Goal: Task Accomplishment & Management: Use online tool/utility

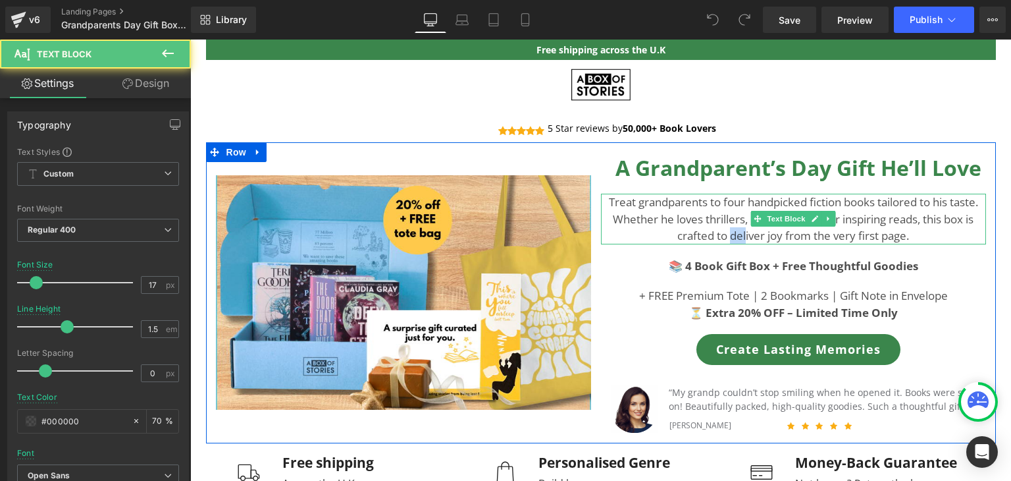
drag, startPoint x: 739, startPoint y: 228, endPoint x: 726, endPoint y: 230, distance: 13.2
click at [726, 230] on p "Treat grandparents to four handpicked fiction books tailored to his taste. Whet…" at bounding box center [793, 219] width 385 height 51
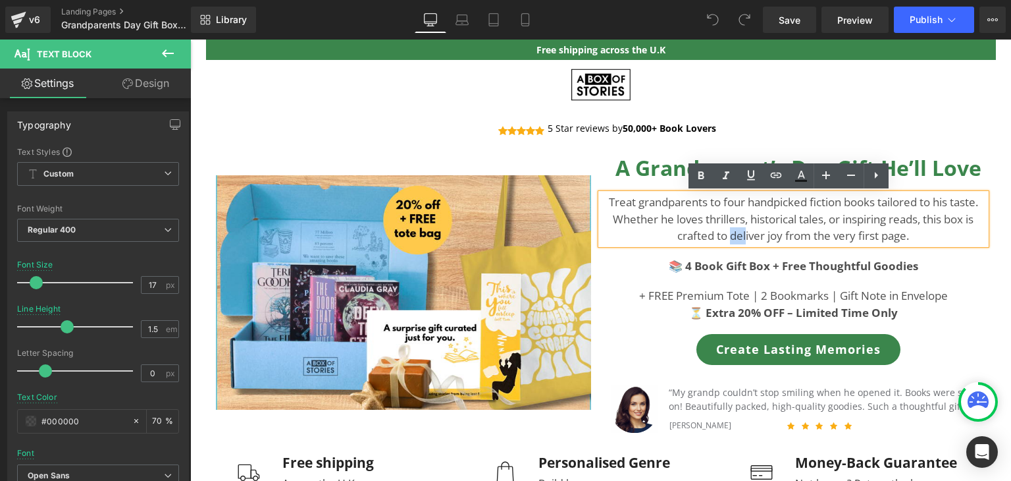
click at [726, 230] on p "Treat grandparents to four handpicked fiction books tailored to his taste. Whet…" at bounding box center [793, 219] width 385 height 51
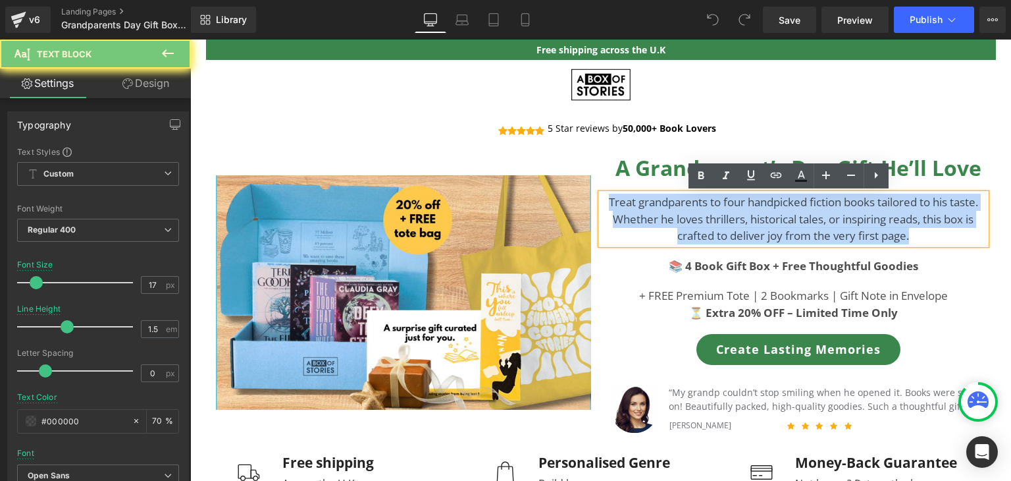
click at [726, 230] on p "Treat grandparents to four handpicked fiction books tailored to his taste. Whet…" at bounding box center [793, 219] width 385 height 51
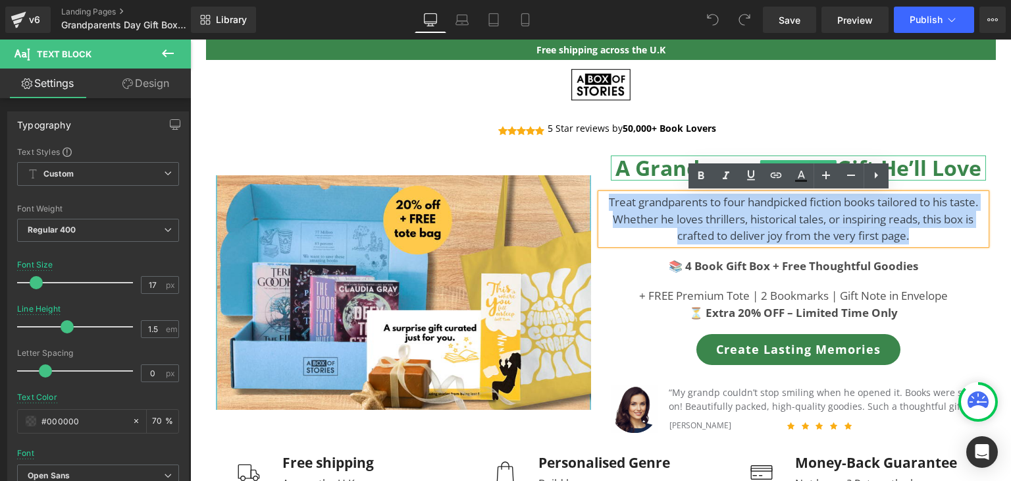
click at [643, 172] on b "A Grandparent’s Day Gift He’ll Love" at bounding box center [799, 167] width 366 height 28
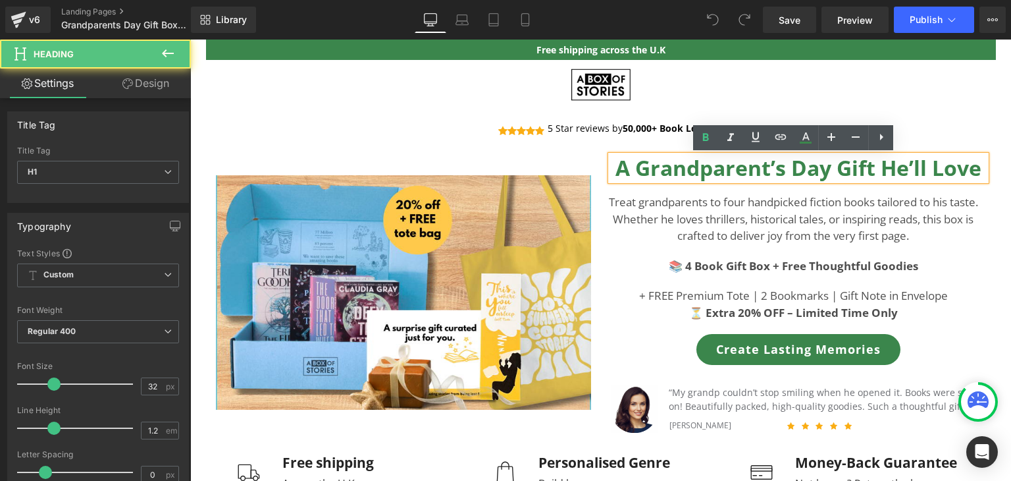
click at [885, 174] on b "A Grandparent’s Day Gift He’ll Love" at bounding box center [799, 167] width 366 height 28
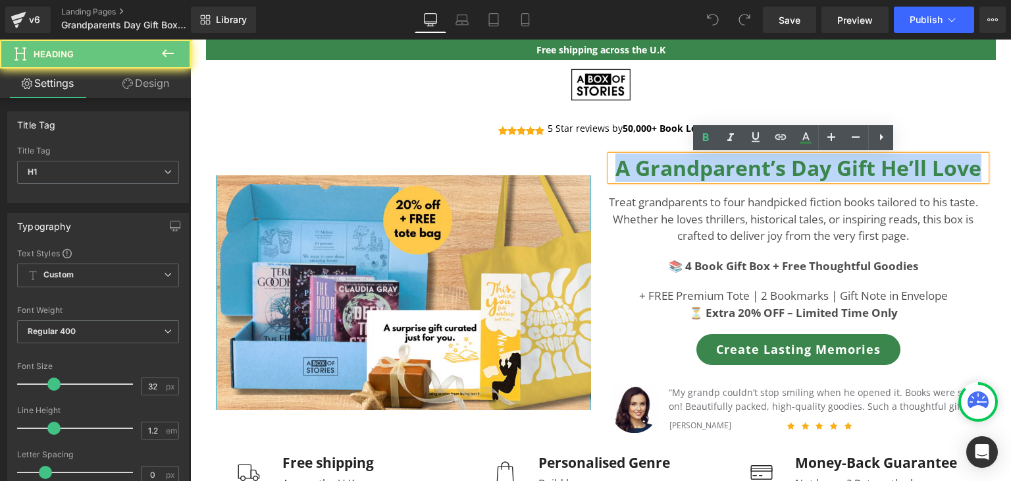
click at [885, 174] on b "A Grandparent’s Day Gift He’ll Love" at bounding box center [799, 167] width 366 height 28
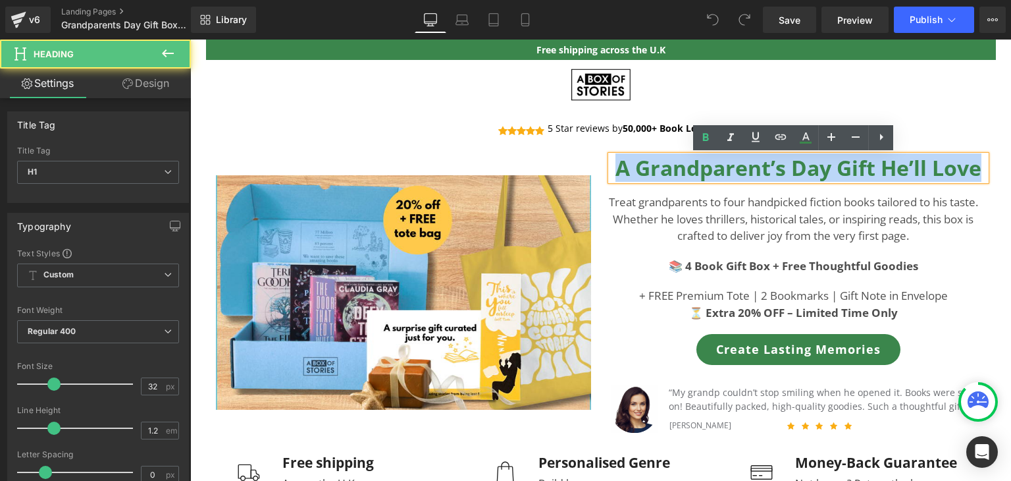
click at [885, 174] on b "A Grandparent’s Day Gift He’ll Love" at bounding box center [799, 167] width 366 height 28
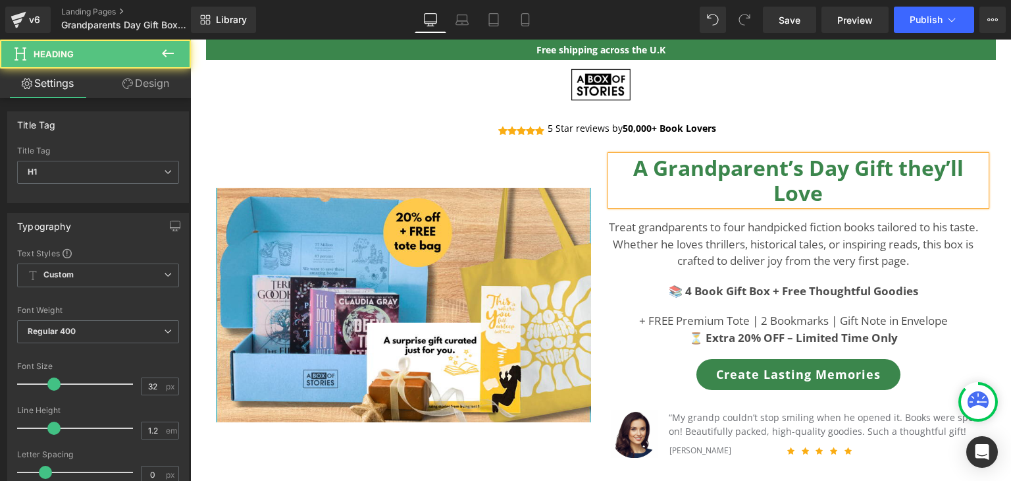
click at [878, 201] on h1 "A Grandparent’s Day Gift they’ll Love" at bounding box center [798, 180] width 375 height 51
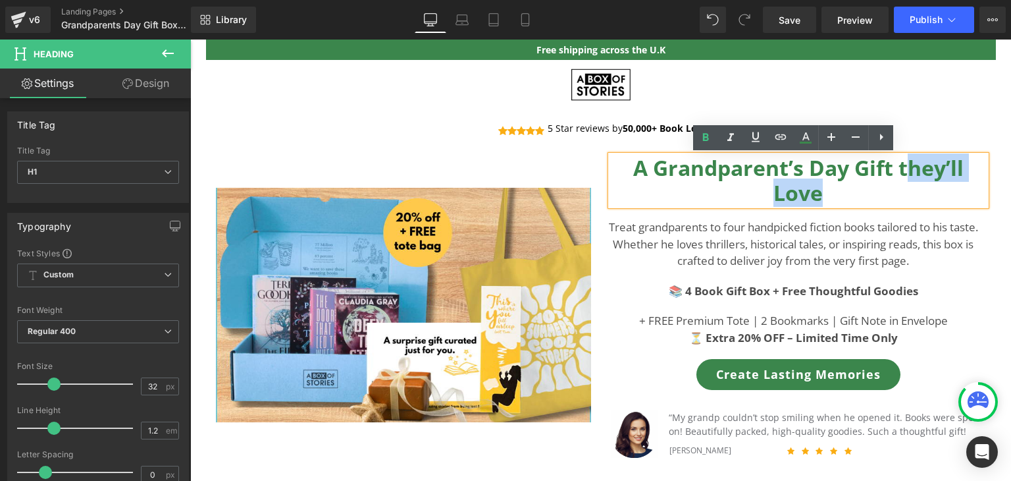
drag, startPoint x: 838, startPoint y: 193, endPoint x: 904, endPoint y: 173, distance: 68.7
click at [904, 173] on h1 "A Grandparent’s Day Gift they’ll Love" at bounding box center [798, 180] width 375 height 51
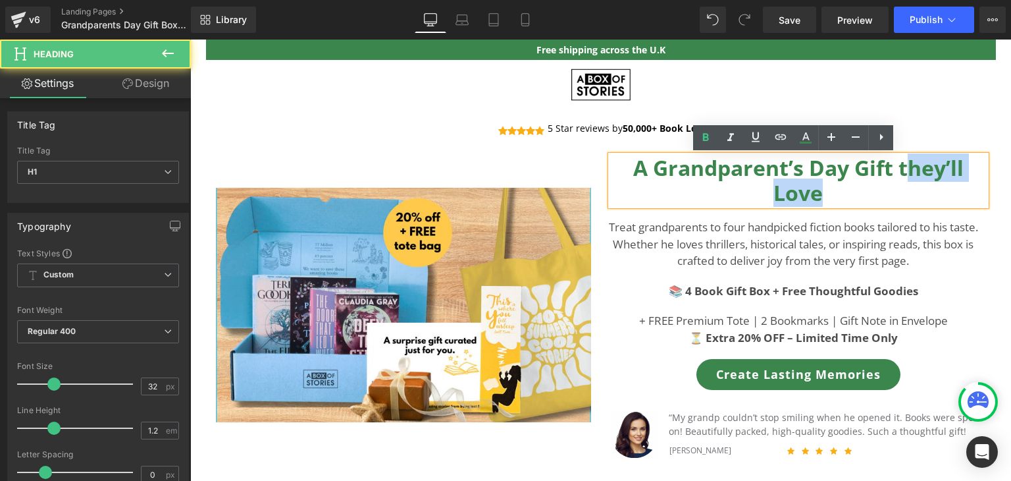
click at [904, 173] on b "A Grandparent’s Day Gift they’ll Love" at bounding box center [798, 179] width 331 height 53
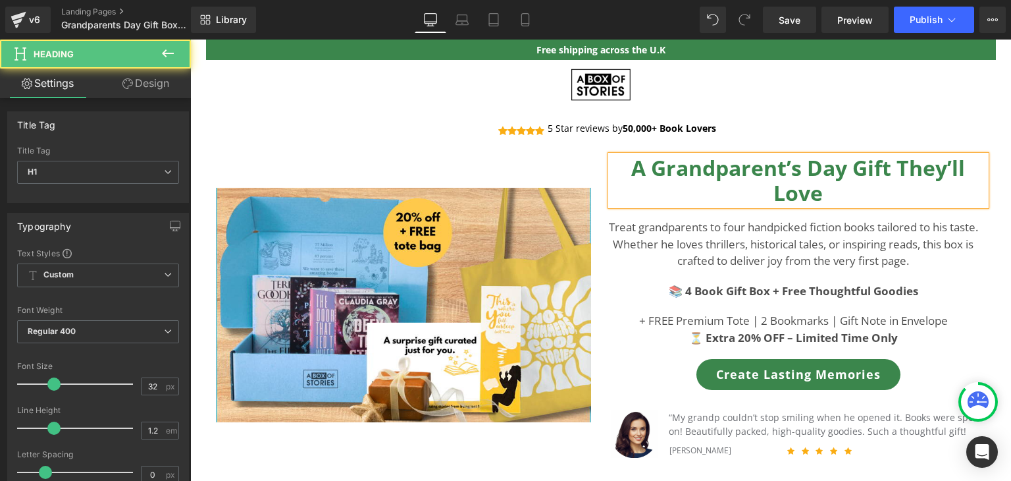
click at [861, 192] on h1 "A Grandparent’s Day Gift They’ll Love" at bounding box center [798, 180] width 375 height 51
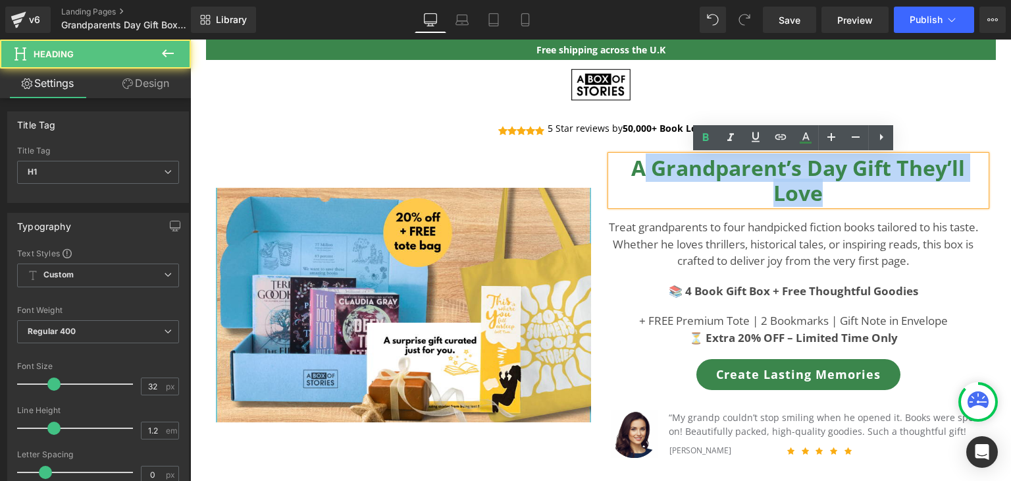
drag, startPoint x: 633, startPoint y: 164, endPoint x: 816, endPoint y: 203, distance: 187.3
click at [816, 203] on b "A Grandparent’s Day Gift They’ll Love" at bounding box center [798, 179] width 334 height 53
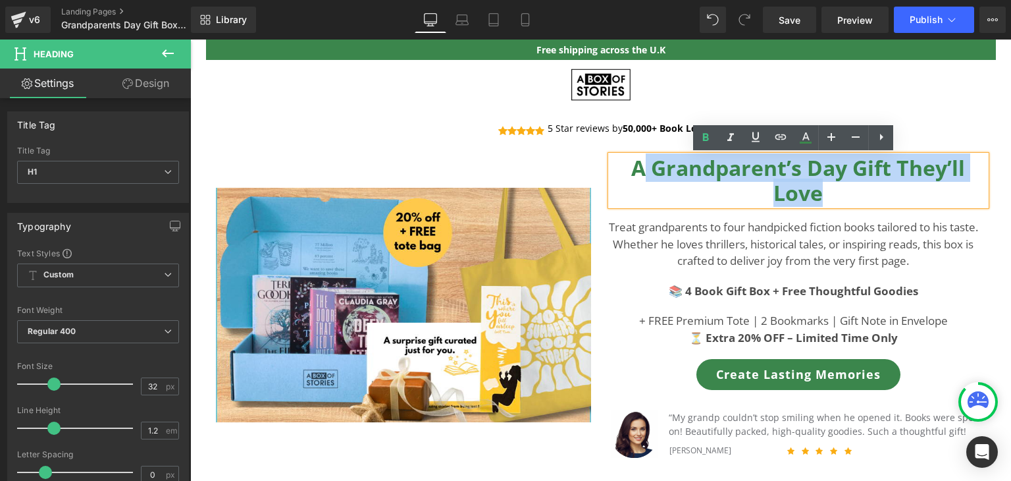
click at [816, 203] on b "A Grandparent’s Day Gift They’ll Love" at bounding box center [798, 179] width 334 height 53
drag, startPoint x: 832, startPoint y: 200, endPoint x: 627, endPoint y: 155, distance: 210.1
click at [627, 155] on h1 "A Grandparent’s Day Gift They’ll Love" at bounding box center [798, 180] width 375 height 51
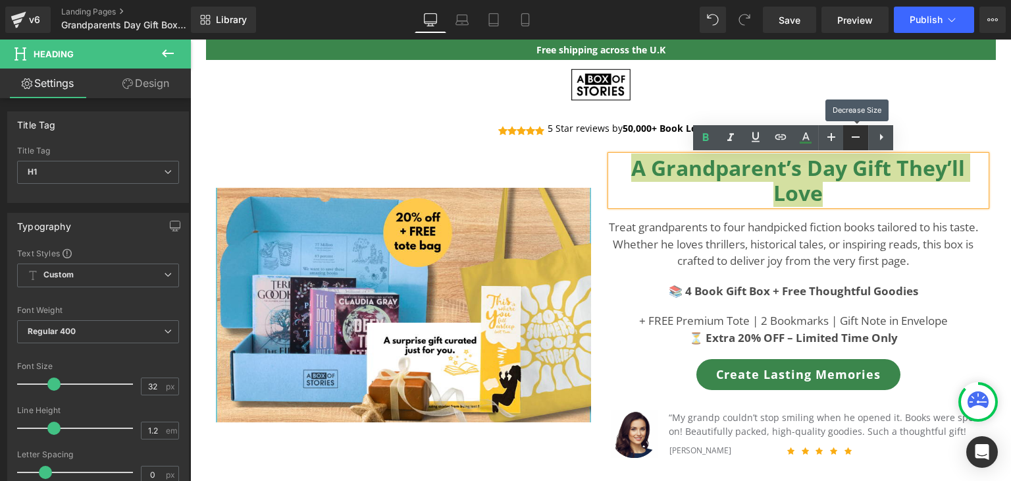
click at [847, 140] on link at bounding box center [855, 137] width 25 height 25
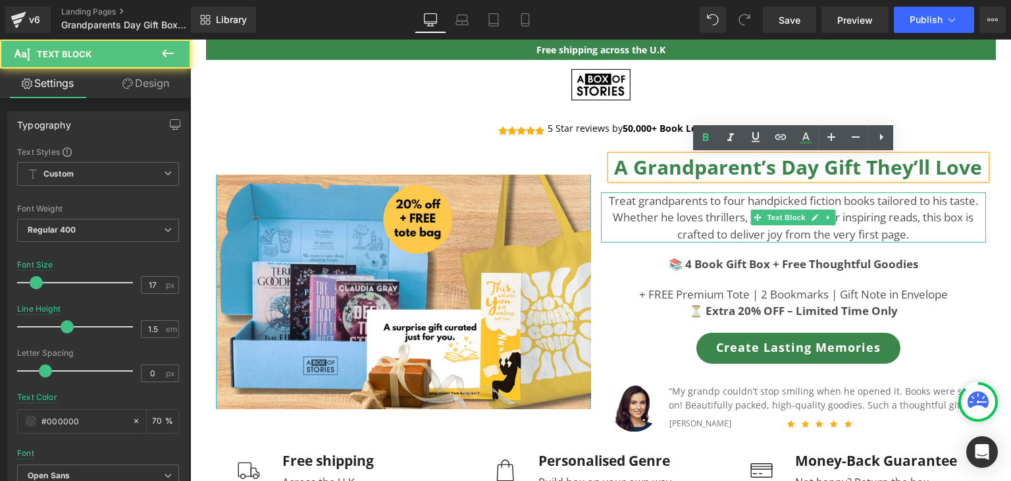
click at [852, 238] on p "Treat grandparents to four handpicked fiction books tailored to his taste. Whet…" at bounding box center [793, 217] width 385 height 51
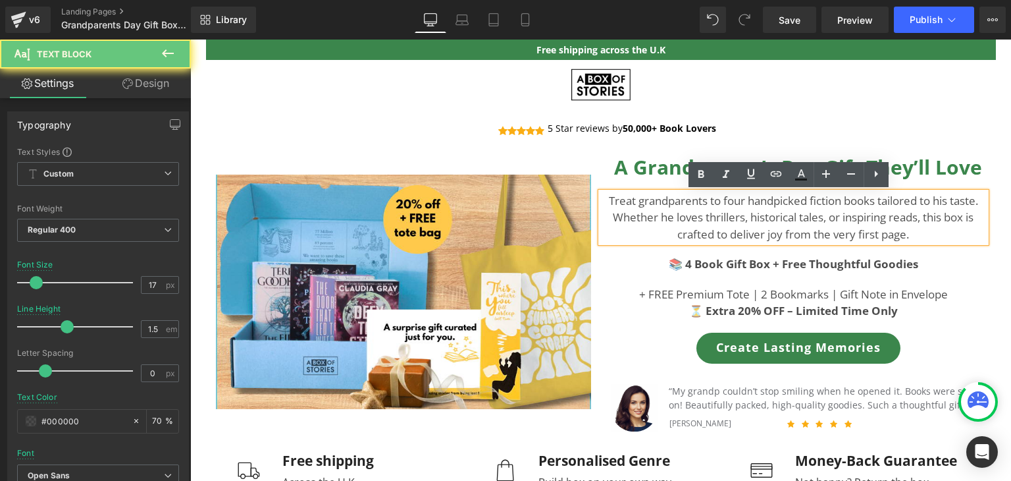
click at [727, 221] on p "Treat grandparents to four handpicked fiction books tailored to his taste. Whet…" at bounding box center [793, 217] width 385 height 51
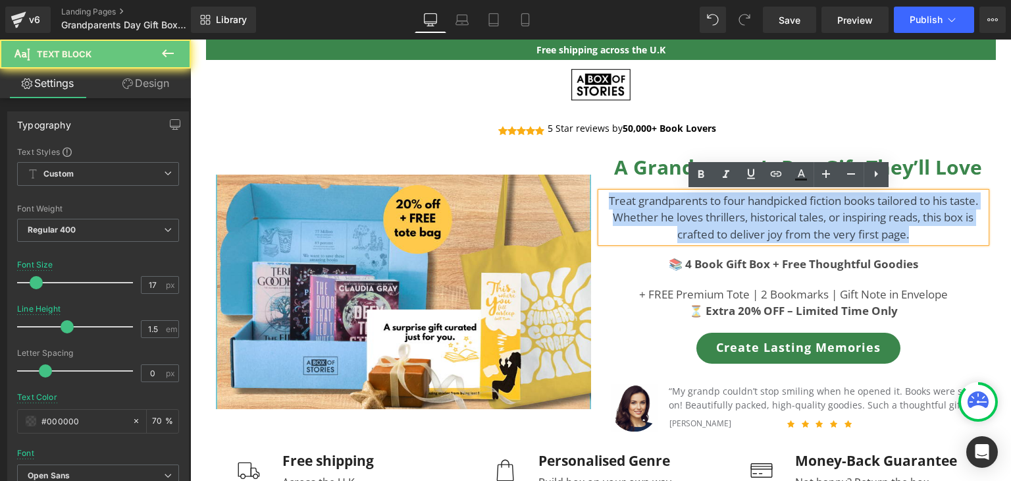
click at [727, 221] on p "Treat grandparents to four handpicked fiction books tailored to his taste. Whet…" at bounding box center [793, 217] width 385 height 51
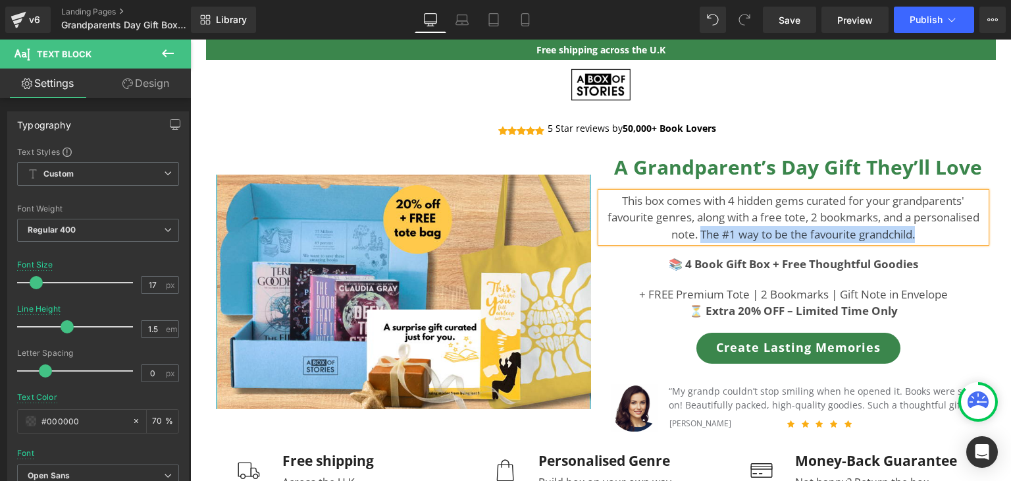
drag, startPoint x: 930, startPoint y: 239, endPoint x: 696, endPoint y: 232, distance: 233.8
click at [696, 232] on p "This box comes with 4 hidden gems curated for your grandparents' favourite genr…" at bounding box center [793, 217] width 385 height 51
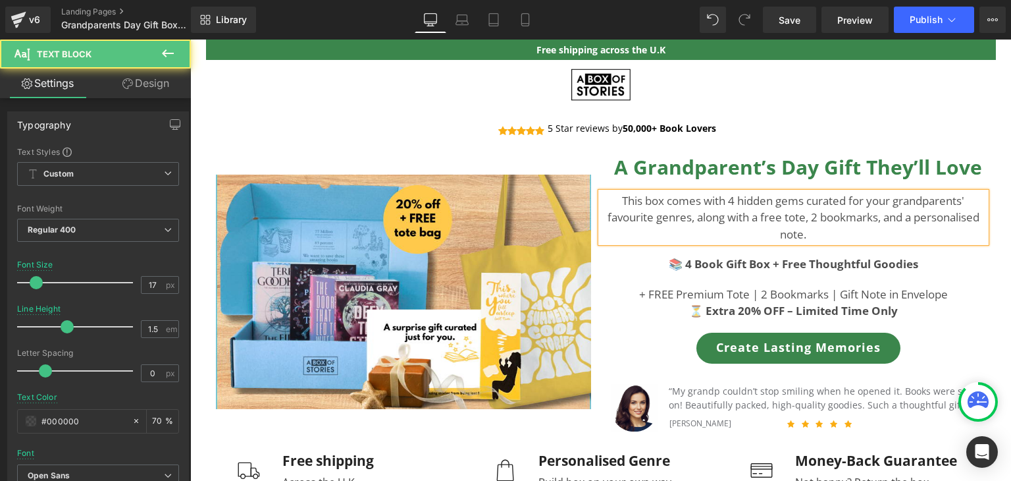
click at [611, 203] on p "This box comes with 4 hidden gems curated for your grandparents' favourite genr…" at bounding box center [793, 217] width 385 height 51
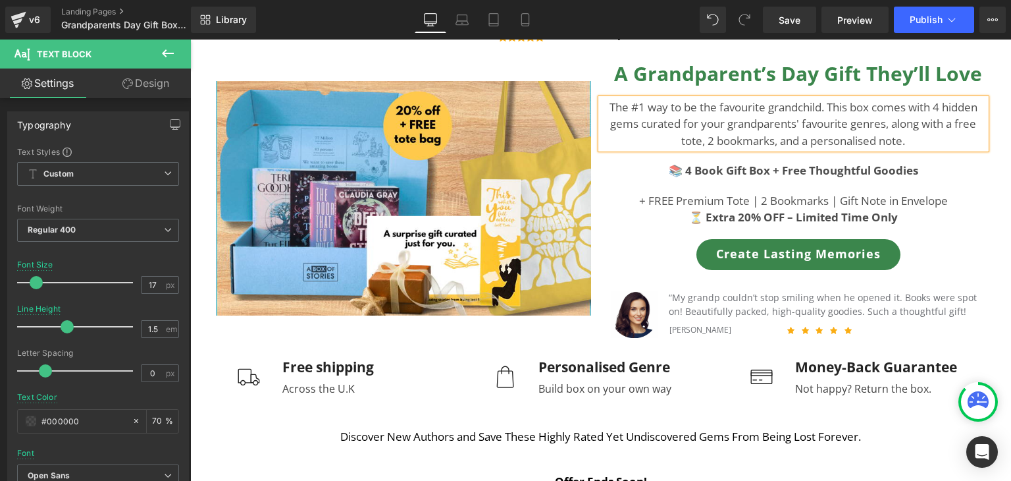
scroll to position [112, 0]
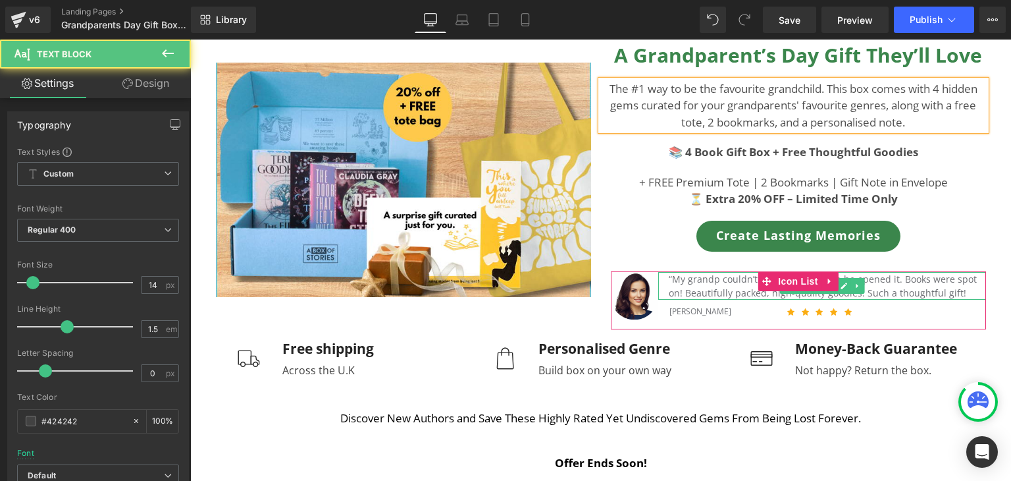
click at [729, 294] on font "“My grandp couldn’t stop smiling when he opened it. Books were spot on! Beautif…" at bounding box center [823, 286] width 308 height 26
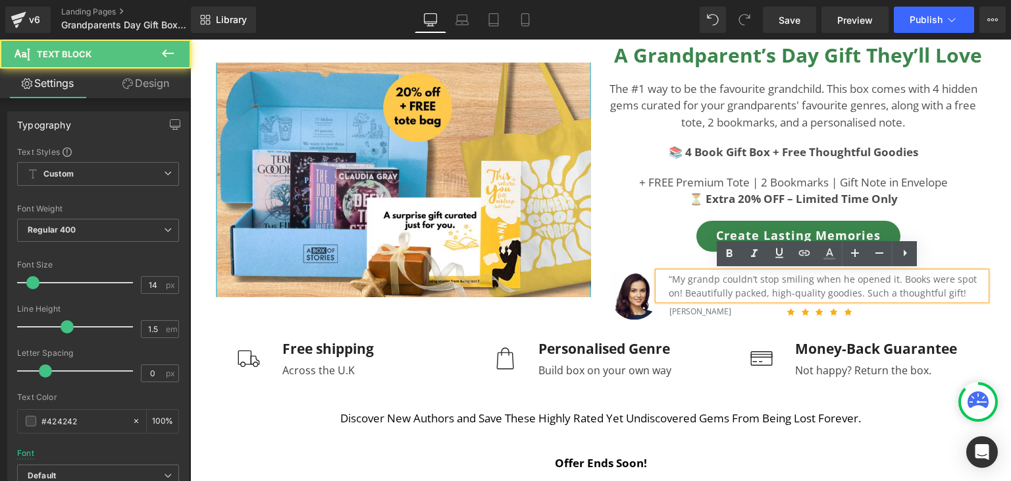
click at [712, 283] on font "“My grandp couldn’t stop smiling when he opened it. Books were spot on! Beautif…" at bounding box center [823, 286] width 308 height 26
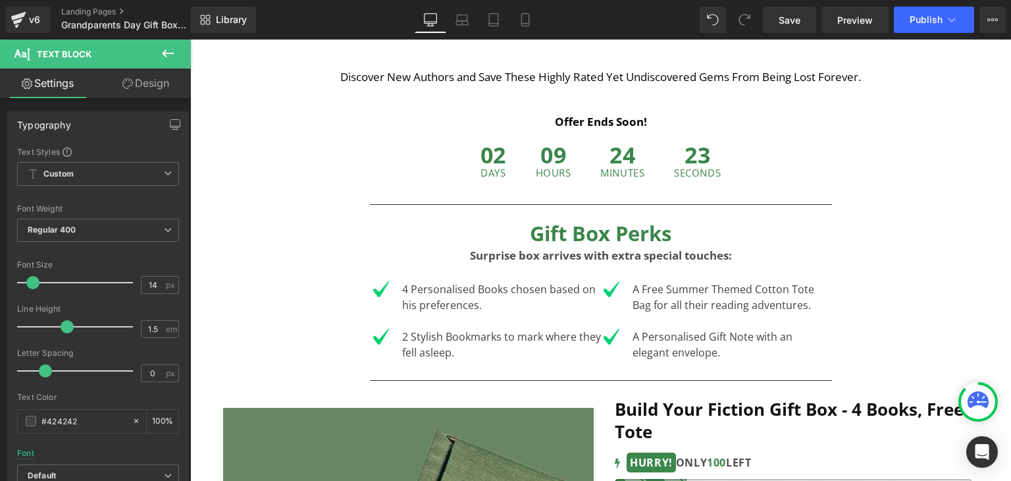
scroll to position [456, 0]
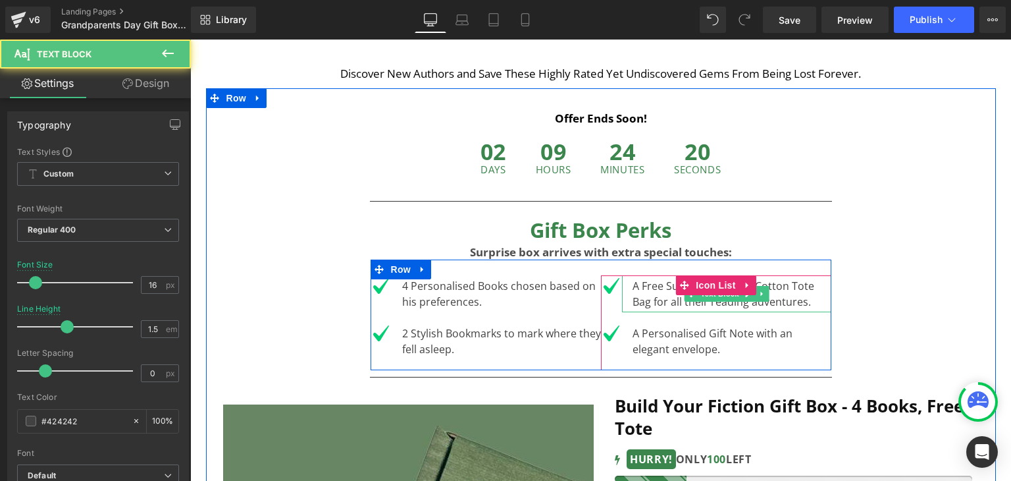
click at [664, 304] on div "A Free Summer Themed Cotton Tote Bag for all their reading adventures." at bounding box center [726, 293] width 209 height 37
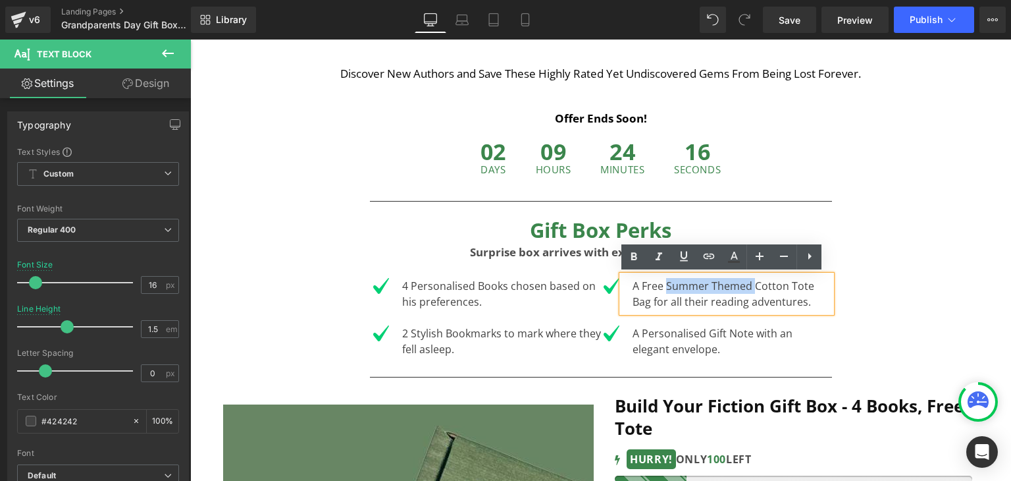
drag, startPoint x: 748, startPoint y: 286, endPoint x: 660, endPoint y: 287, distance: 87.6
click at [660, 287] on div "A Free Summer Themed Cotton Tote Bag for all their reading adventures." at bounding box center [726, 293] width 209 height 37
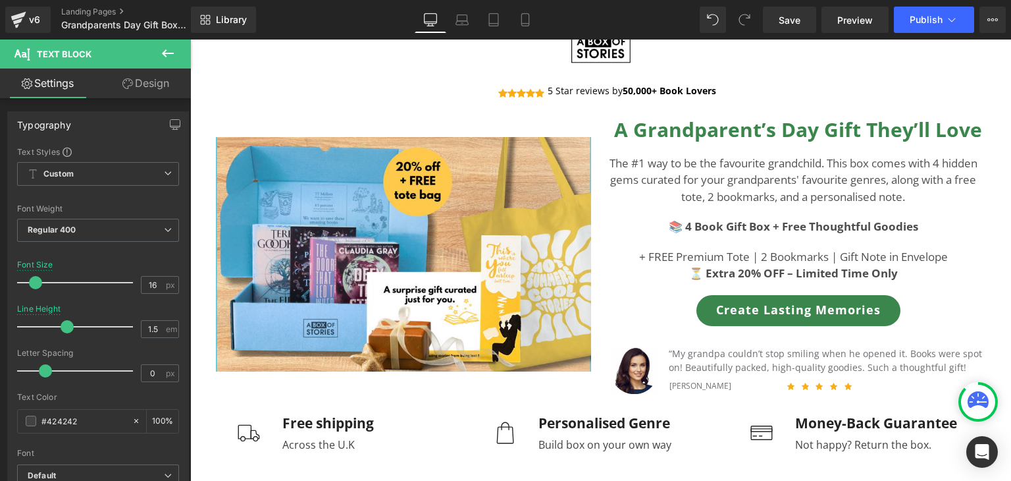
scroll to position [0, 0]
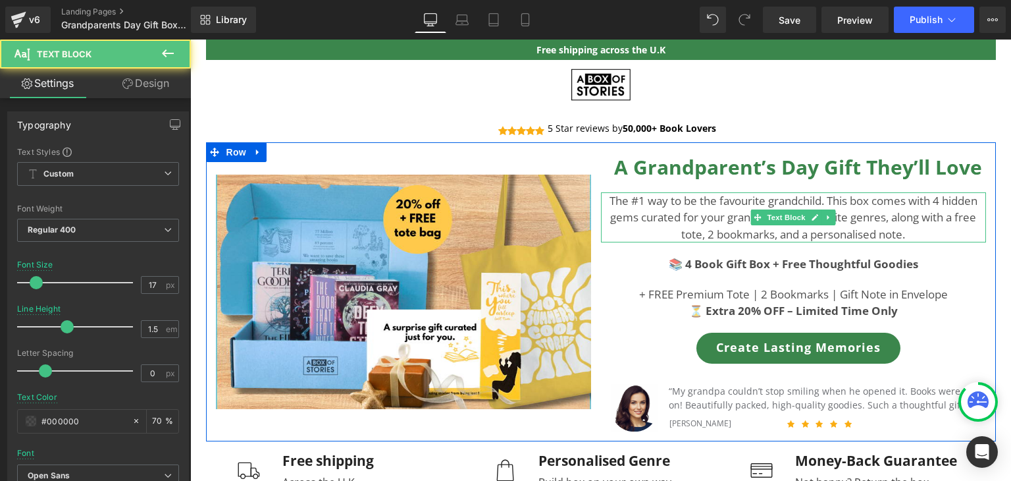
click at [909, 233] on p "The #1 way to be the favourite grandchild. This box comes with 4 hidden gems cu…" at bounding box center [793, 217] width 385 height 51
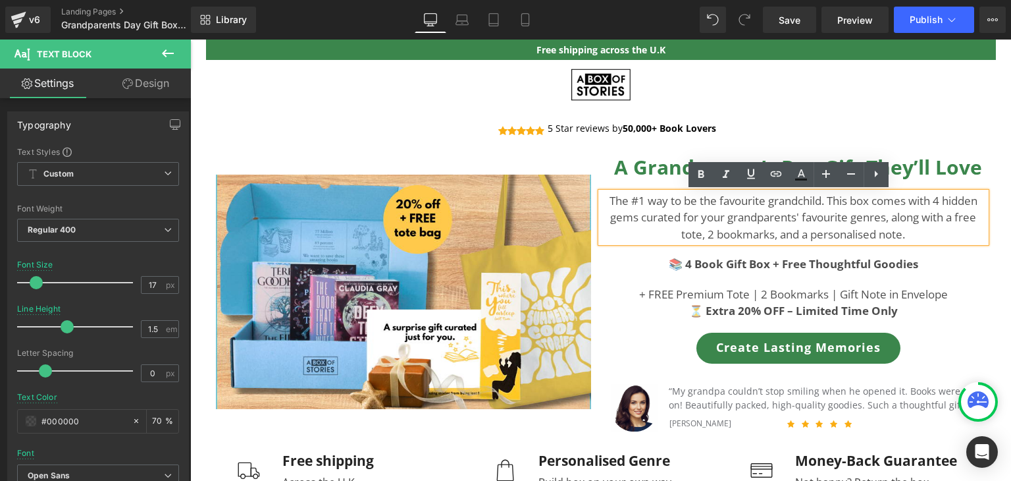
drag, startPoint x: 909, startPoint y: 233, endPoint x: 593, endPoint y: 199, distance: 317.9
click at [601, 199] on div "The #1 way to be the favourite grandchild. This box comes with 4 hidden gems cu…" at bounding box center [793, 217] width 385 height 51
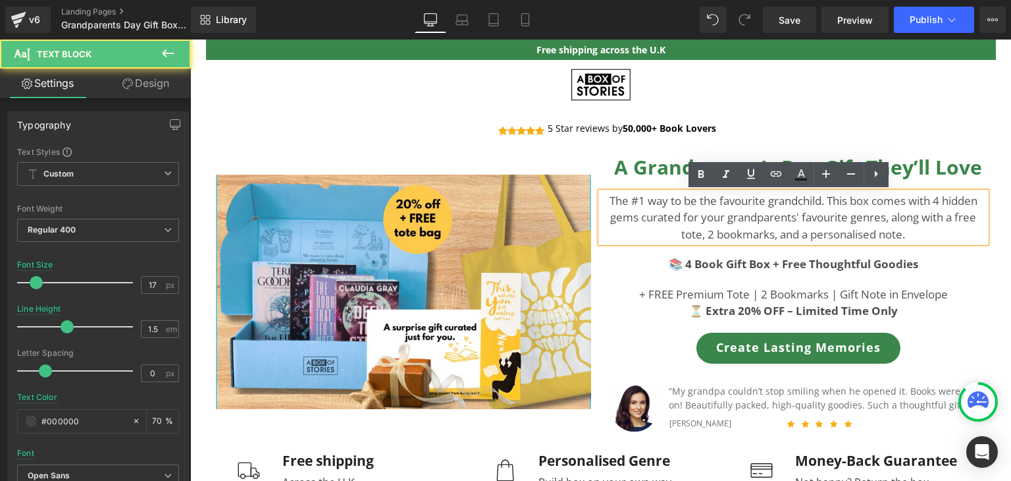
click at [610, 204] on p "The #1 way to be the favourite grandchild. This box comes with 4 hidden gems cu…" at bounding box center [793, 217] width 385 height 51
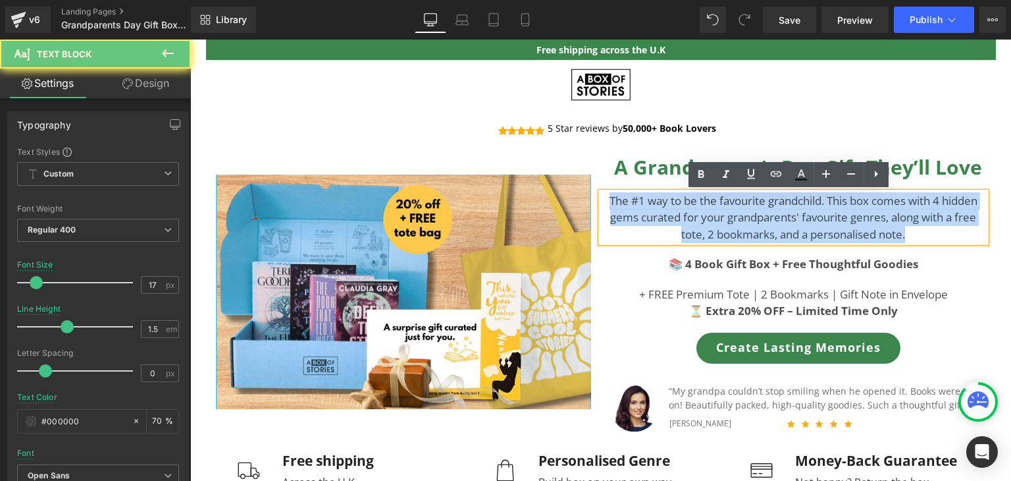
click at [610, 204] on p "The #1 way to be the favourite grandchild. This box comes with 4 hidden gems cu…" at bounding box center [793, 217] width 385 height 51
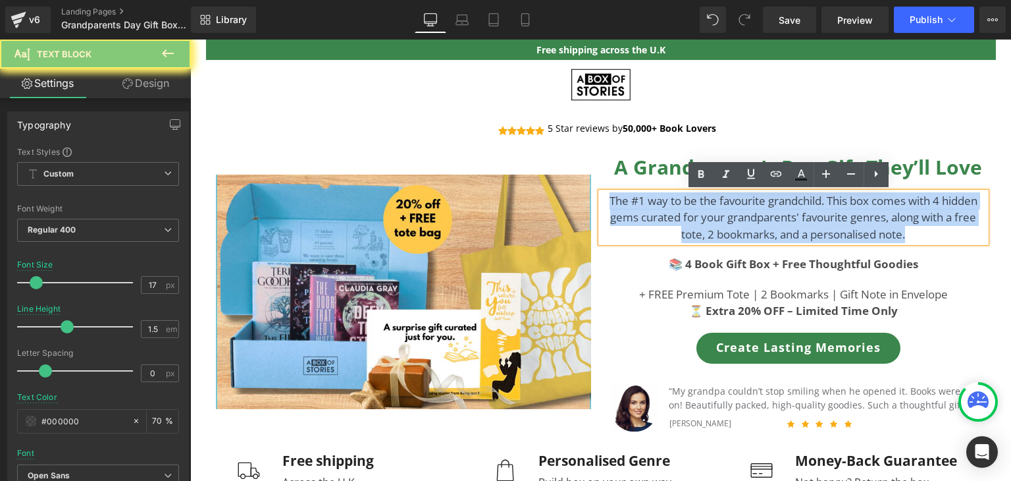
copy p "The #1 way to be the favourite grandchild. This box comes with 4 hidden gems cu…"
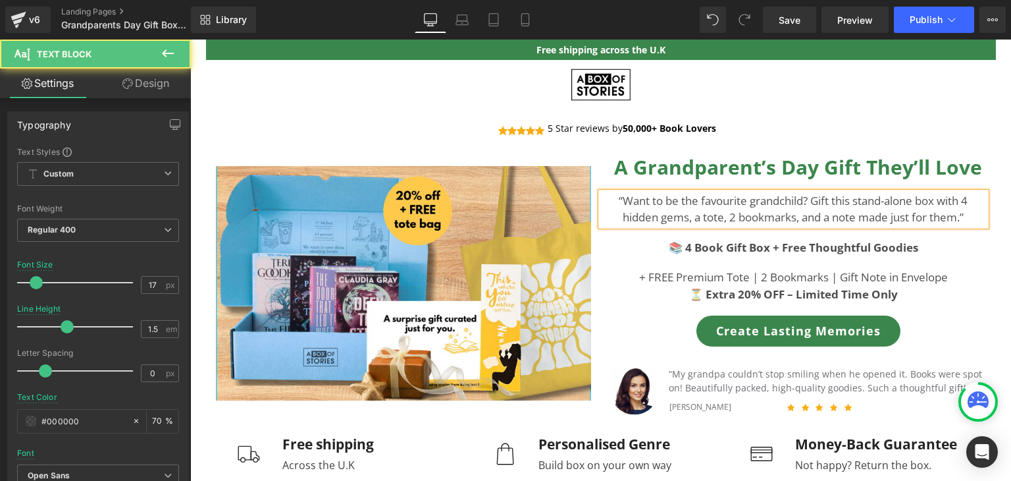
click at [614, 203] on p "“Want to be the favourite grandchild? Gift this stand-alone box with 4 hidden g…" at bounding box center [793, 209] width 385 height 34
click at [851, 199] on p "Want to be the favourite grandchild? Gift this stand-alone box with 4 hidden ge…" at bounding box center [793, 209] width 385 height 34
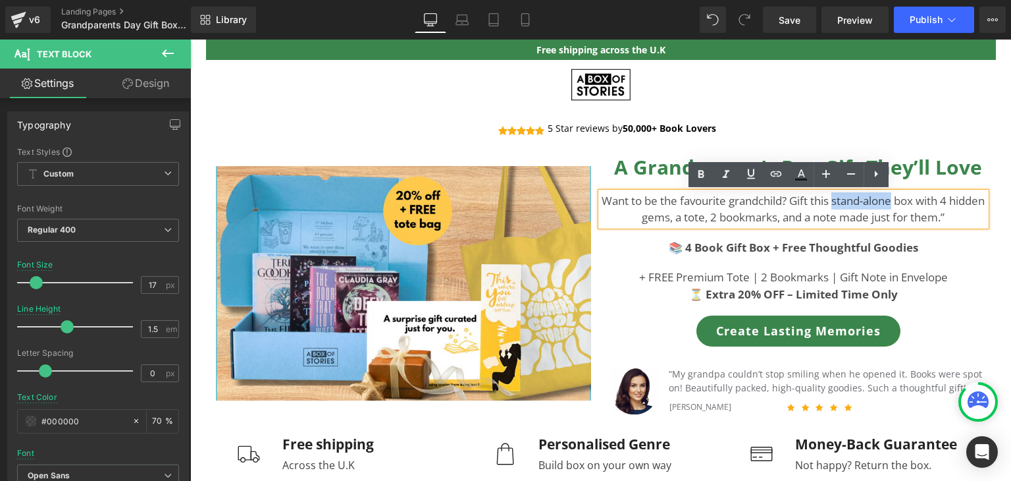
drag, startPoint x: 909, startPoint y: 204, endPoint x: 847, endPoint y: 203, distance: 62.6
click at [847, 203] on p "Want to be the favourite grandchild? Gift this stand-alone box with 4 hidden ge…" at bounding box center [793, 209] width 385 height 34
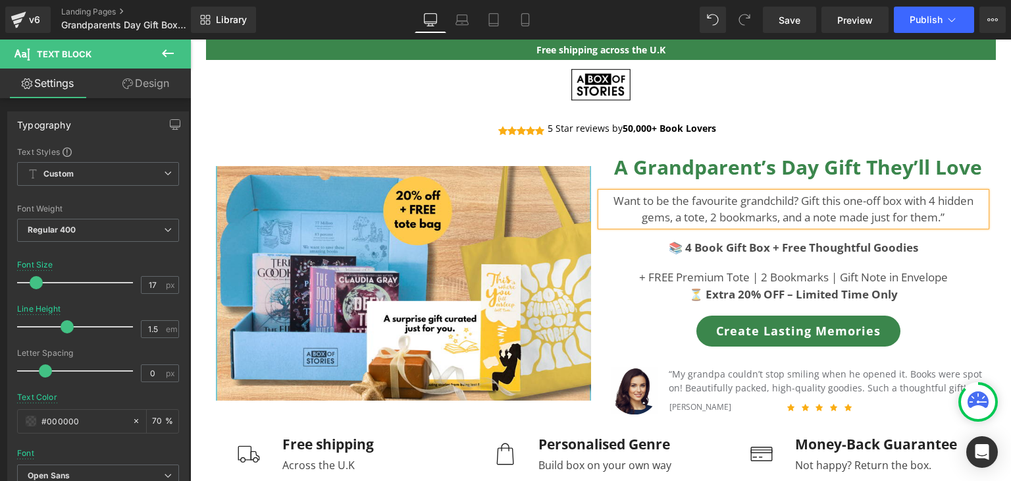
click at [948, 216] on p "Want to be the favourite grandchild? Gift this one-off box with 4 hidden gems, …" at bounding box center [793, 209] width 385 height 34
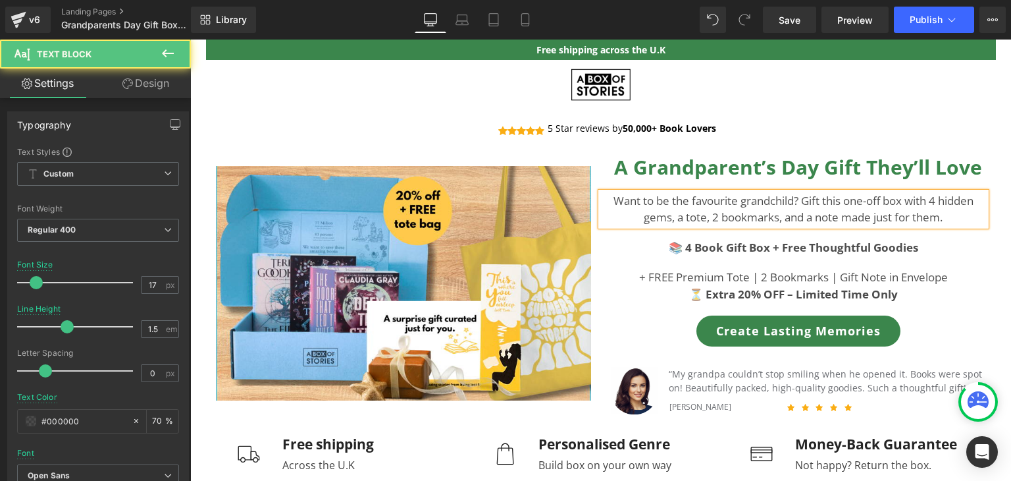
click at [664, 212] on p "Want to be the favourite grandchild? Gift this one-off box with 4 hidden gems, …" at bounding box center [793, 209] width 385 height 34
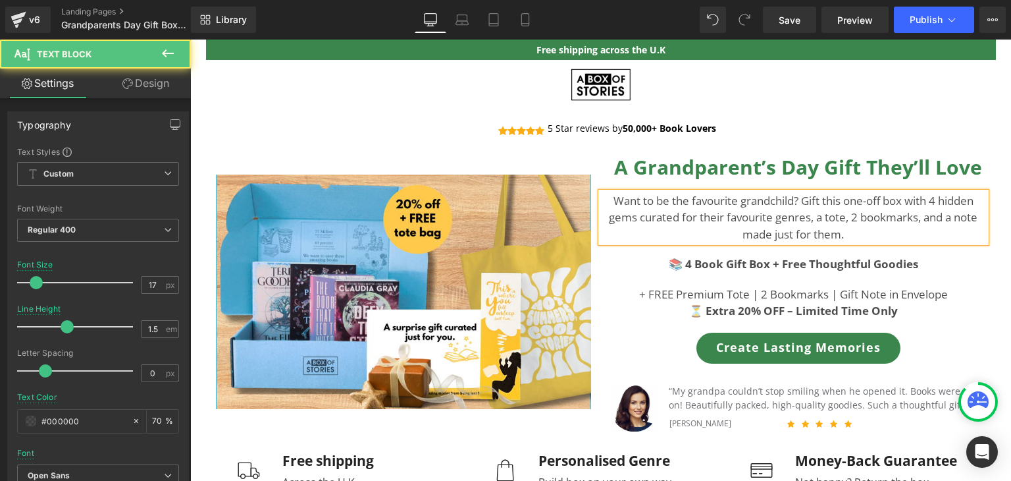
click at [820, 217] on p "Want to be the favourite grandchild? Gift this one-off box with 4 hidden gems c…" at bounding box center [793, 217] width 385 height 51
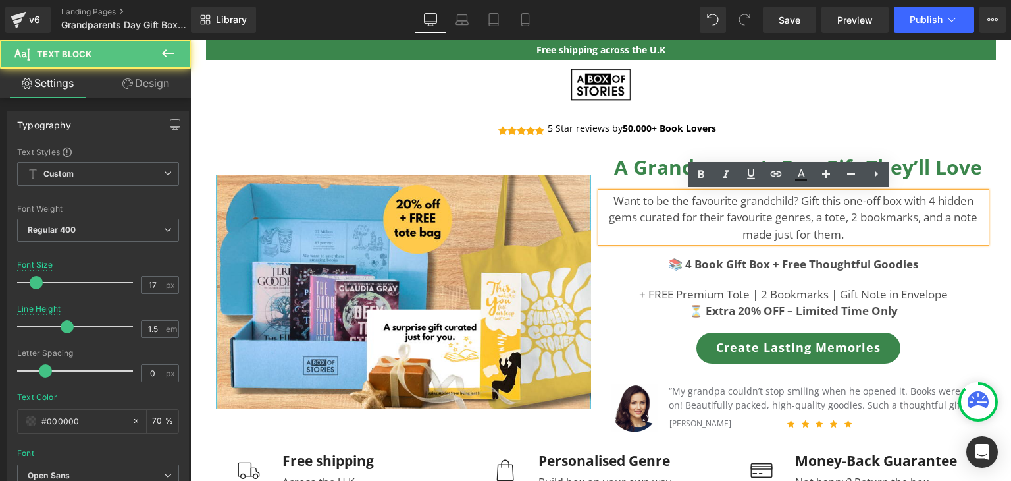
click at [853, 228] on p "Want to be the favourite grandchild? Gift this one-off box with 4 hidden gems c…" at bounding box center [793, 217] width 385 height 51
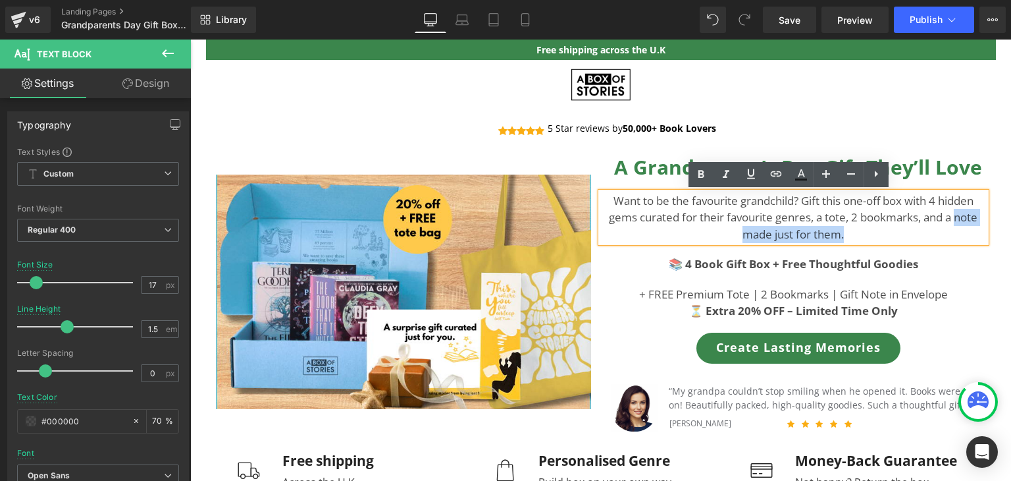
drag, startPoint x: 845, startPoint y: 232, endPoint x: 951, endPoint y: 217, distance: 106.5
click at [951, 217] on p "Want to be the favourite grandchild? Gift this one-off box with 4 hidden gems c…" at bounding box center [793, 217] width 385 height 51
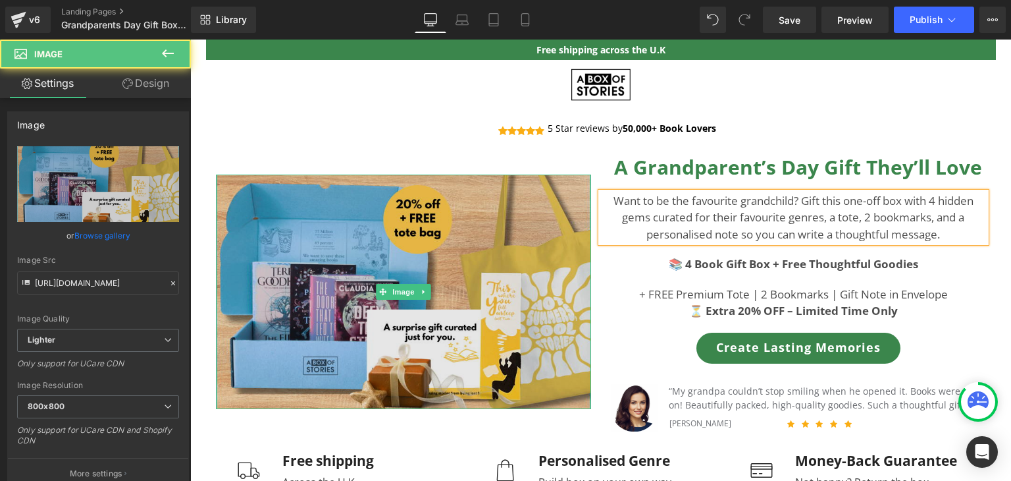
click at [438, 242] on img at bounding box center [403, 291] width 375 height 234
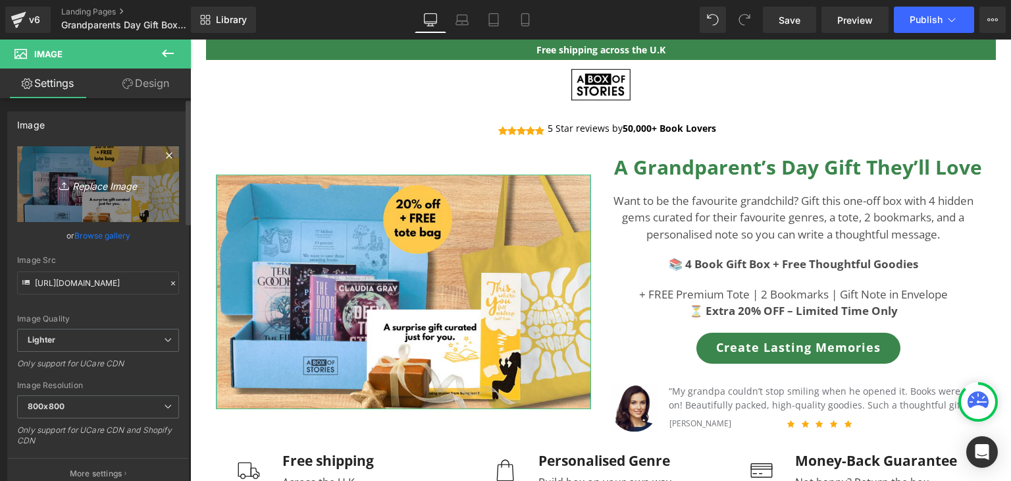
click at [103, 184] on icon "Replace Image" at bounding box center [97, 184] width 105 height 16
type input "C:\fakepath\2.png"
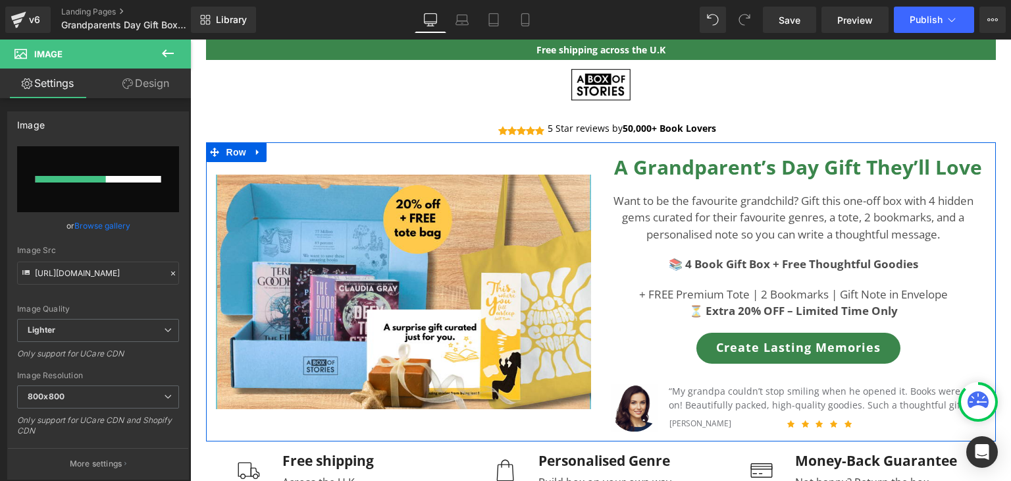
click at [855, 329] on div "A Grandparent’s Day Gift They’ll Love Heading Want to be the favourite grandchi…" at bounding box center [798, 292] width 395 height 300
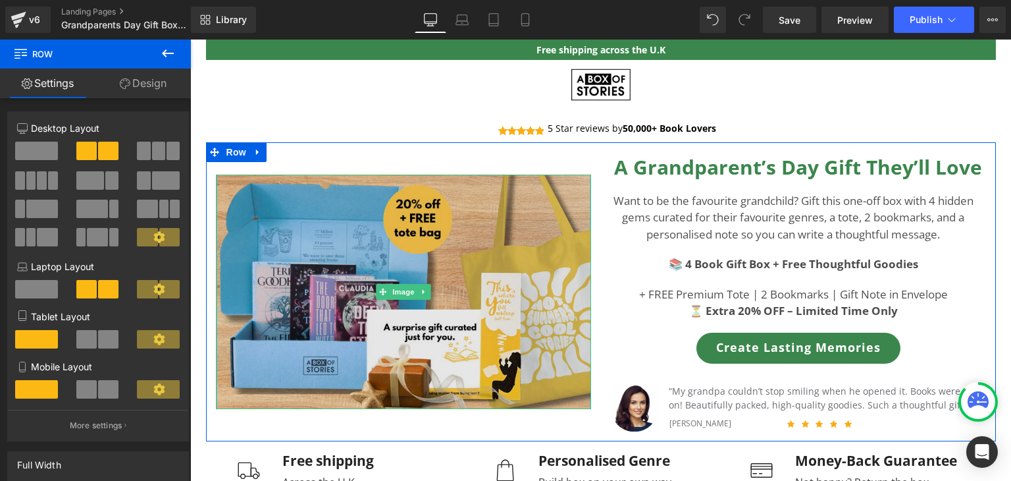
click at [588, 284] on div at bounding box center [589, 291] width 3 height 234
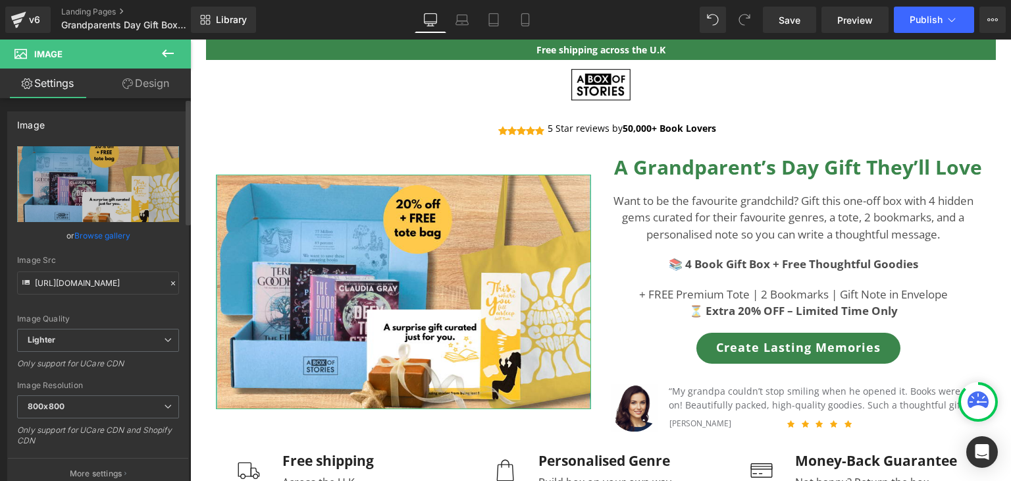
click at [104, 238] on link "Browse gallery" at bounding box center [102, 235] width 56 height 23
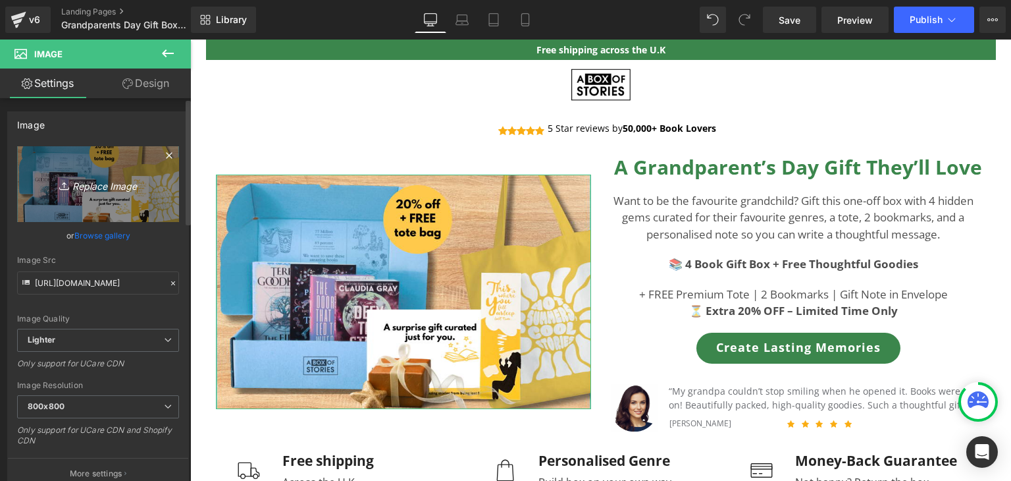
click at [100, 184] on icon "Replace Image" at bounding box center [97, 184] width 105 height 16
type input "C:\fakepath\2.png"
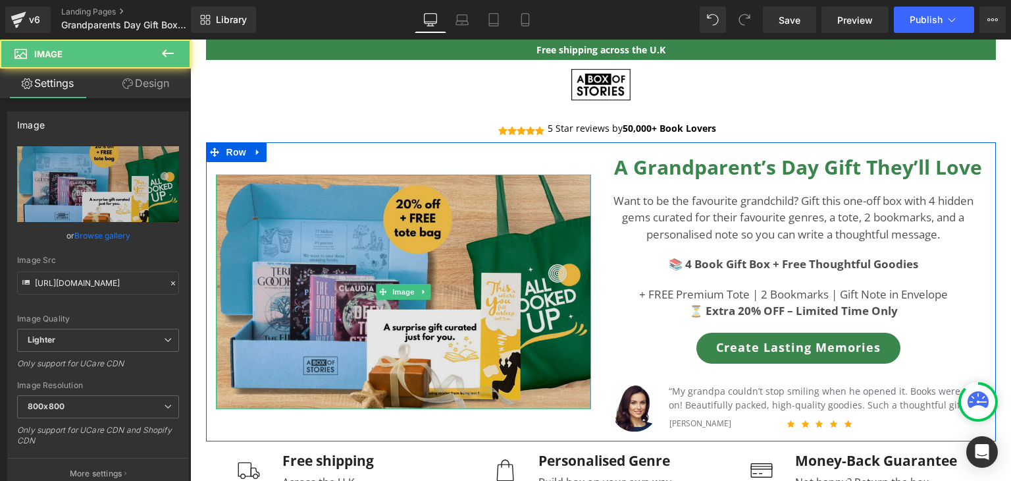
click at [382, 254] on img at bounding box center [403, 291] width 375 height 234
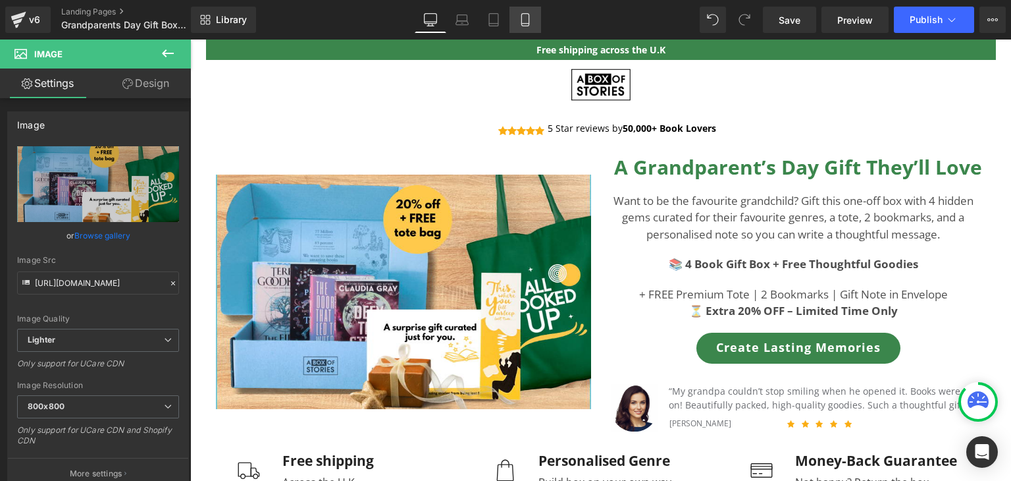
click at [526, 19] on icon at bounding box center [525, 19] width 13 height 13
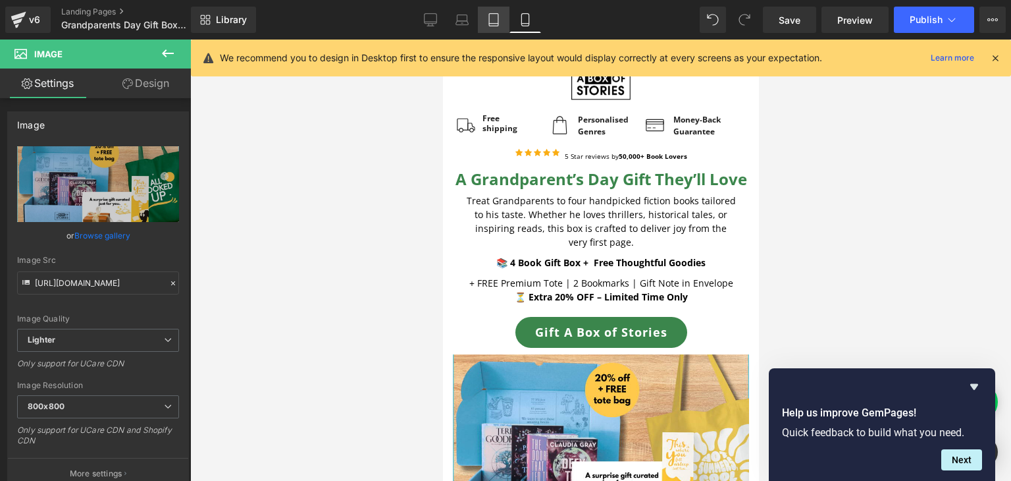
click at [495, 18] on icon at bounding box center [493, 19] width 13 height 13
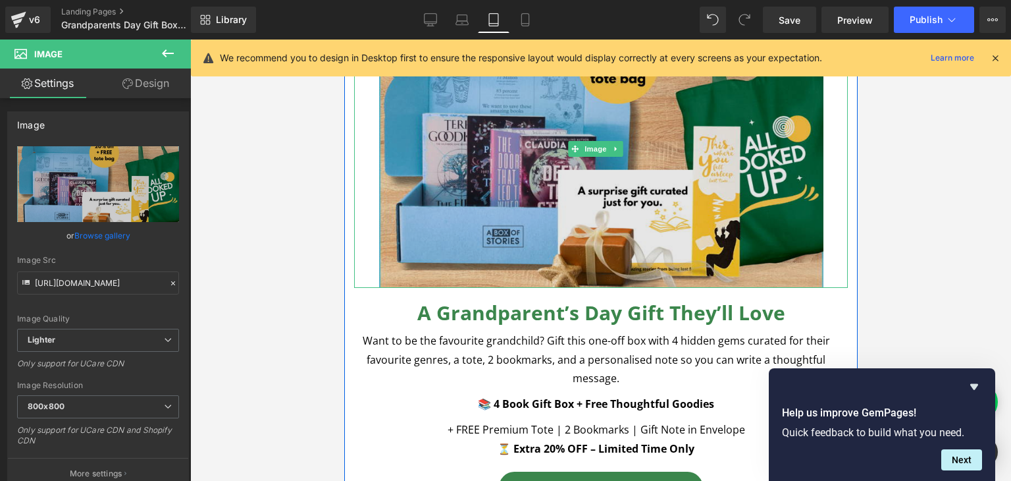
scroll to position [218, 0]
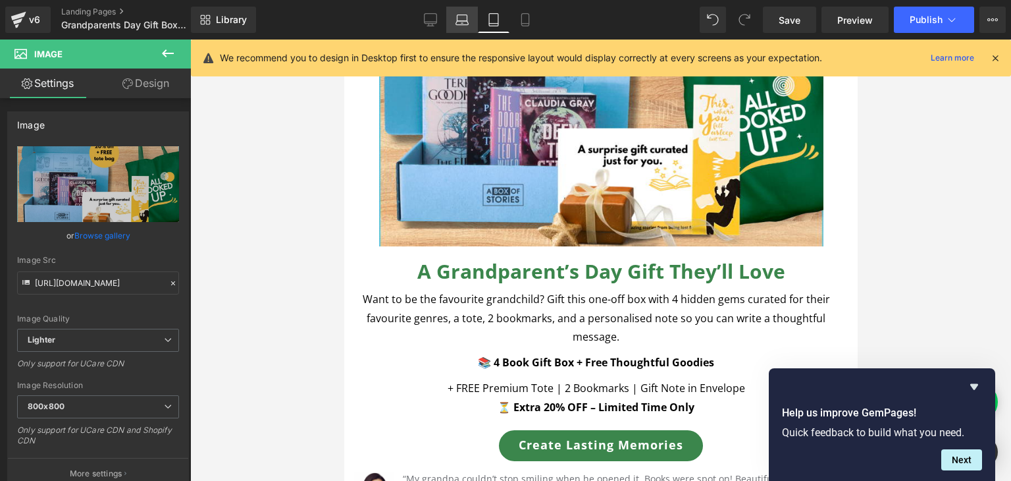
click at [466, 22] on icon at bounding box center [462, 19] width 13 height 13
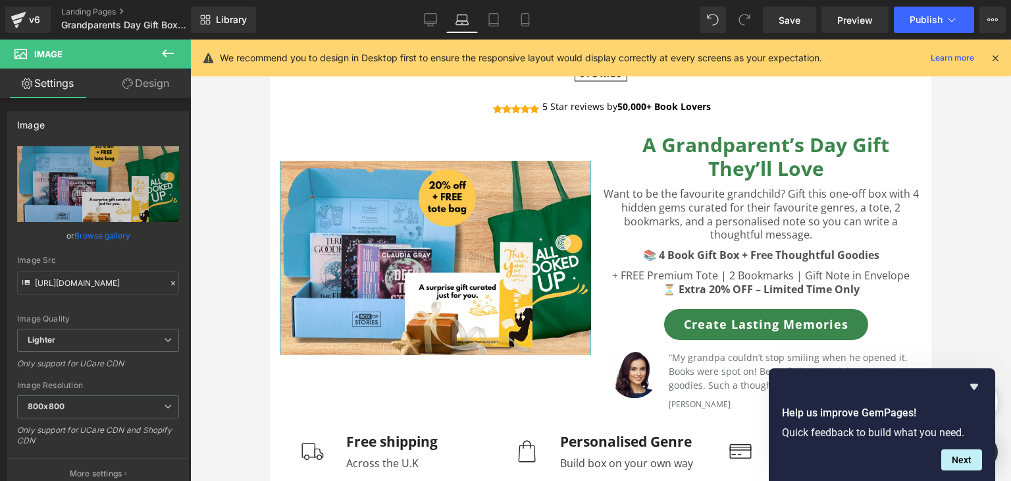
scroll to position [3, 0]
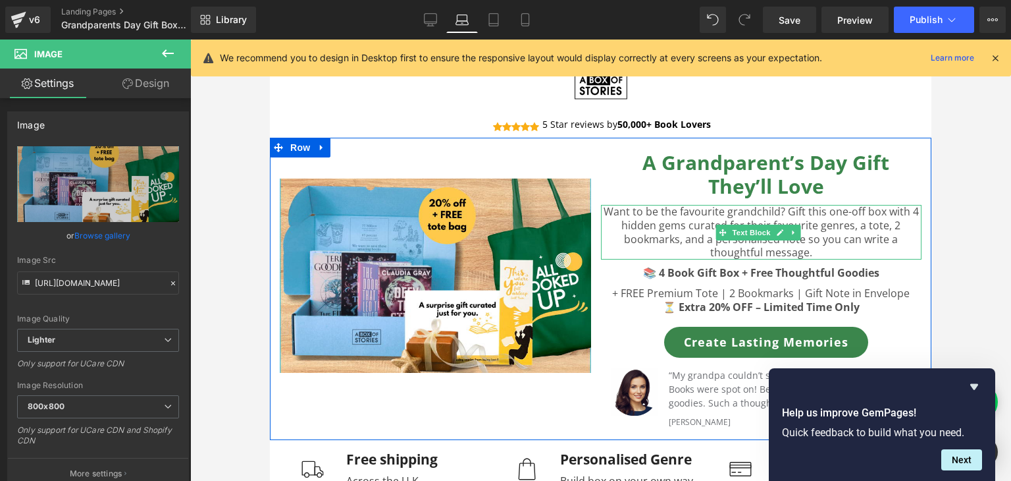
click at [838, 240] on p "Want to be the favourite grandchild? Gift this one-off box with 4 hidden gems c…" at bounding box center [761, 232] width 321 height 55
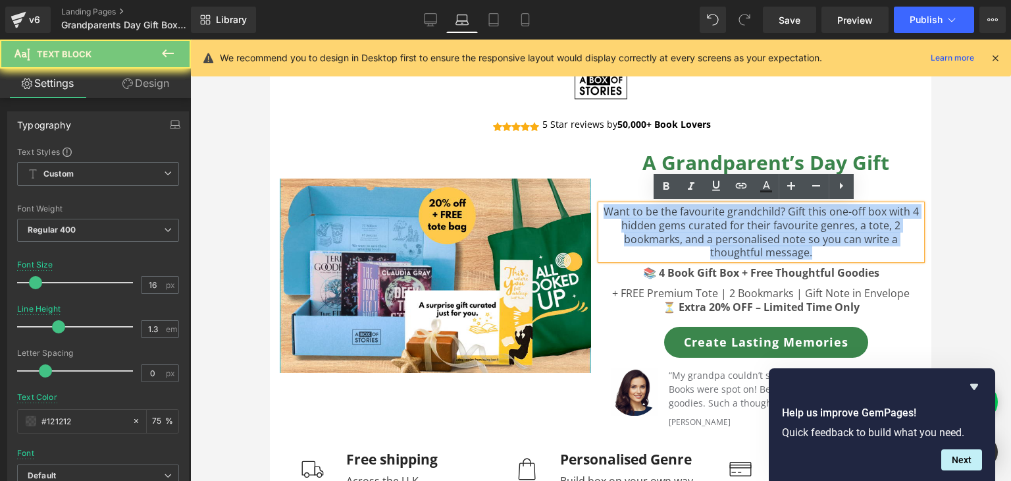
click at [838, 240] on p "Want to be the favourite grandchild? Gift this one-off box with 4 hidden gems c…" at bounding box center [761, 232] width 321 height 55
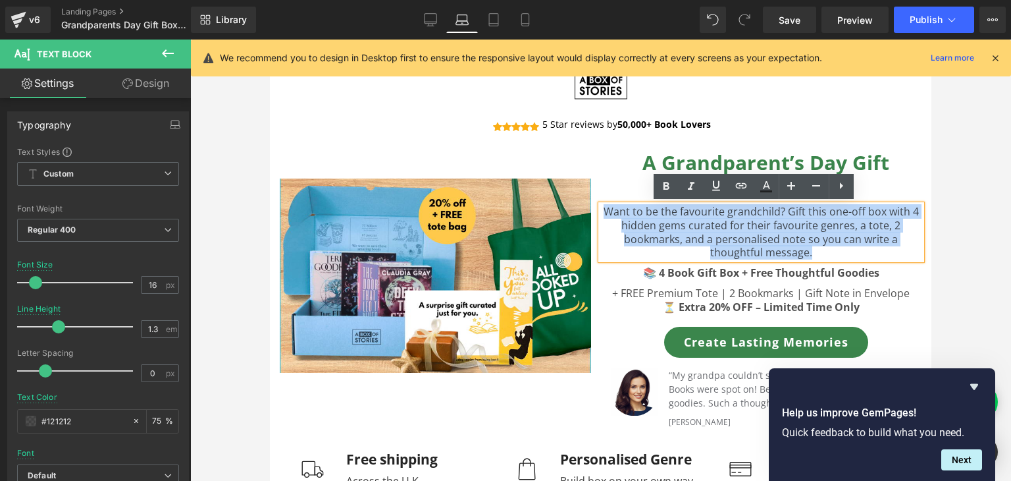
copy p "Want to be the favourite grandchild? Gift this one-off box with 4 hidden gems c…"
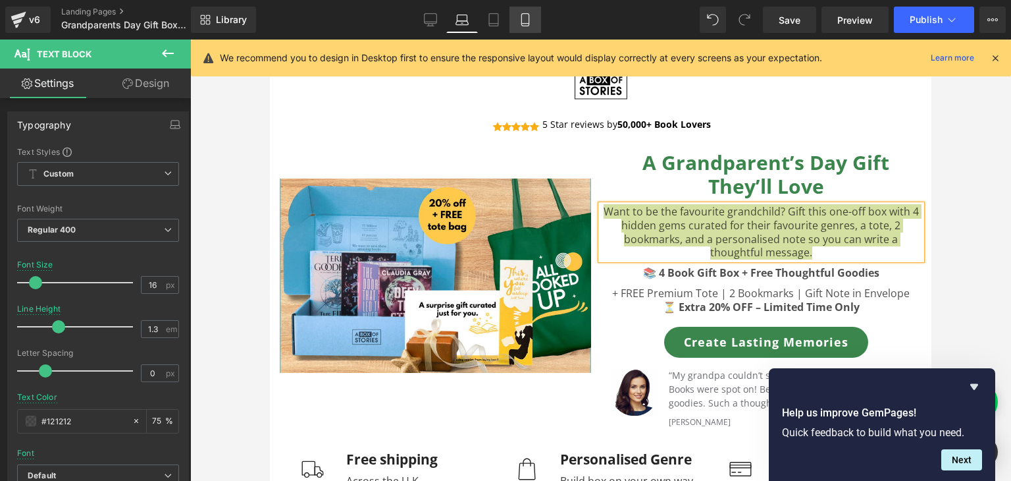
click at [529, 27] on link "Mobile" at bounding box center [526, 20] width 32 height 26
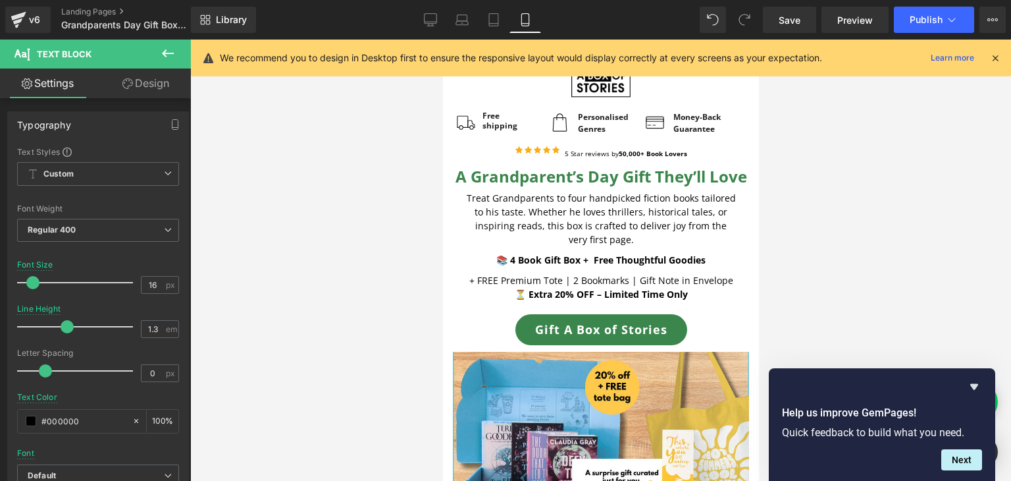
scroll to position [0, 0]
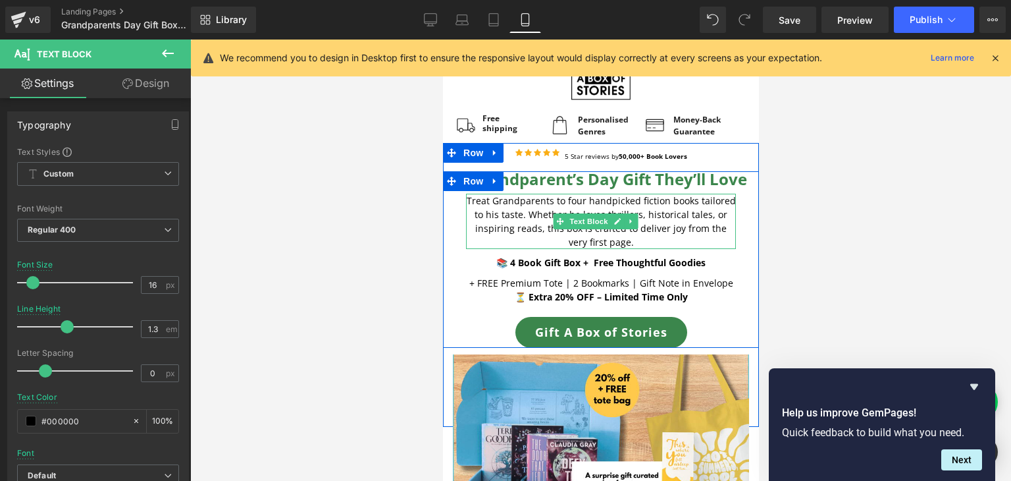
click at [658, 249] on p "Treat Grandparents to four handpicked fiction books tailored to his taste. Whet…" at bounding box center [601, 221] width 270 height 55
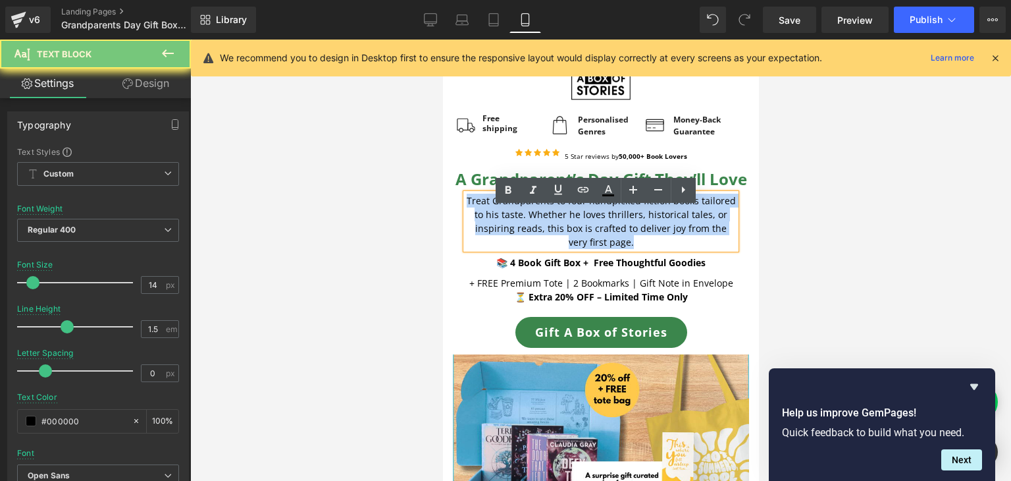
click at [658, 249] on p "Treat Grandparents to four handpicked fiction books tailored to his taste. Whet…" at bounding box center [601, 221] width 270 height 55
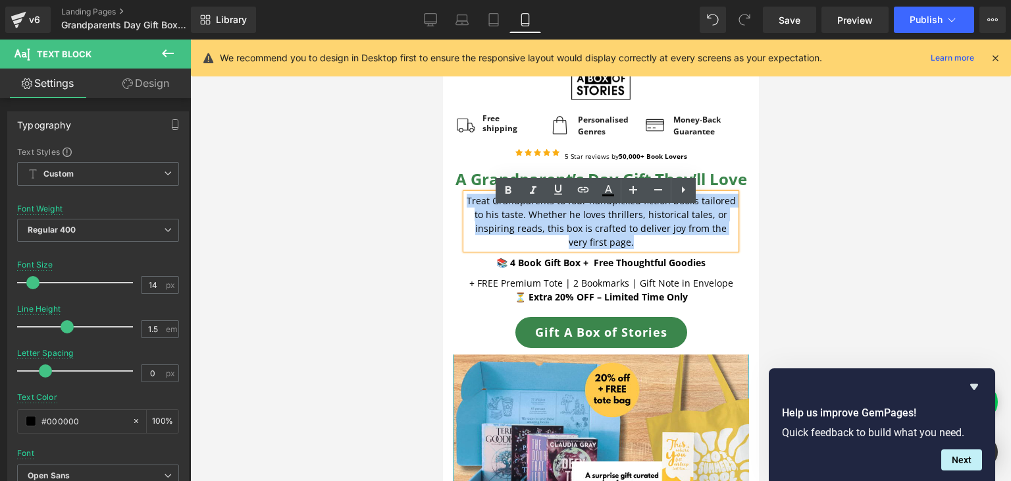
paste div
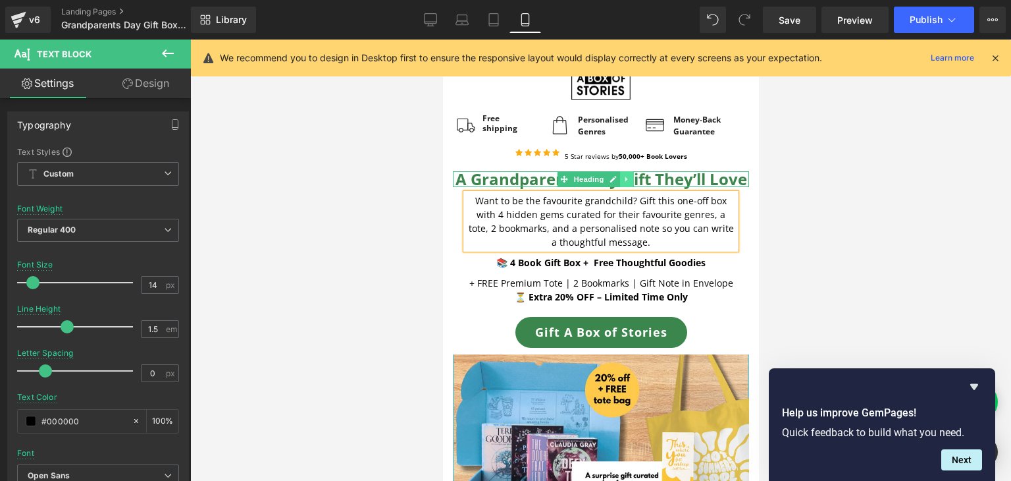
click at [627, 183] on icon at bounding box center [627, 179] width 7 height 8
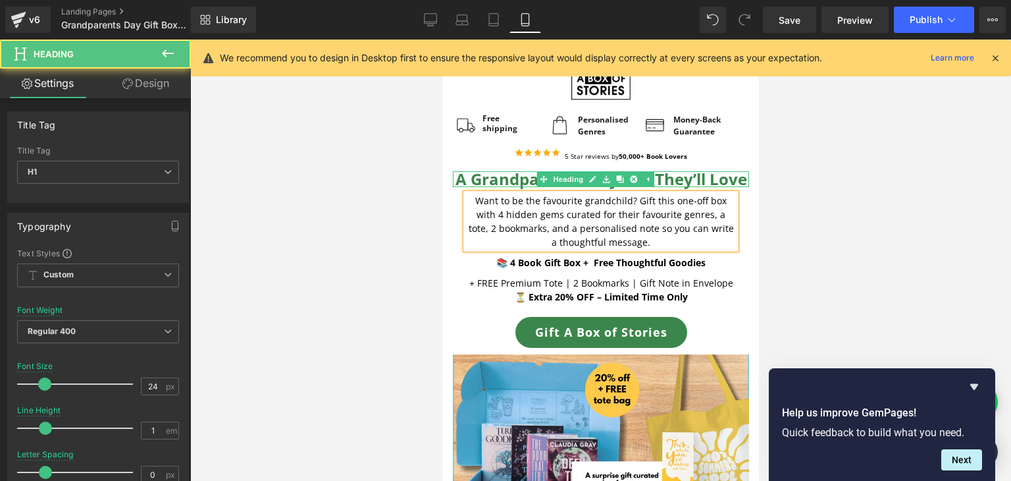
click at [682, 187] on h1 "A Grandparent’s Day Gift They’ll Love" at bounding box center [600, 179] width 296 height 16
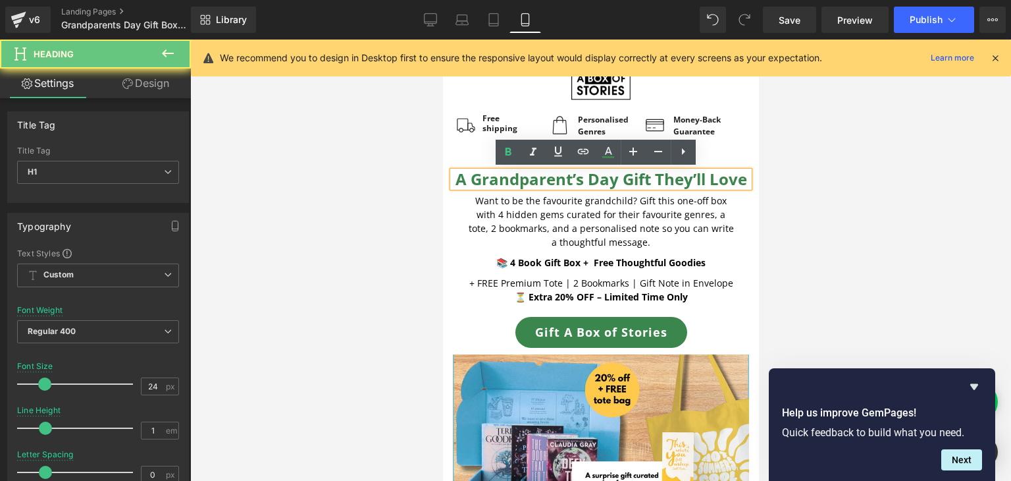
click at [682, 187] on h1 "A Grandparent’s Day Gift They’ll Love" at bounding box center [600, 179] width 296 height 16
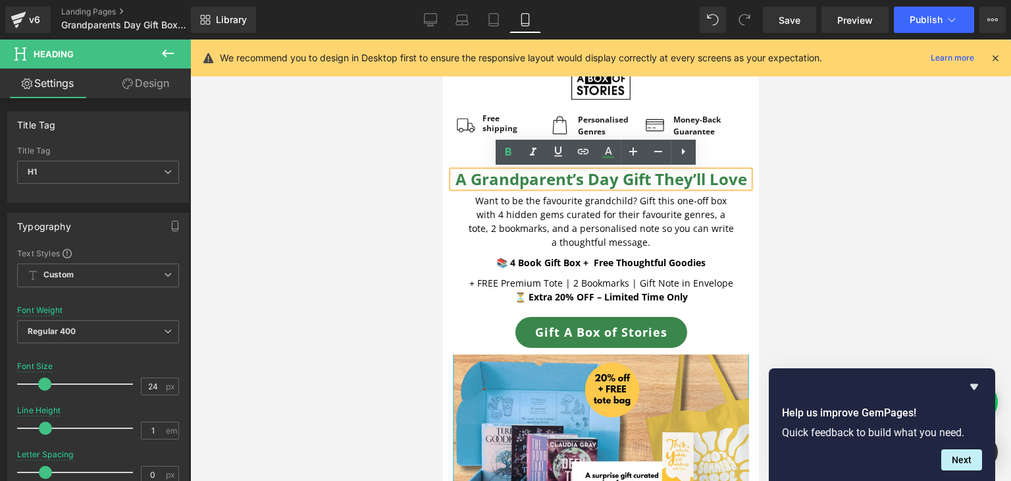
click at [682, 187] on h1 "A Grandparent’s Day Gift They’ll Love" at bounding box center [600, 179] width 296 height 16
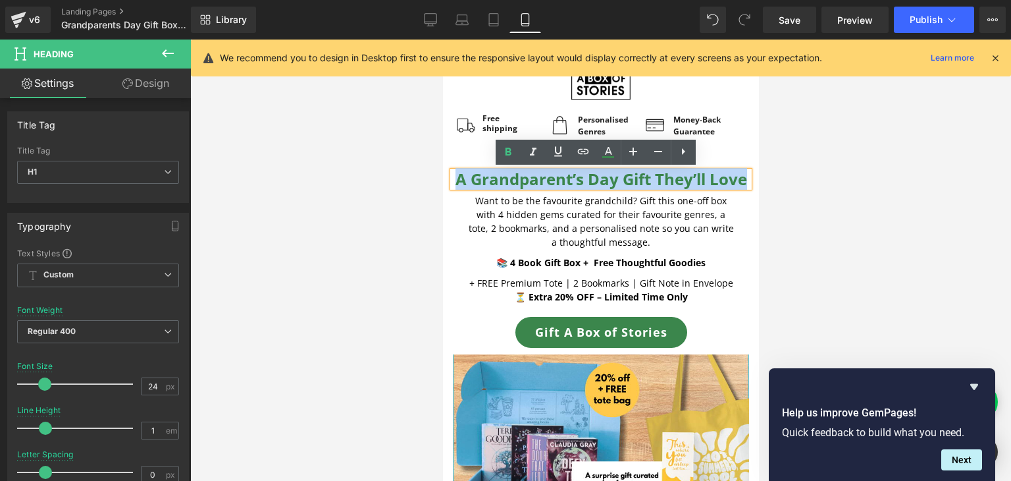
click at [682, 187] on h1 "A Grandparent’s Day Gift They’ll Love" at bounding box center [600, 179] width 296 height 16
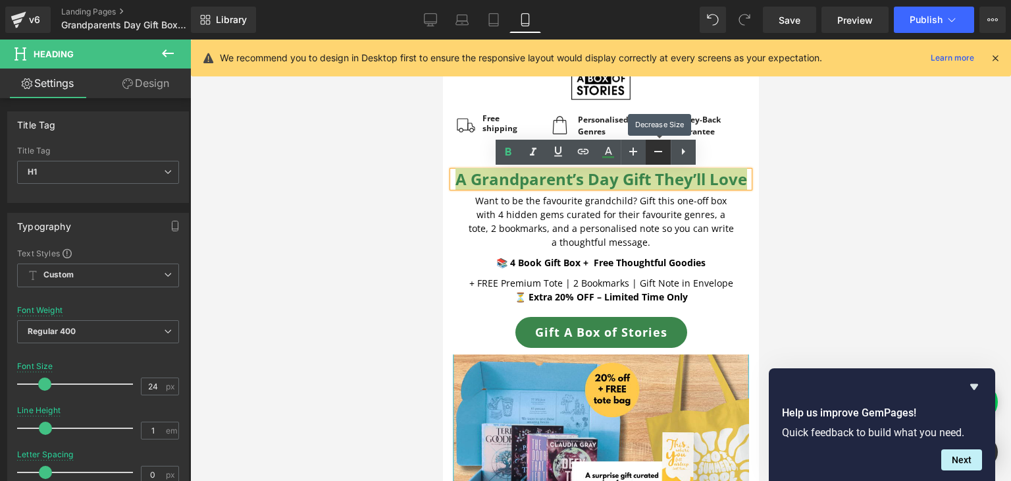
click at [654, 152] on icon at bounding box center [659, 152] width 16 height 16
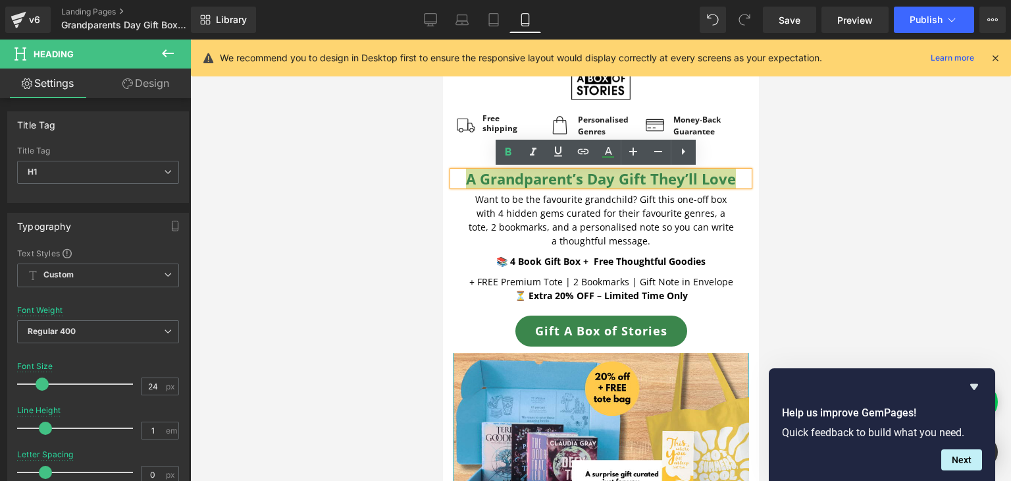
scroll to position [385, 0]
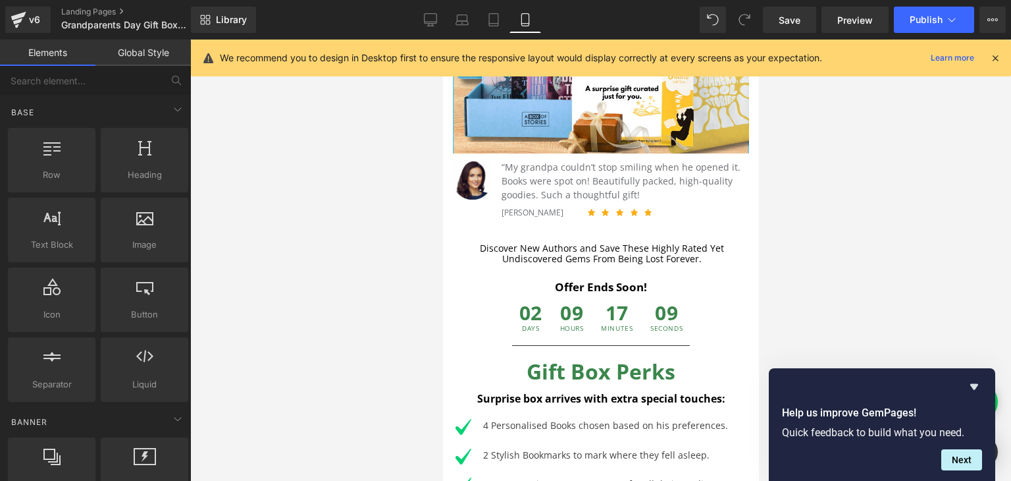
click at [775, 243] on div at bounding box center [600, 260] width 821 height 441
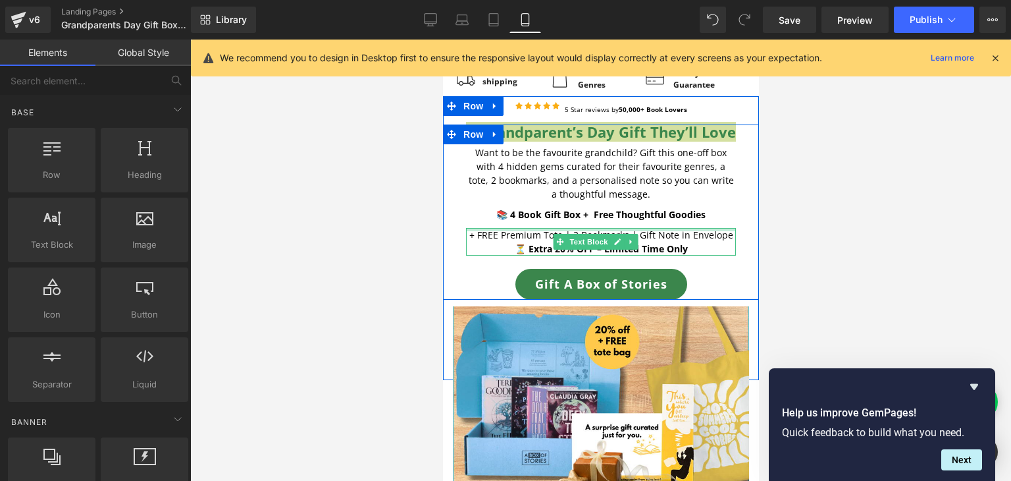
scroll to position [0, 0]
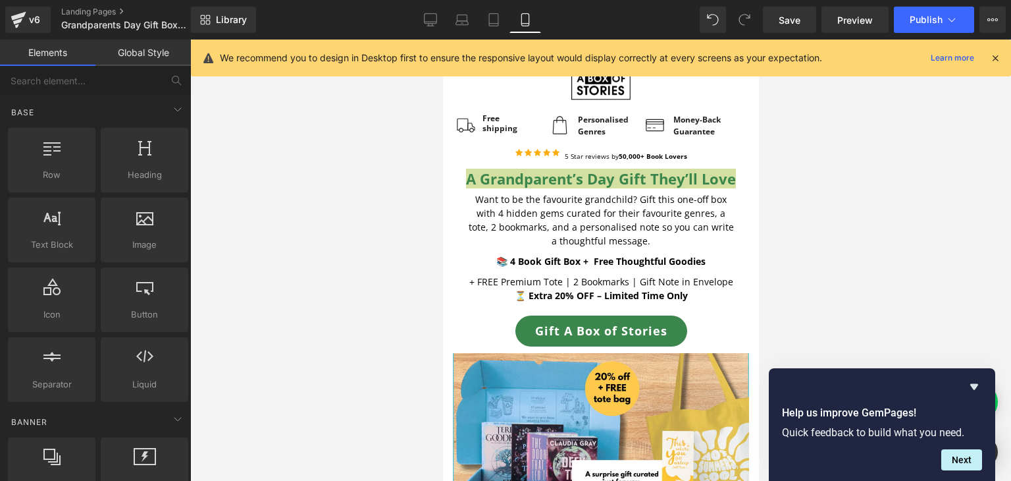
click at [880, 262] on div at bounding box center [600, 260] width 821 height 441
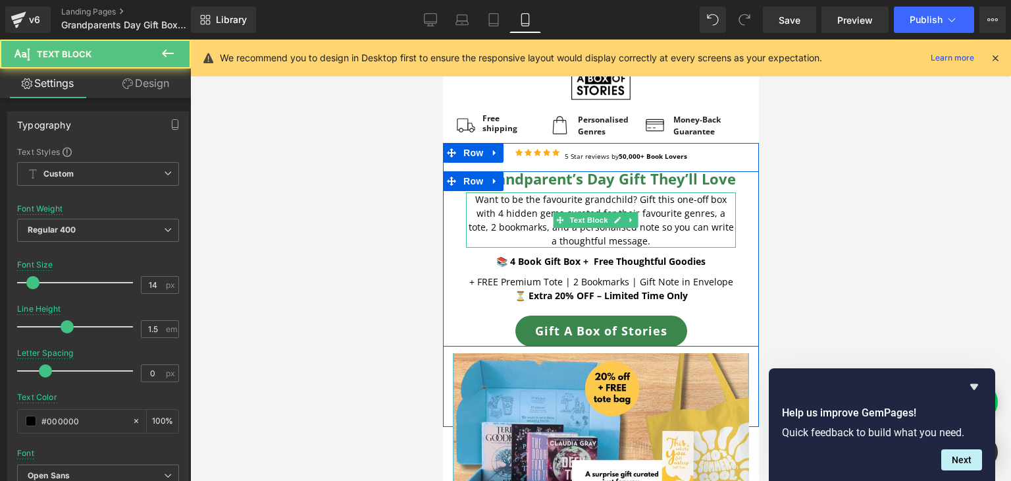
click at [681, 238] on p "Want to be the favourite grandchild? Gift this one-off box with 4 hidden gems c…" at bounding box center [601, 219] width 270 height 55
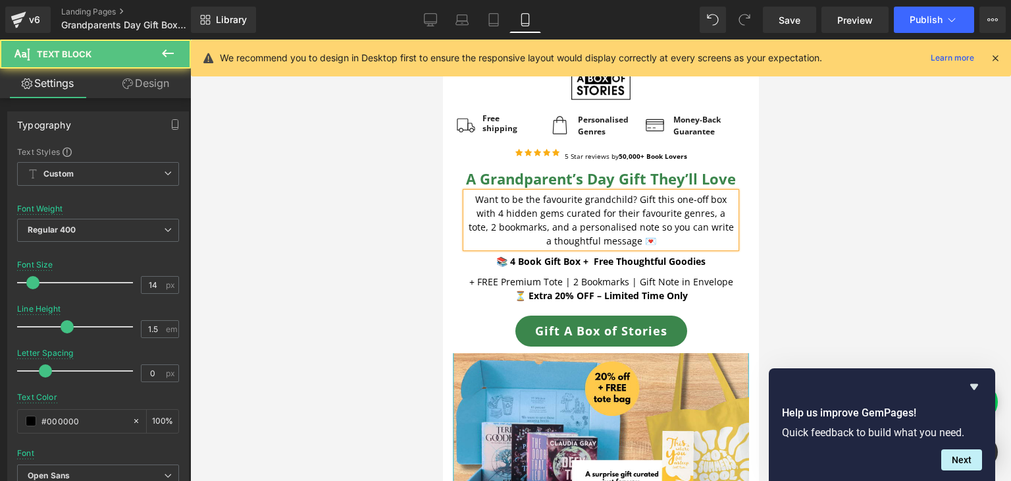
click at [649, 238] on p "Want to be the favourite grandchild? Gift this one-off box with 4 hidden gems c…" at bounding box center [601, 219] width 270 height 55
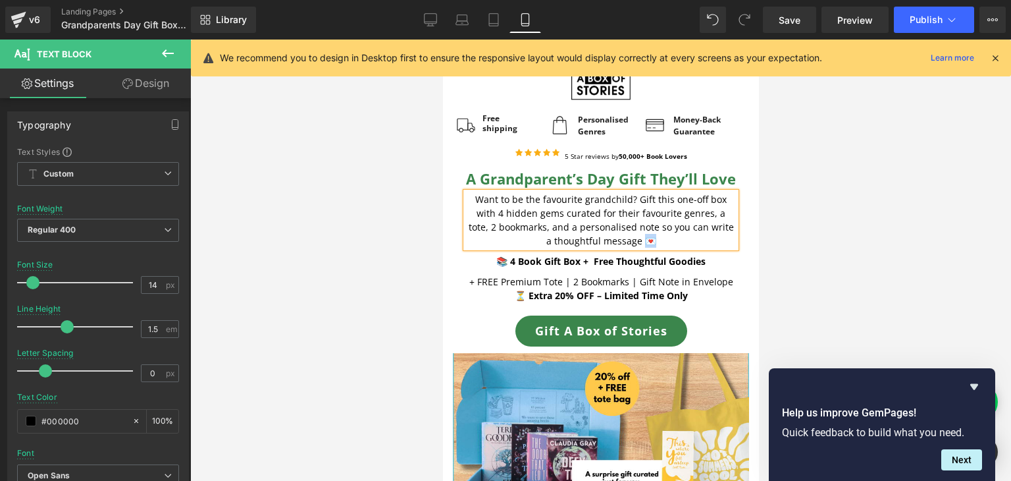
copy p "💌"
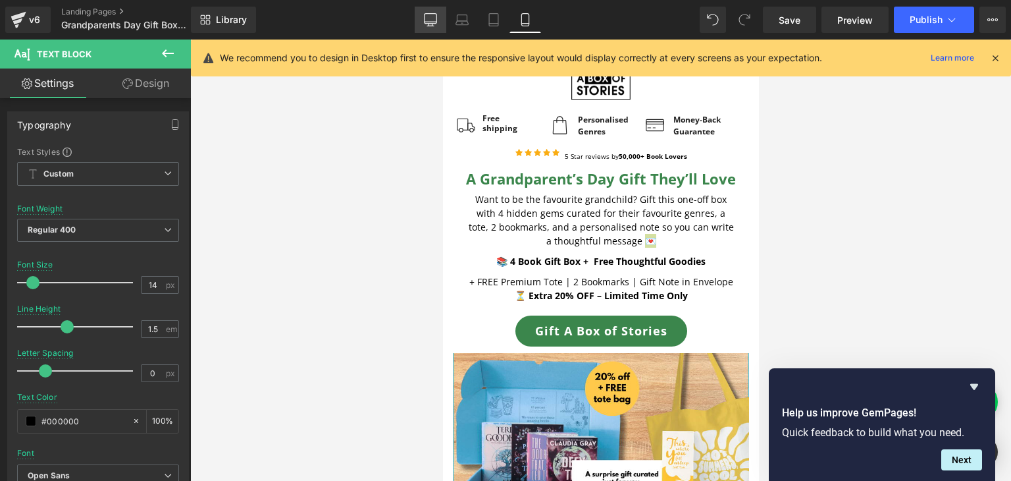
click at [440, 16] on link "Desktop" at bounding box center [431, 20] width 32 height 26
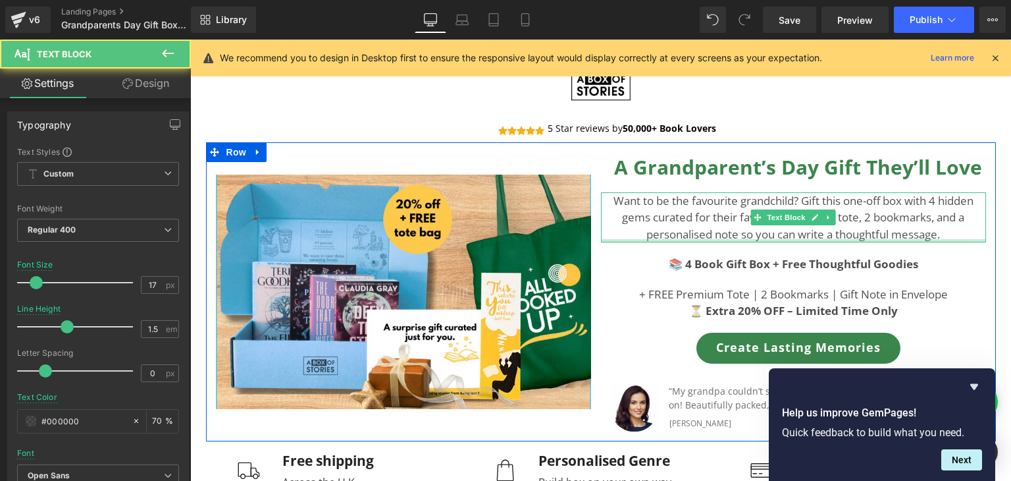
click at [942, 239] on div at bounding box center [793, 240] width 385 height 3
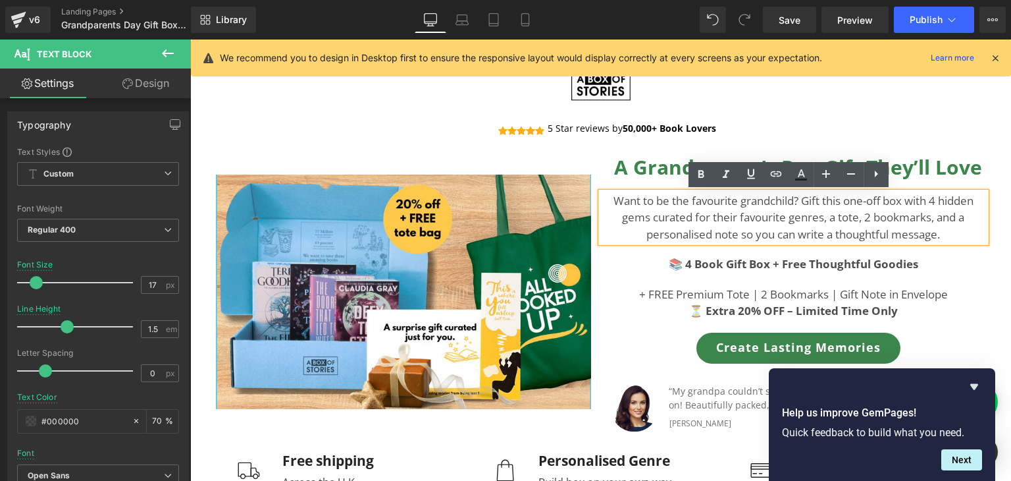
click at [946, 235] on p "Want to be the favourite grandchild? Gift this one-off box with 4 hidden gems c…" at bounding box center [793, 217] width 385 height 51
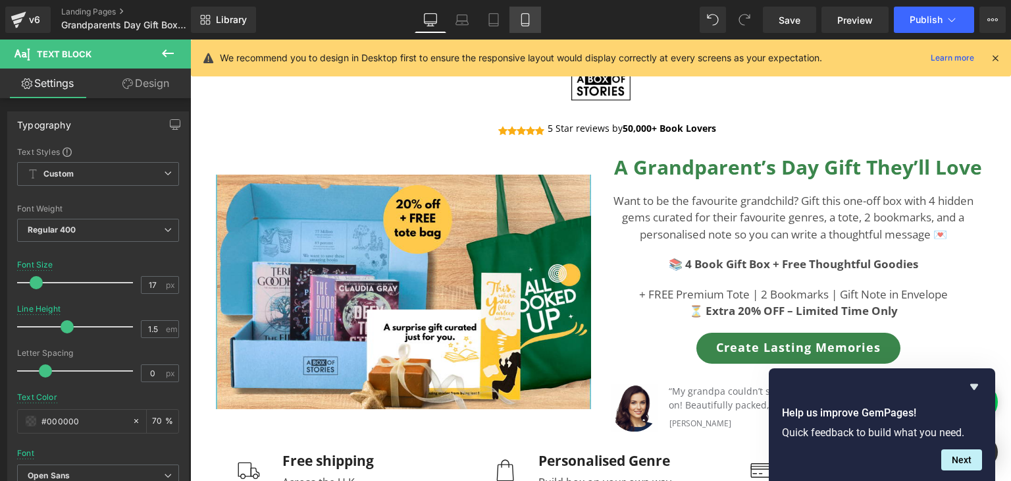
click at [521, 18] on icon at bounding box center [525, 19] width 13 height 13
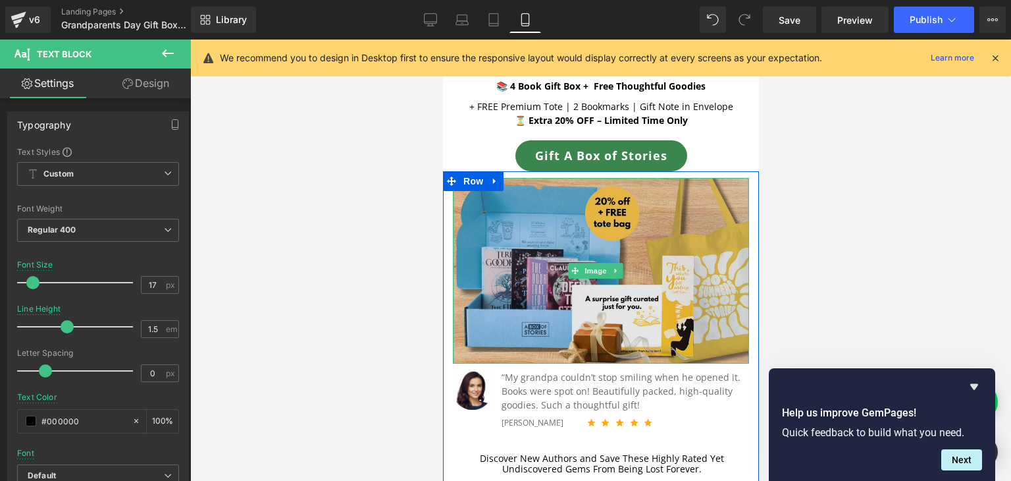
scroll to position [178, 0]
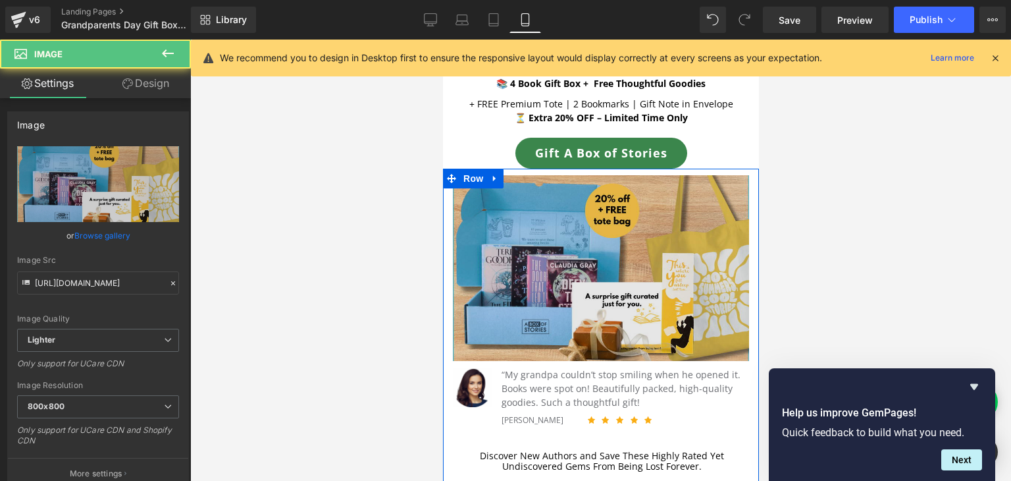
click at [597, 290] on img at bounding box center [600, 267] width 296 height 185
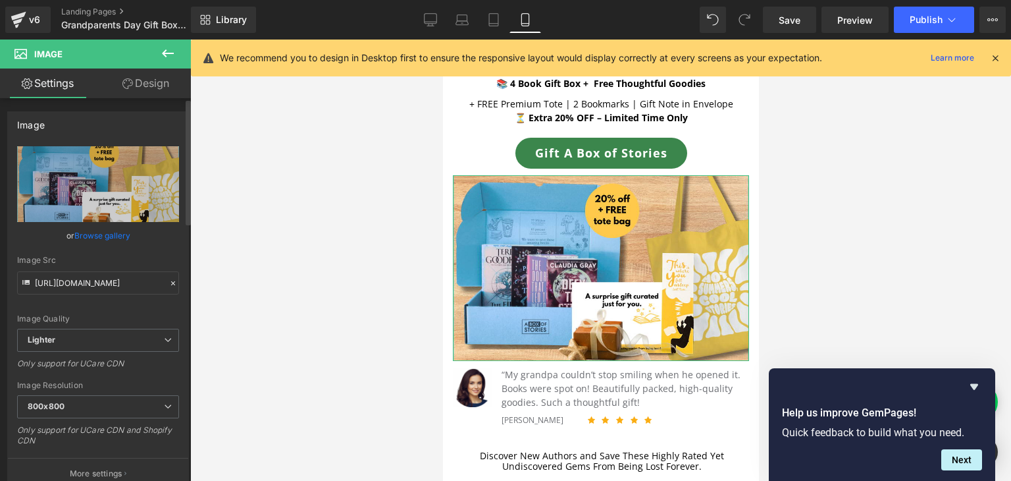
click at [108, 232] on link "Browse gallery" at bounding box center [102, 235] width 56 height 23
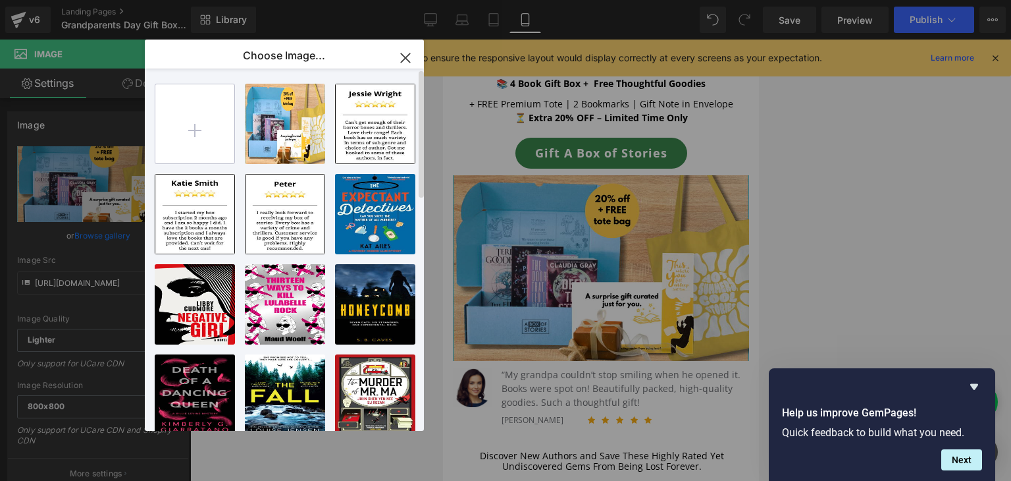
click at [223, 115] on input "file" at bounding box center [194, 123] width 79 height 79
type input "C:\fakepath\2.png"
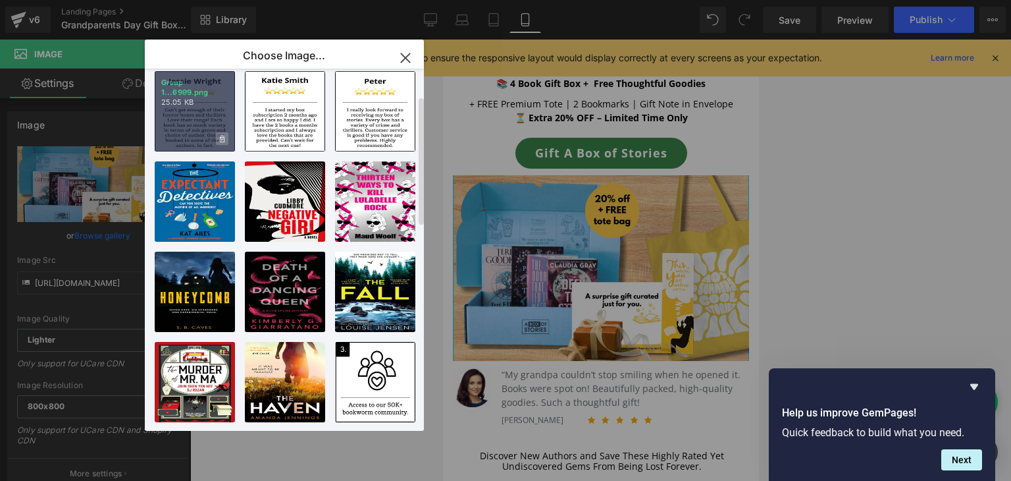
scroll to position [0, 0]
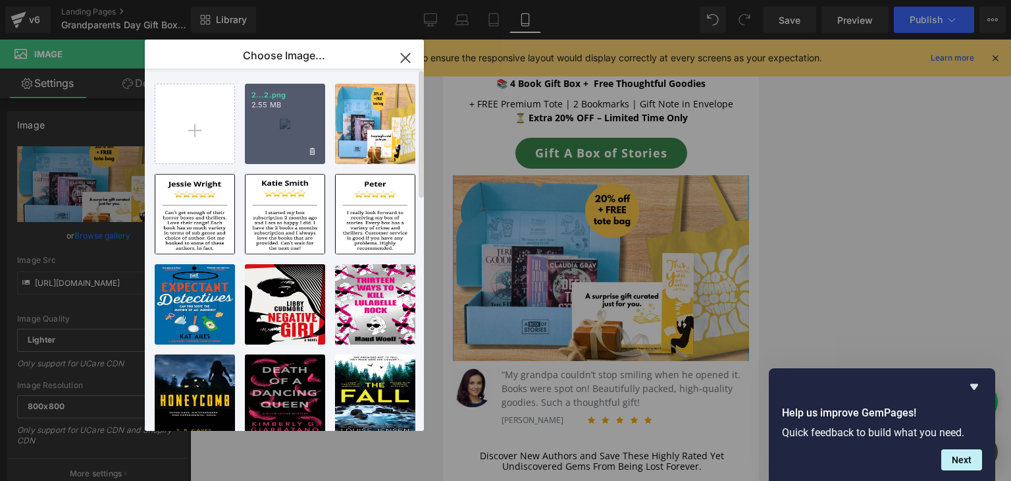
click at [285, 123] on div "2...2.png 2.55 MB" at bounding box center [285, 124] width 80 height 80
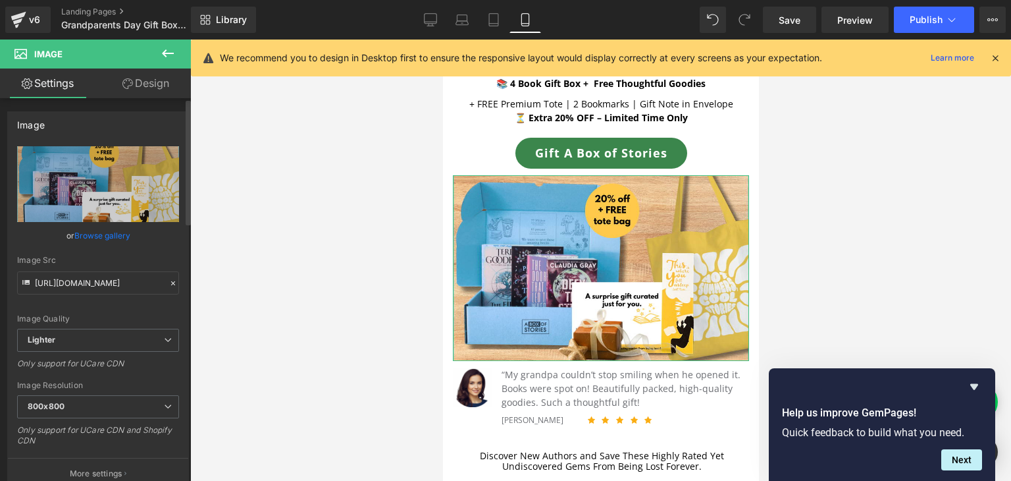
click at [105, 231] on link "Browse gallery" at bounding box center [102, 235] width 56 height 23
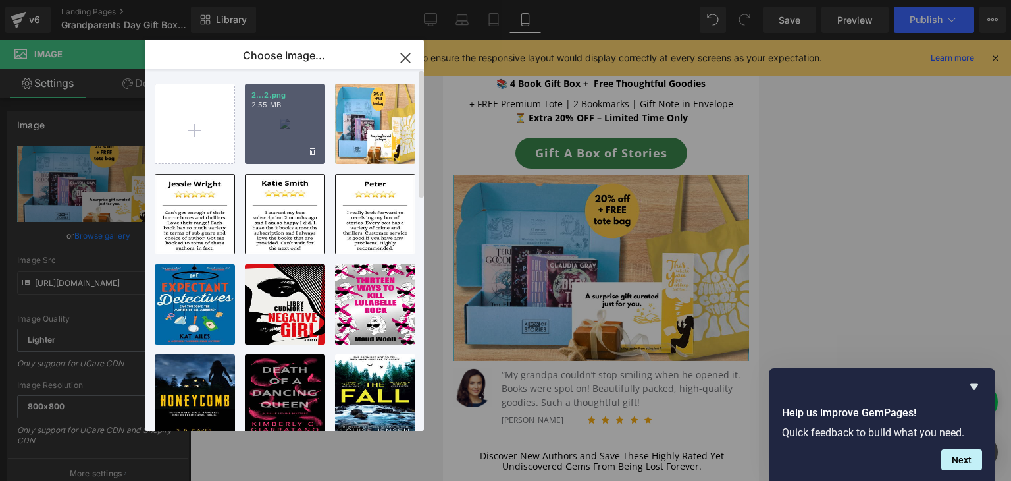
click at [273, 132] on div "2...2.png 2.55 MB" at bounding box center [285, 124] width 80 height 80
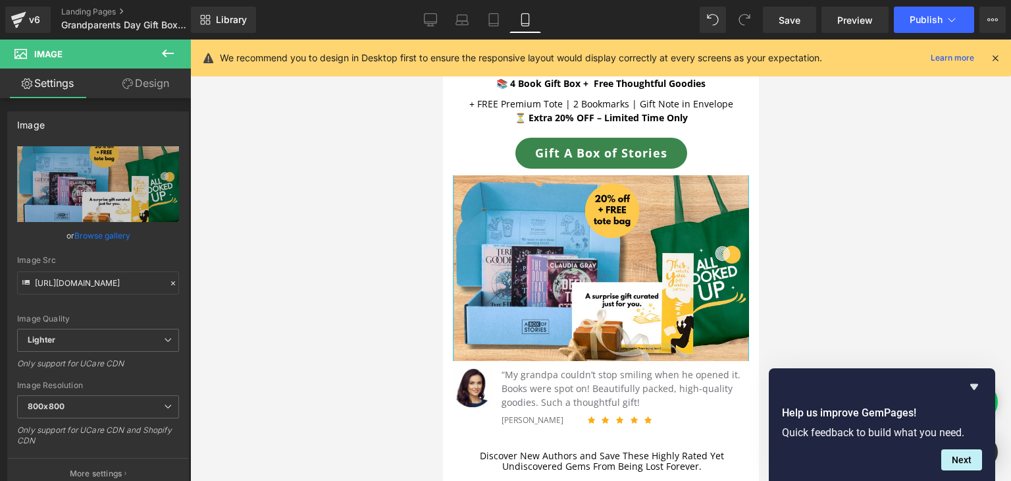
click at [510, 17] on link "Mobile" at bounding box center [526, 20] width 32 height 26
click at [494, 19] on icon at bounding box center [493, 19] width 13 height 13
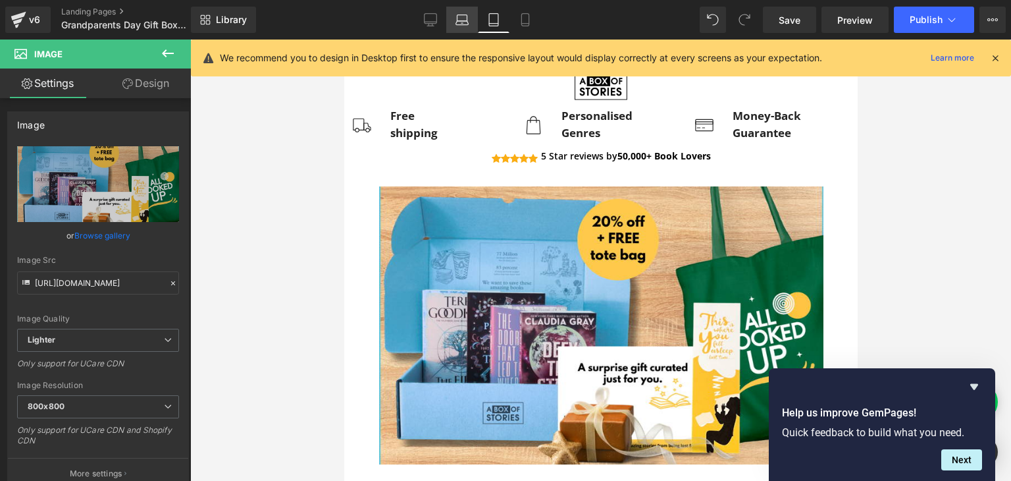
click at [455, 22] on link "Laptop" at bounding box center [462, 20] width 32 height 26
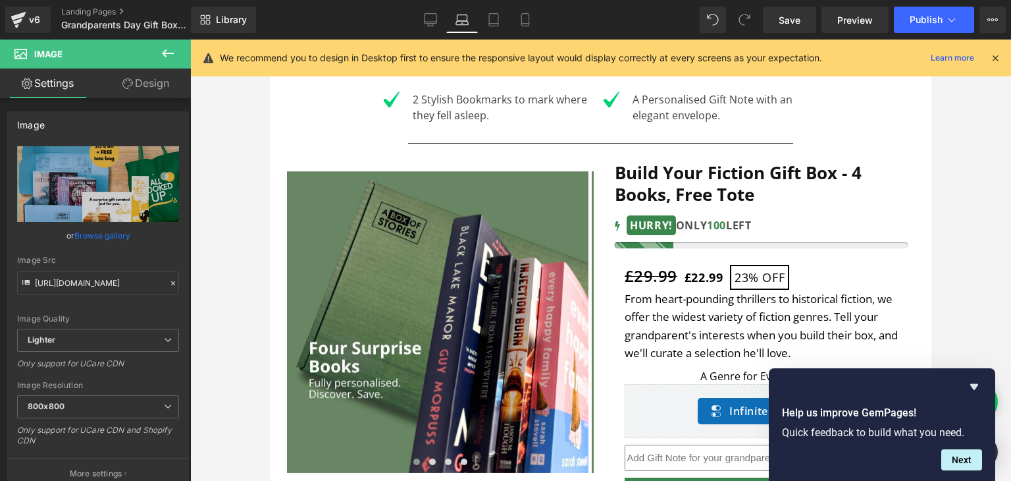
scroll to position [601, 0]
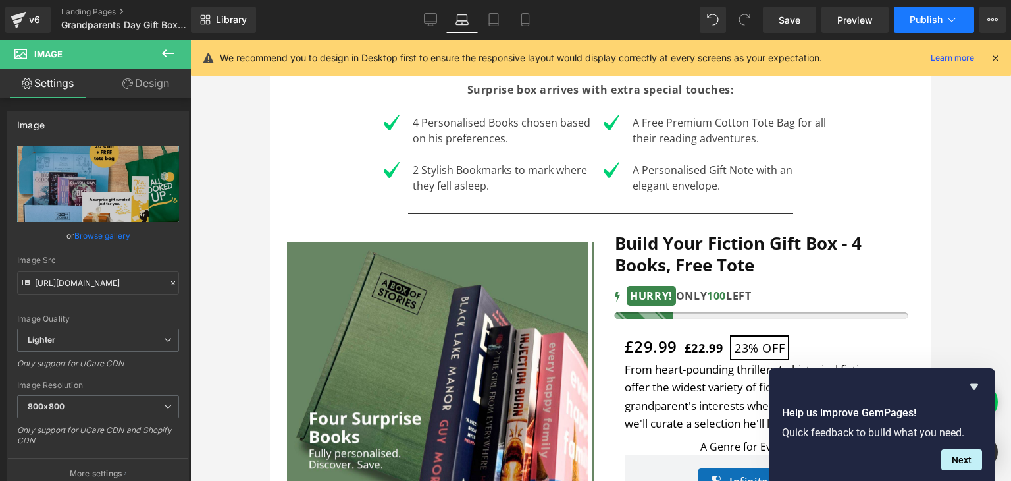
click at [923, 25] on button "Publish" at bounding box center [934, 20] width 80 height 26
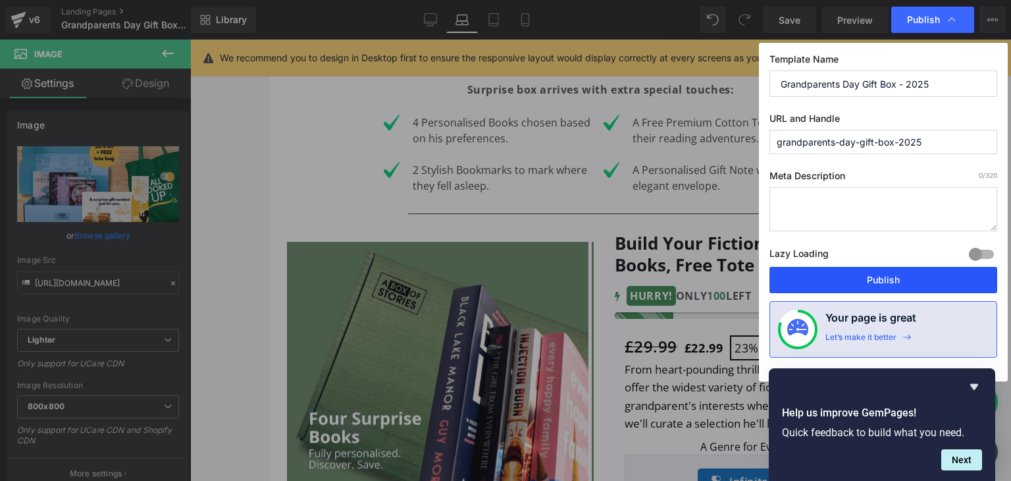
click at [887, 279] on button "Publish" at bounding box center [884, 280] width 228 height 26
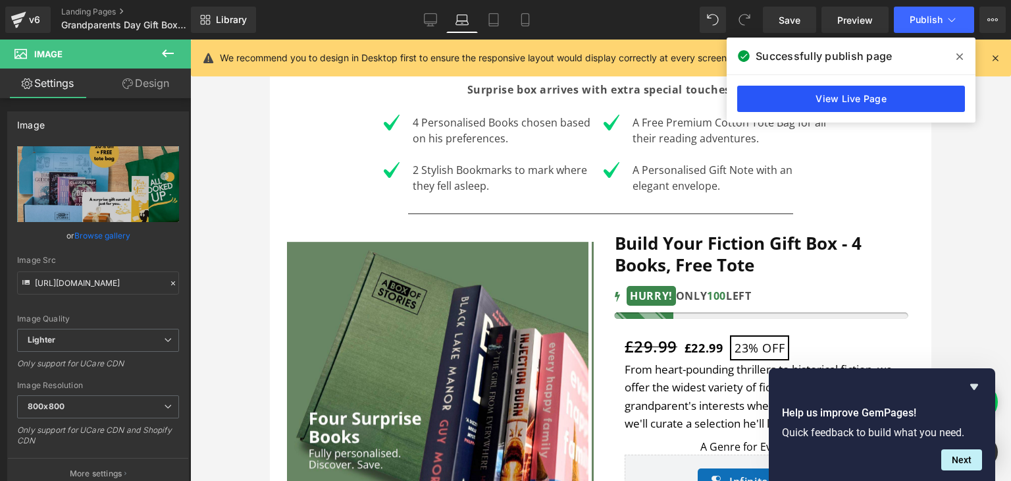
click at [878, 98] on link "View Live Page" at bounding box center [851, 99] width 228 height 26
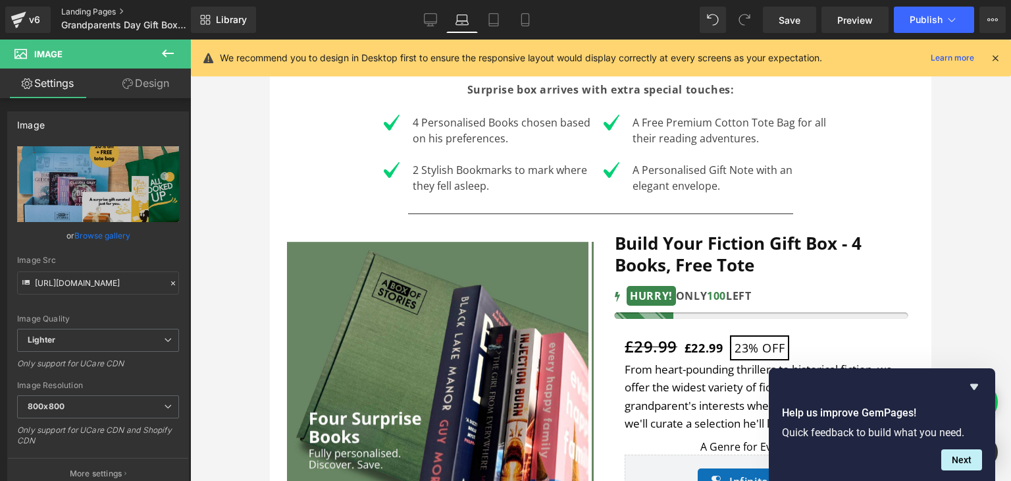
click at [107, 9] on link "Landing Pages" at bounding box center [136, 12] width 151 height 11
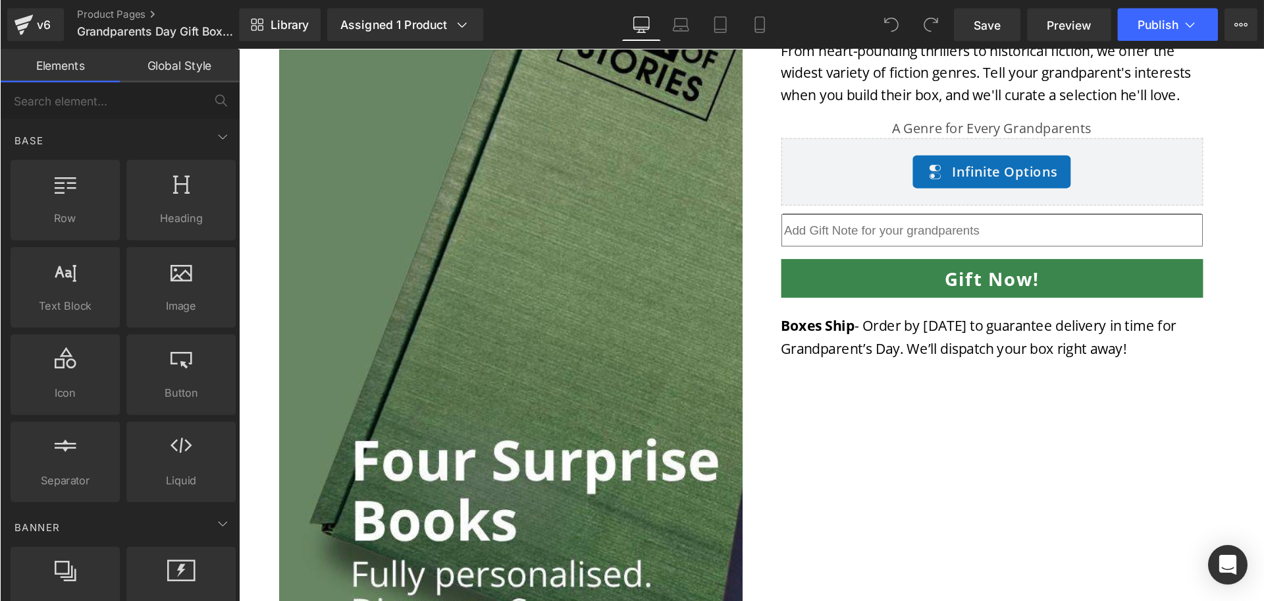
scroll to position [959, 0]
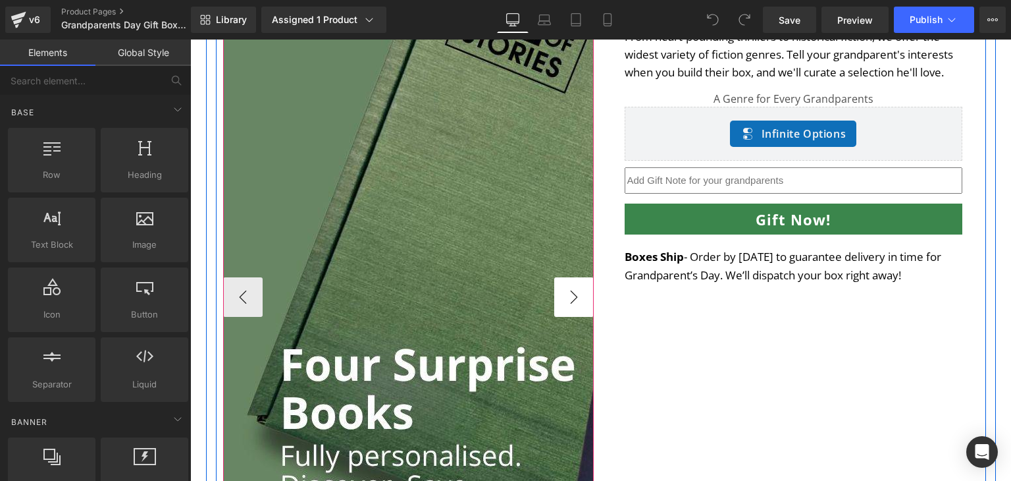
click at [577, 300] on button "›" at bounding box center [574, 297] width 40 height 40
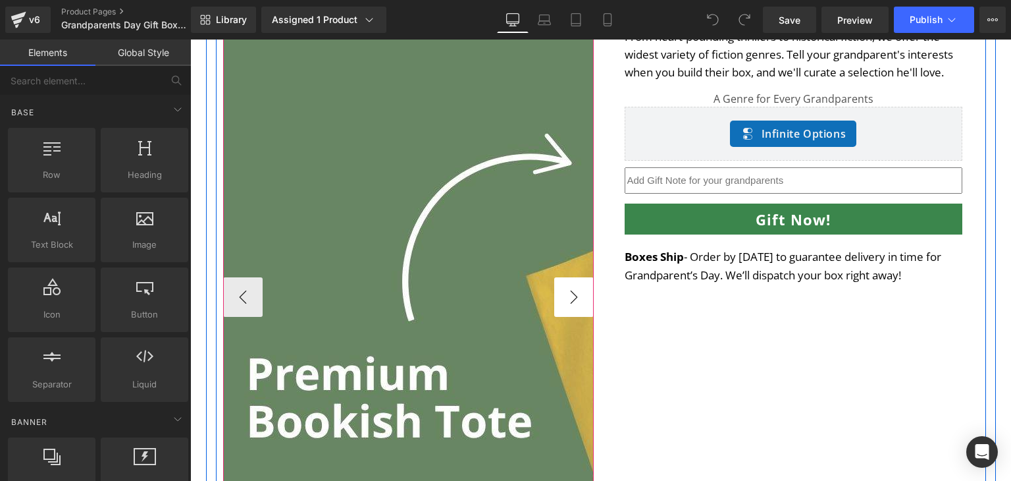
click at [577, 300] on button "›" at bounding box center [574, 297] width 40 height 40
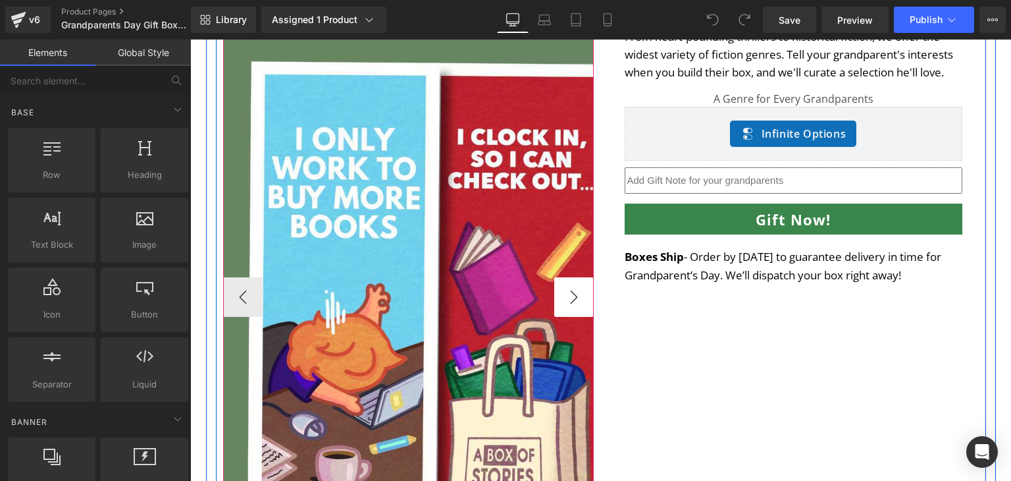
click at [577, 300] on button "›" at bounding box center [574, 297] width 40 height 40
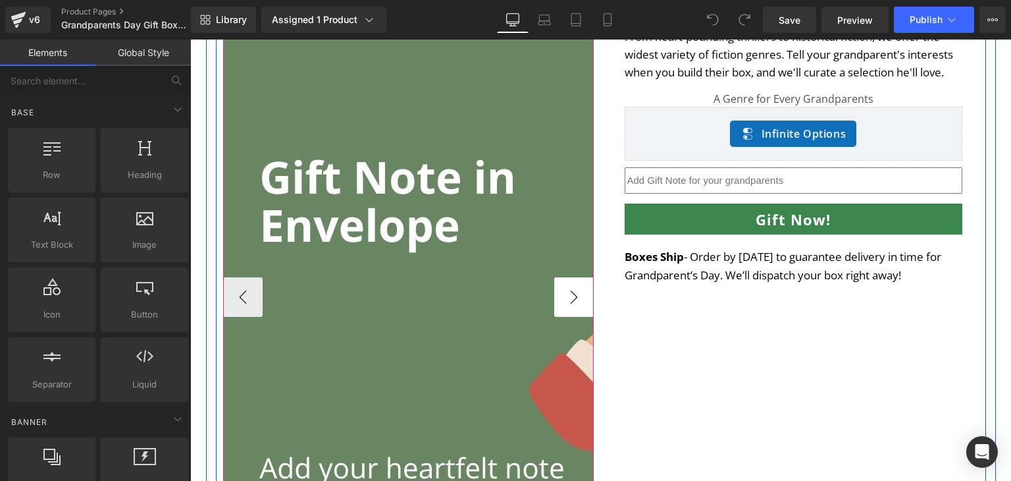
click at [577, 300] on button "›" at bounding box center [574, 297] width 40 height 40
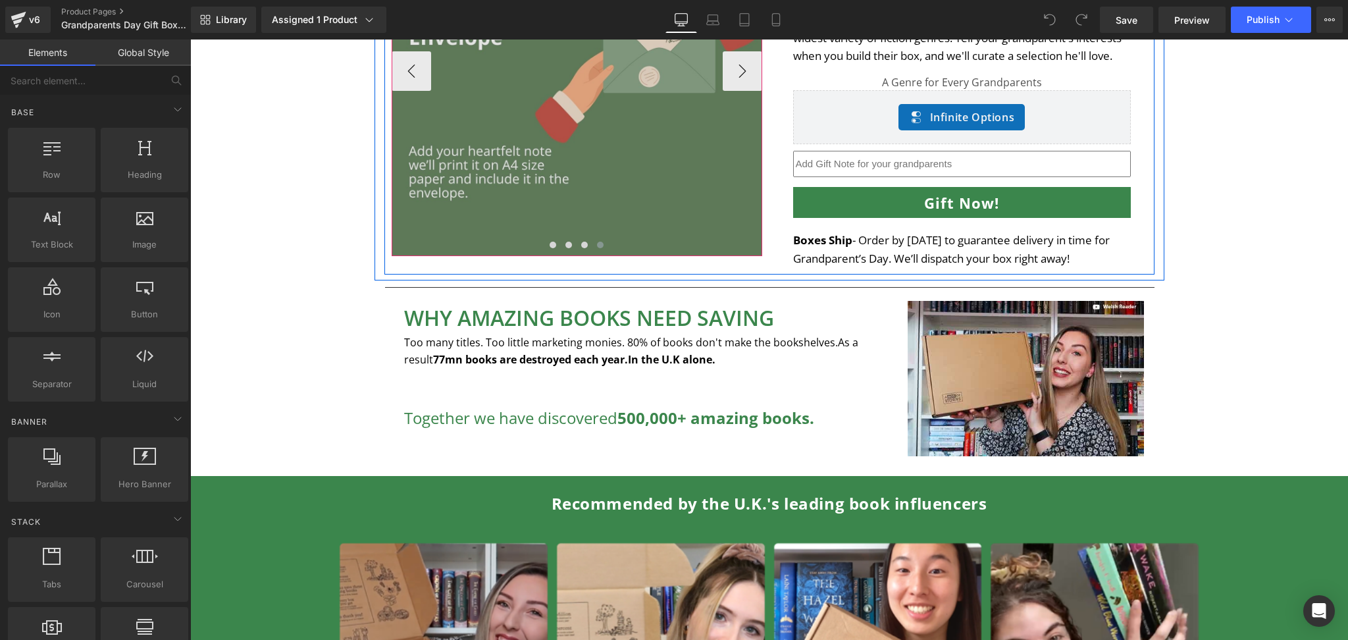
scroll to position [767, 0]
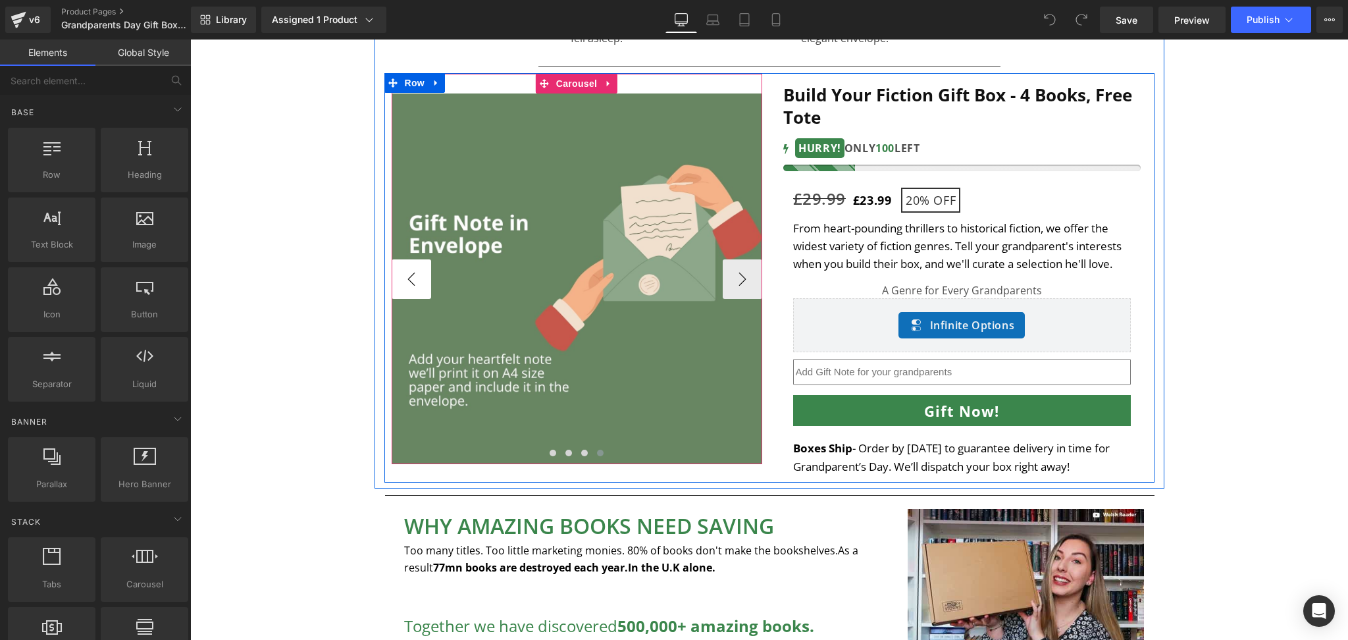
click at [398, 280] on button "‹" at bounding box center [412, 279] width 40 height 40
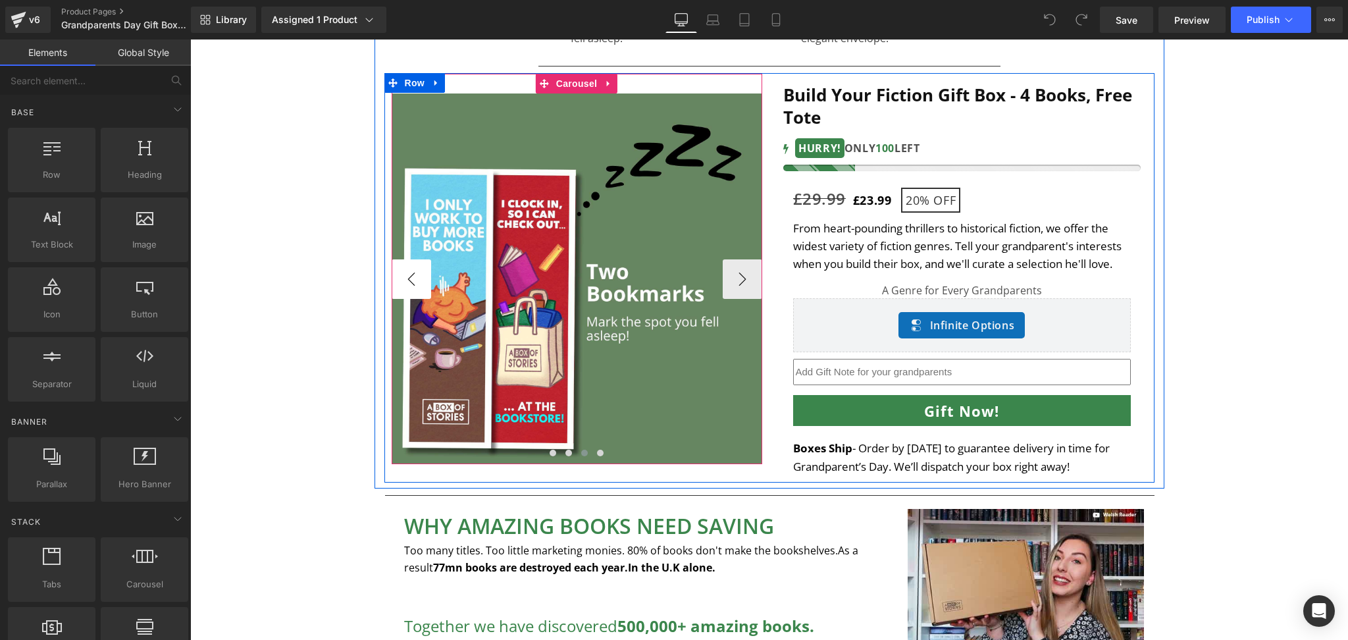
click at [399, 271] on button "‹" at bounding box center [412, 279] width 40 height 40
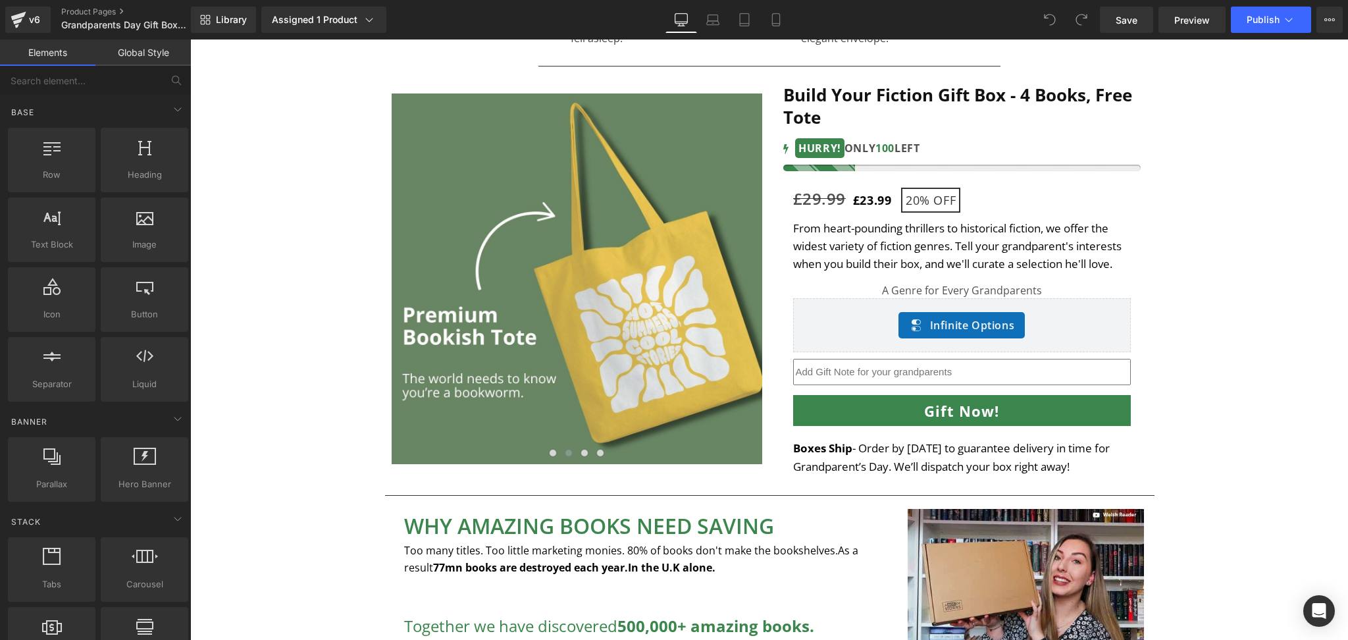
click at [352, 259] on button "‹" at bounding box center [372, 279] width 40 height 40
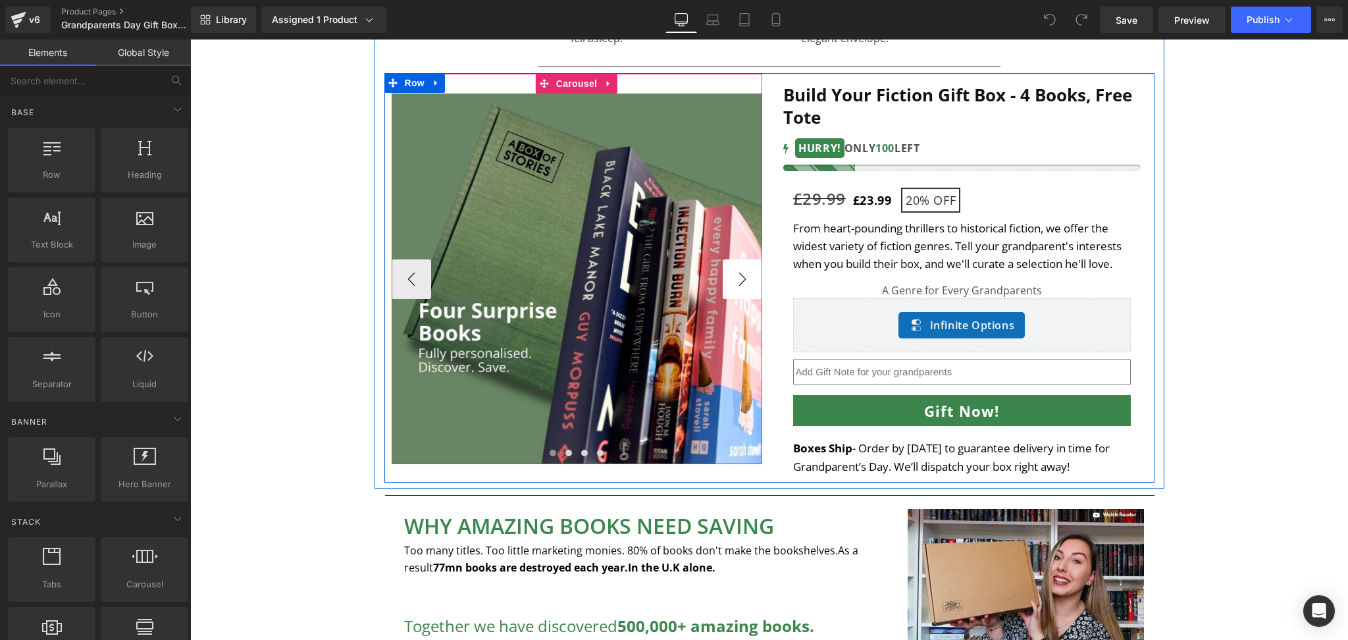
click at [738, 284] on button "›" at bounding box center [743, 279] width 40 height 40
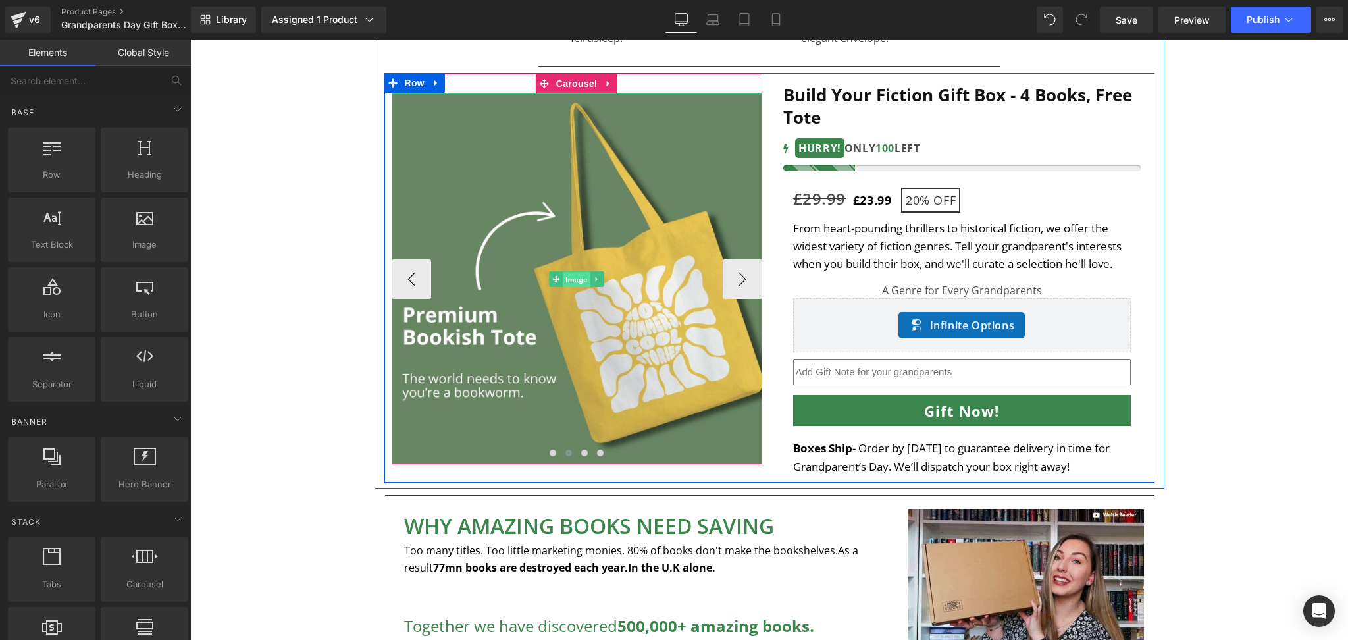
click at [572, 279] on span "Image" at bounding box center [577, 279] width 28 height 16
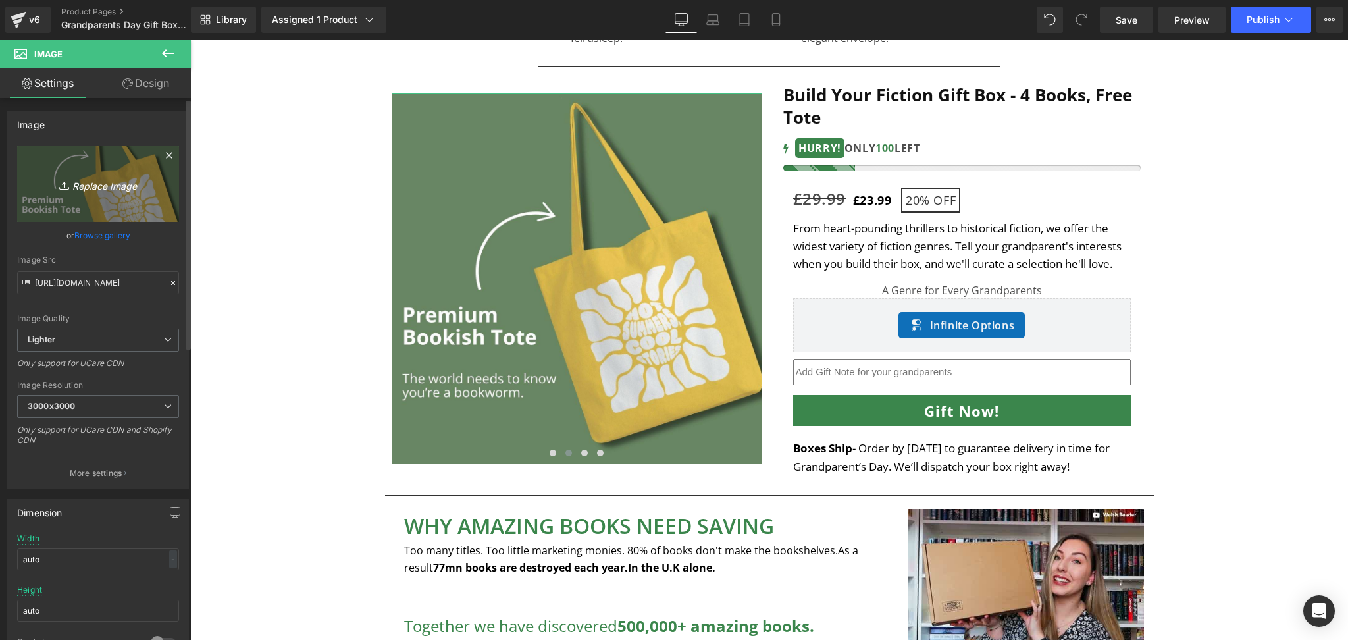
click at [74, 180] on icon "Replace Image" at bounding box center [97, 184] width 105 height 16
type input "C:\fakepath\Advent Cal 2025 - PDP (4).png"
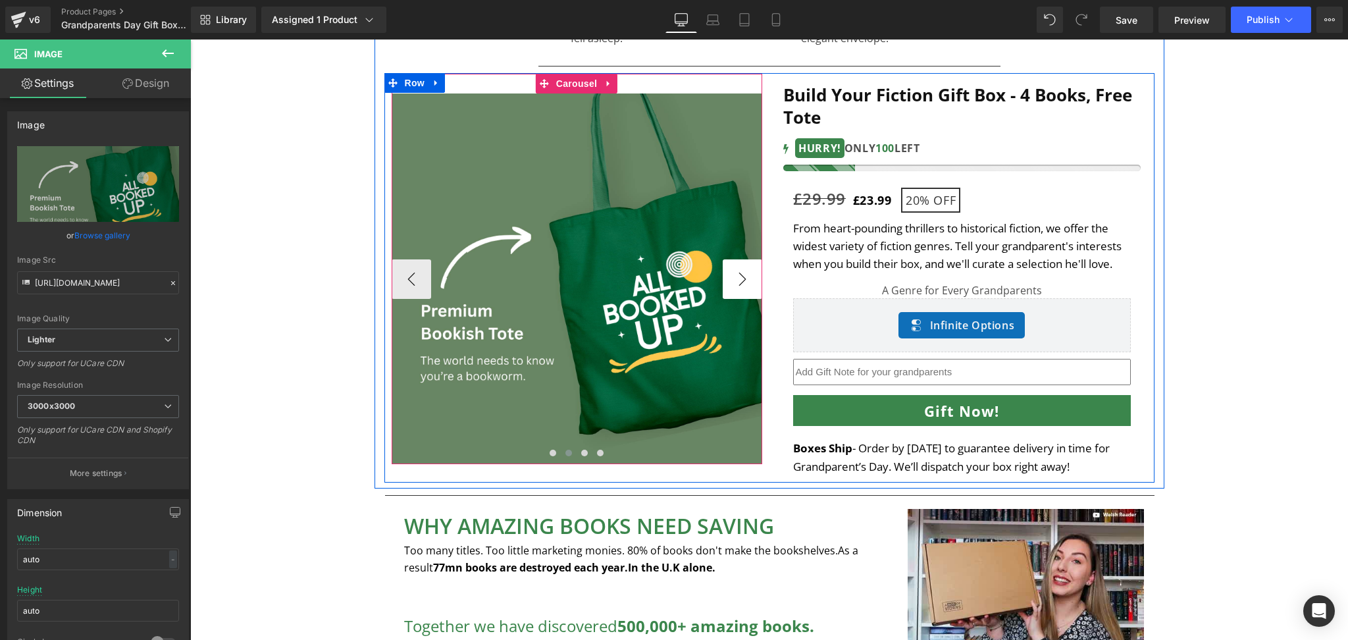
click at [728, 273] on button "›" at bounding box center [743, 279] width 40 height 40
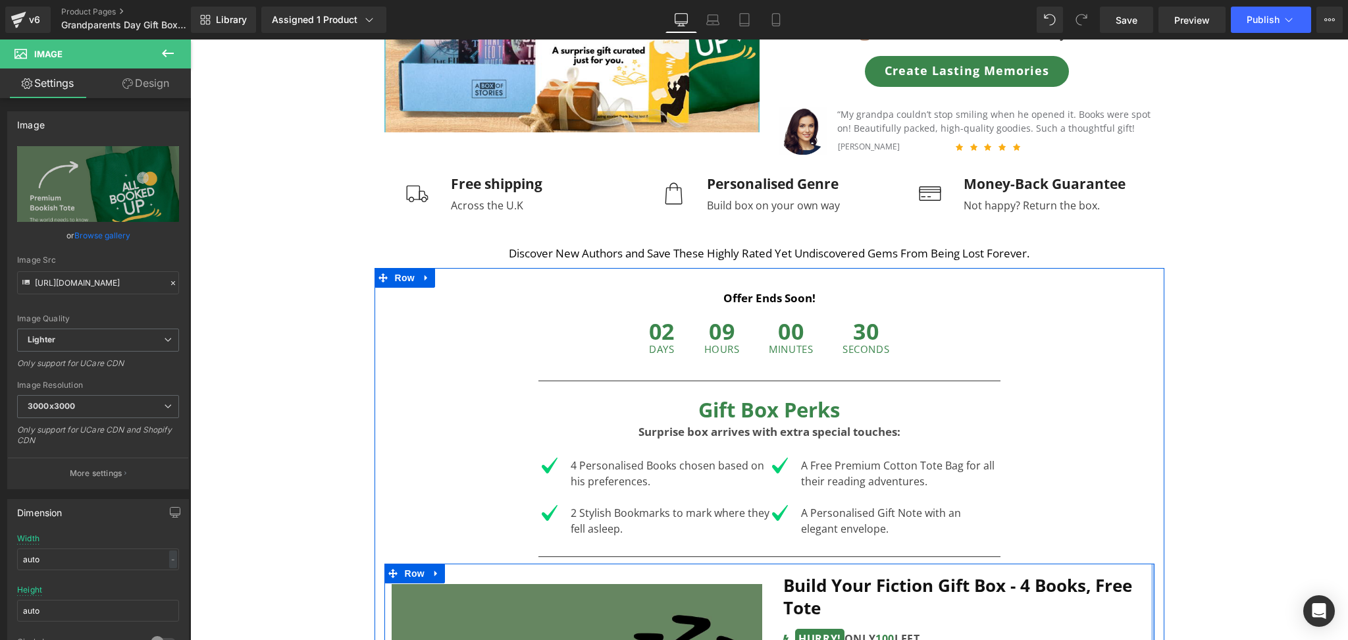
scroll to position [0, 0]
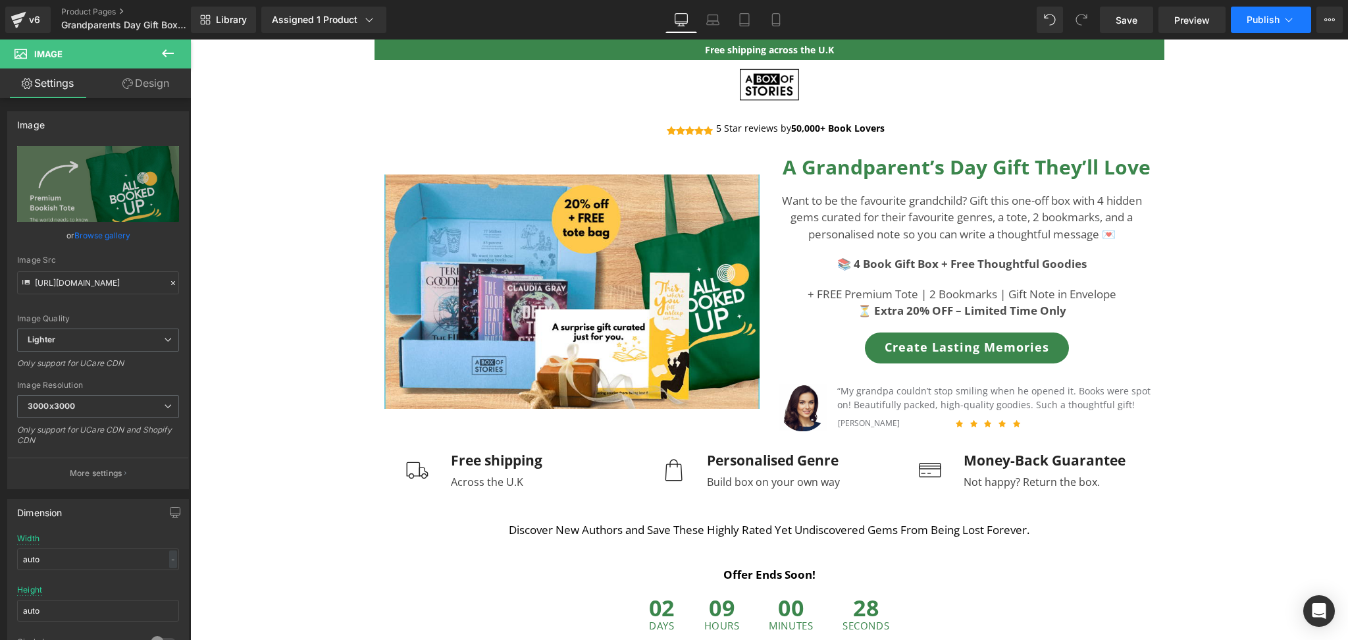
click at [1011, 26] on button "Publish" at bounding box center [1271, 20] width 80 height 26
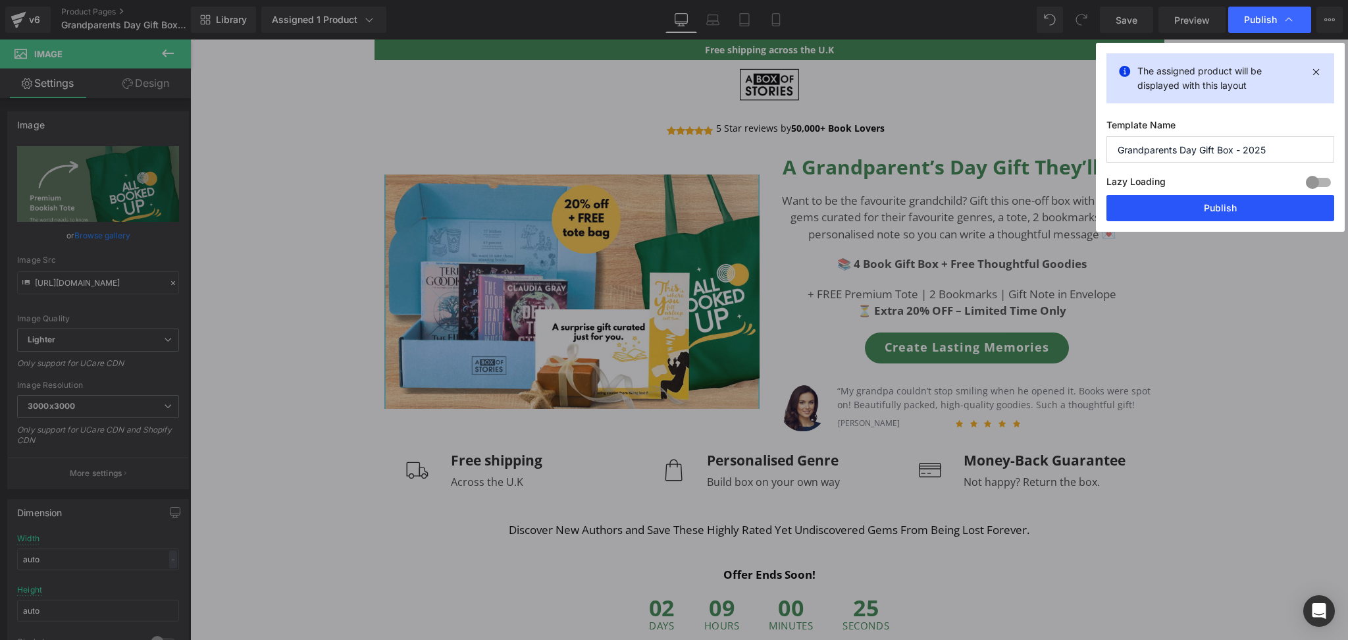
click at [1011, 208] on button "Publish" at bounding box center [1221, 208] width 228 height 26
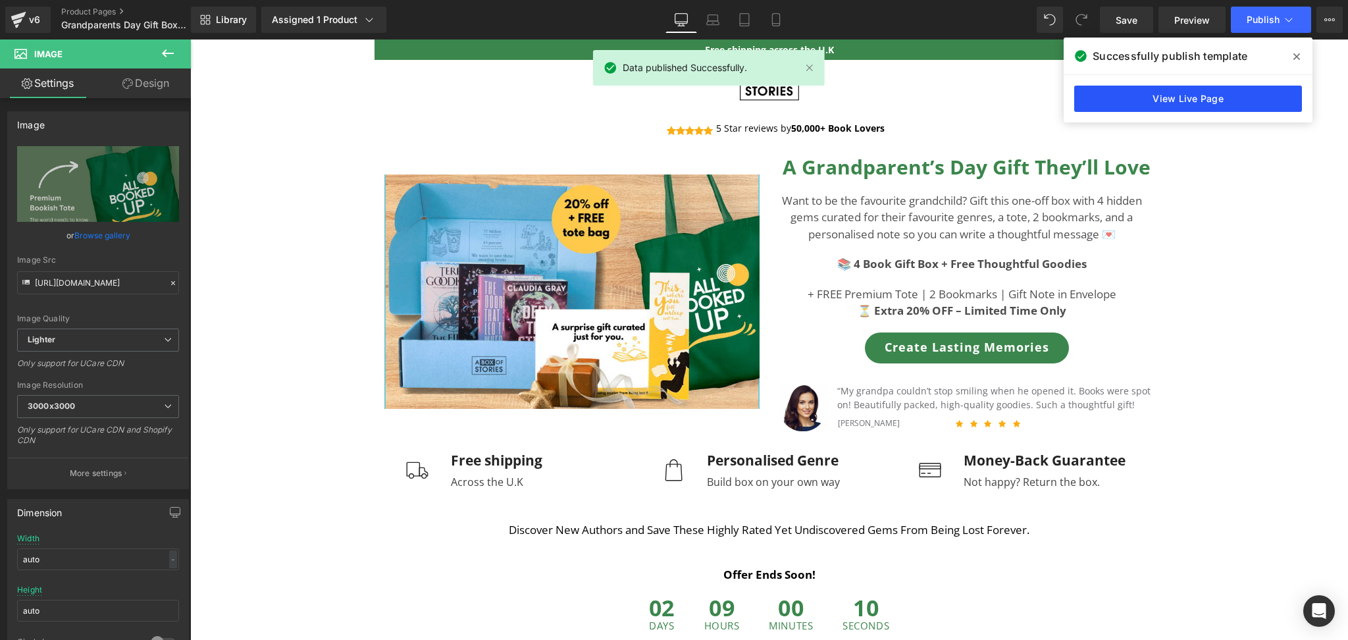
click at [1011, 101] on link "View Live Page" at bounding box center [1189, 99] width 228 height 26
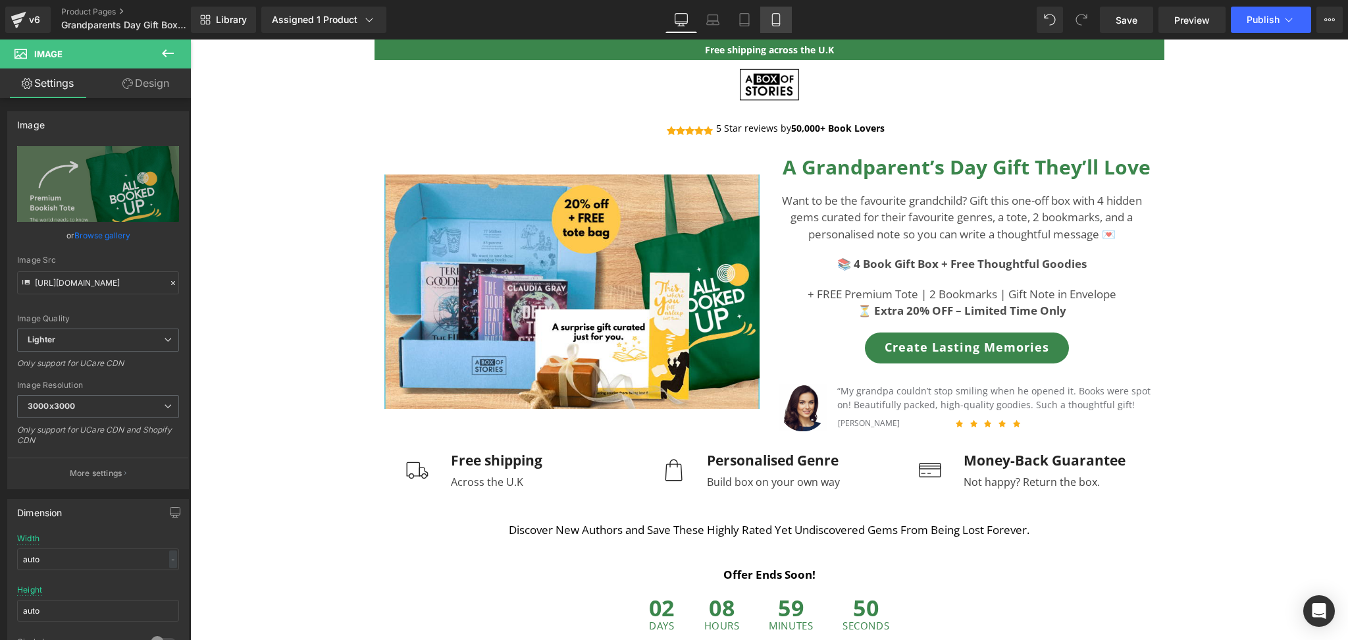
click at [770, 28] on link "Mobile" at bounding box center [777, 20] width 32 height 26
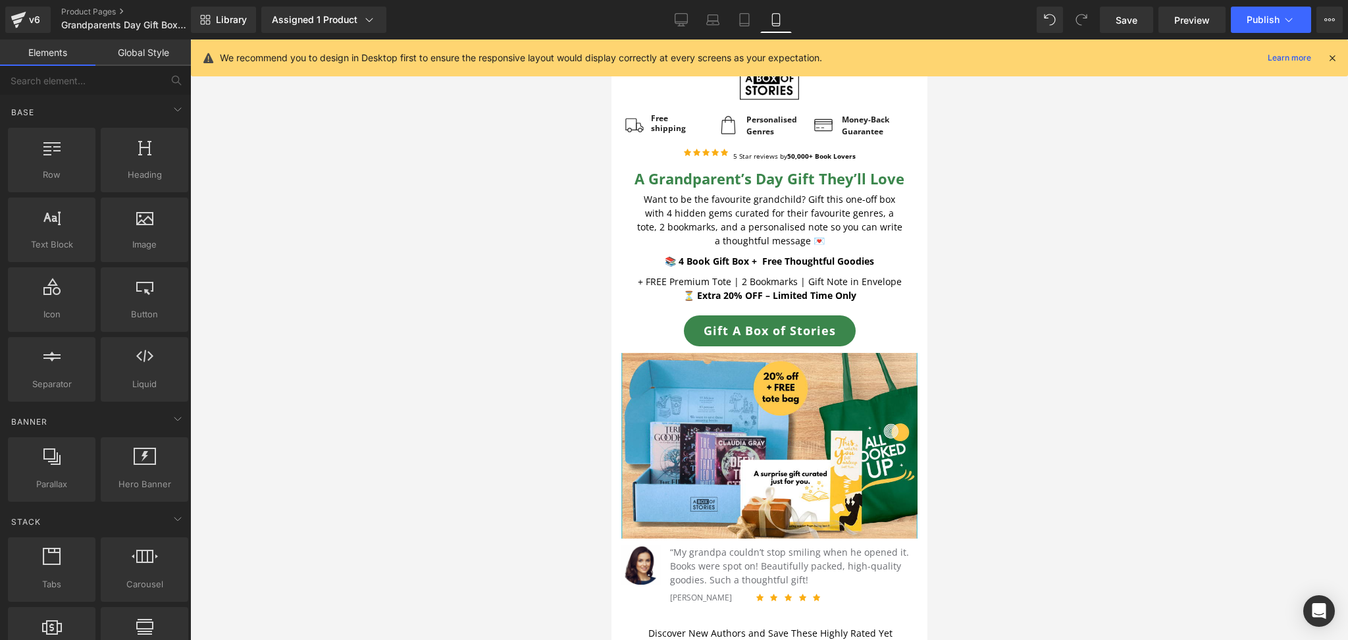
click at [1011, 456] on div at bounding box center [769, 340] width 1158 height 601
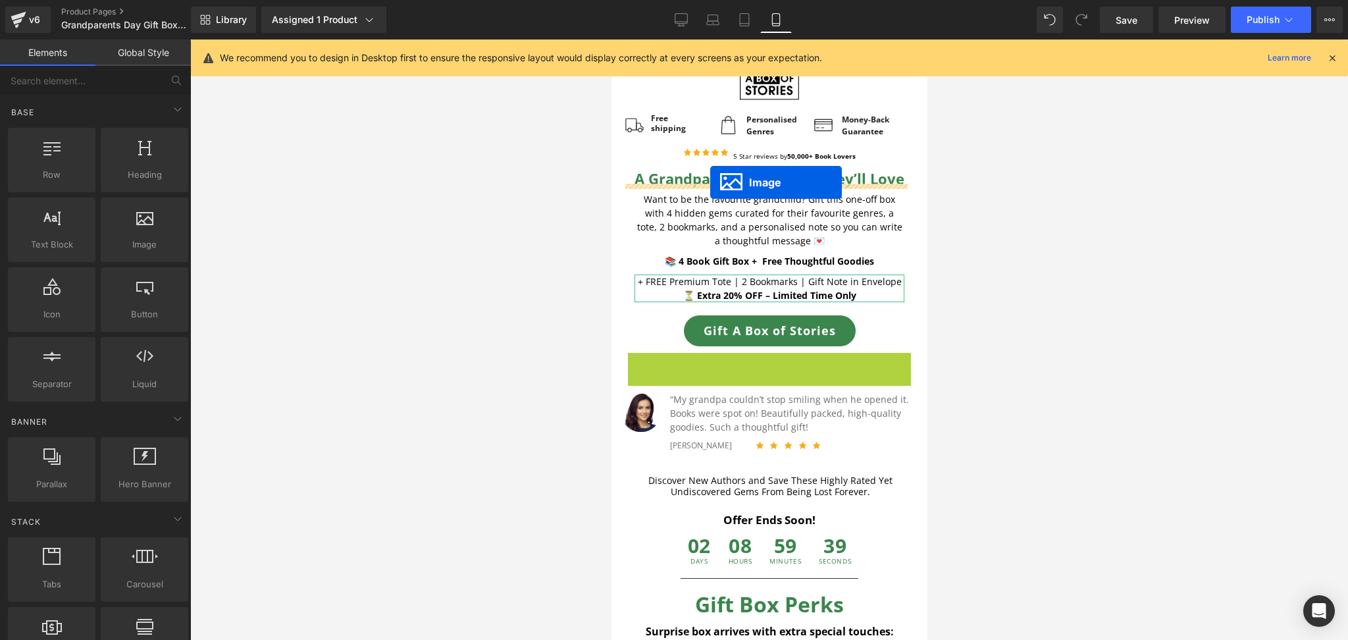
drag, startPoint x: 741, startPoint y: 448, endPoint x: 710, endPoint y: 182, distance: 267.8
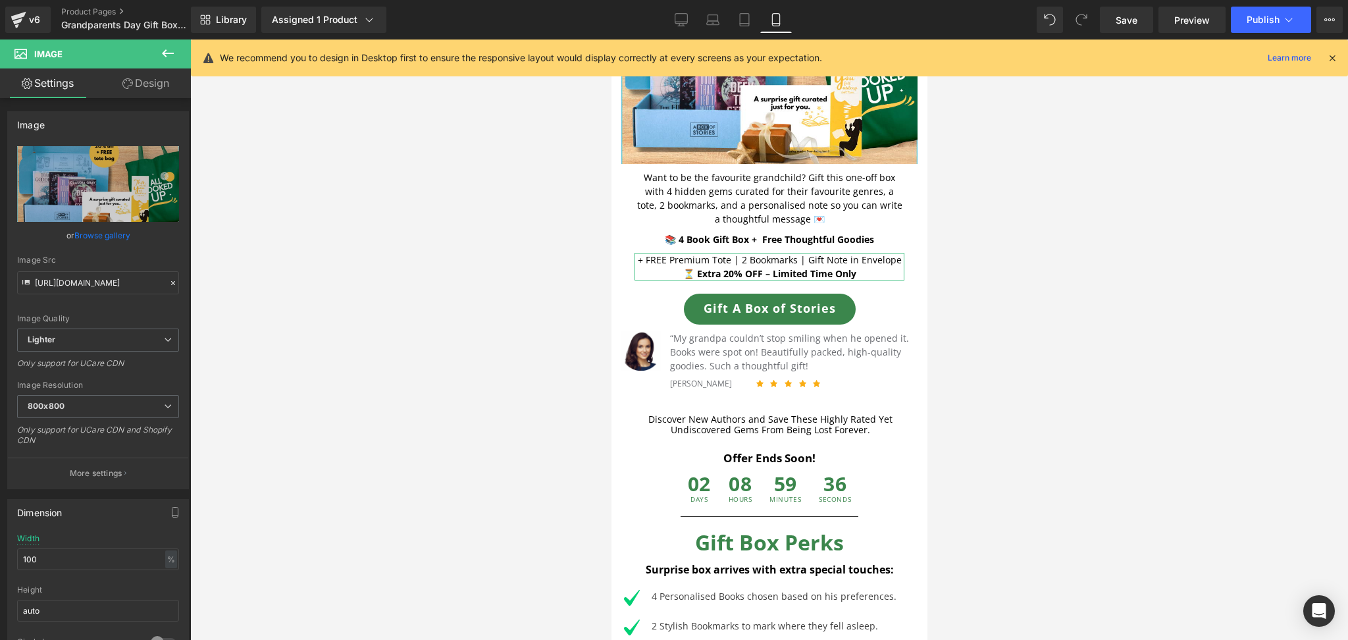
scroll to position [201, 0]
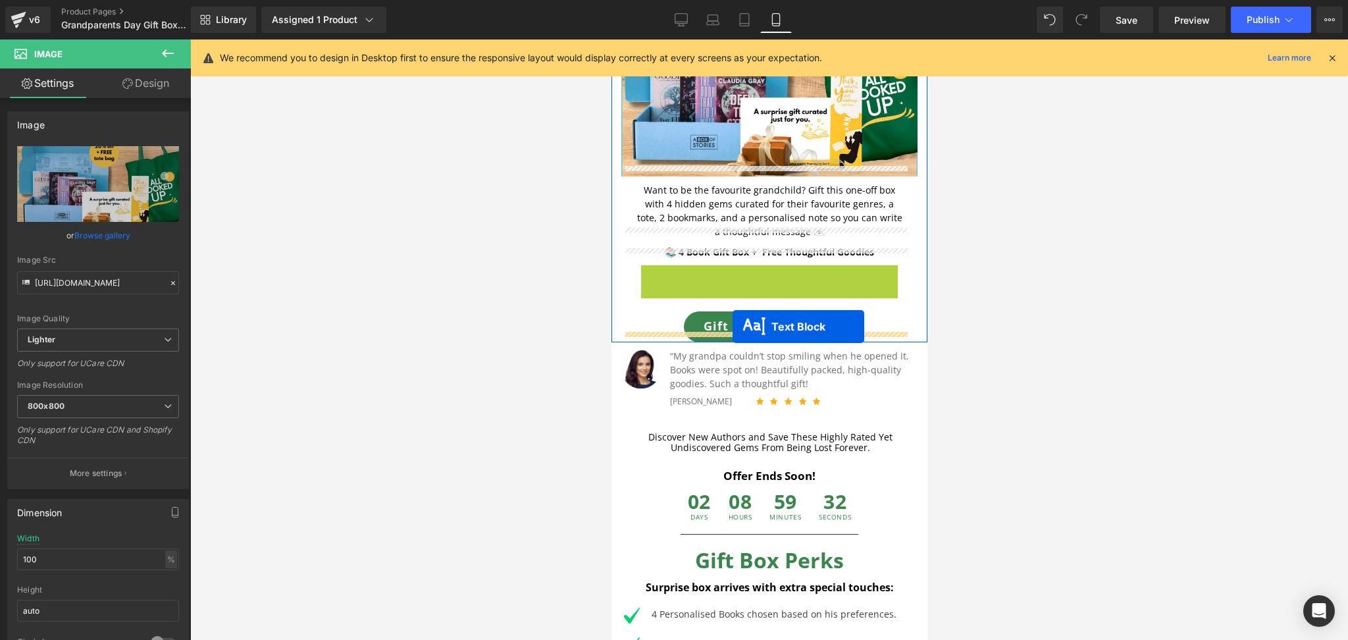
drag, startPoint x: 732, startPoint y: 277, endPoint x: 733, endPoint y: 325, distance: 48.1
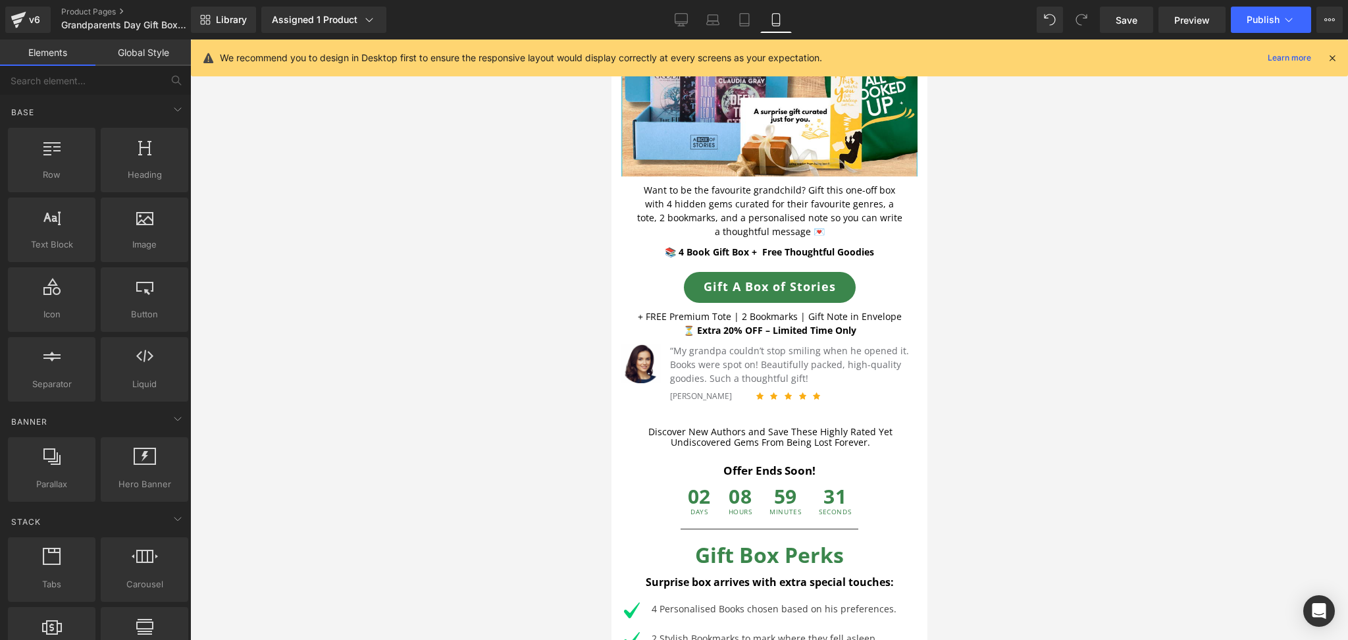
click at [1011, 319] on div at bounding box center [769, 340] width 1158 height 601
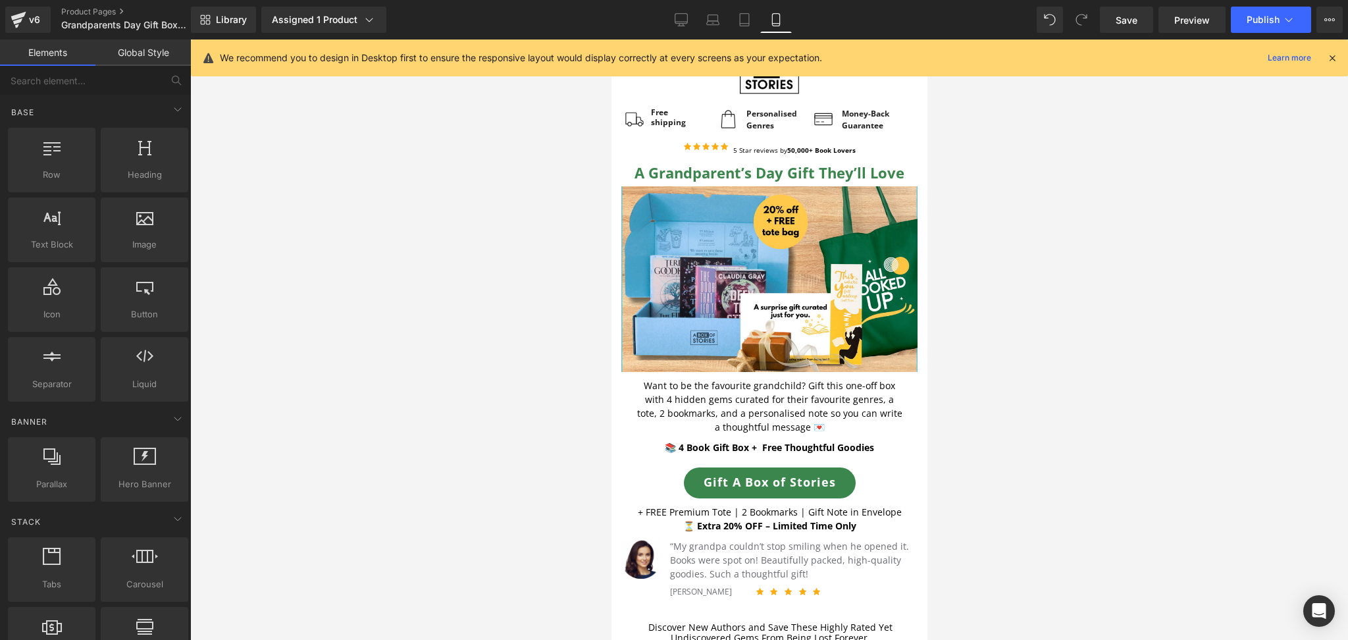
scroll to position [0, 0]
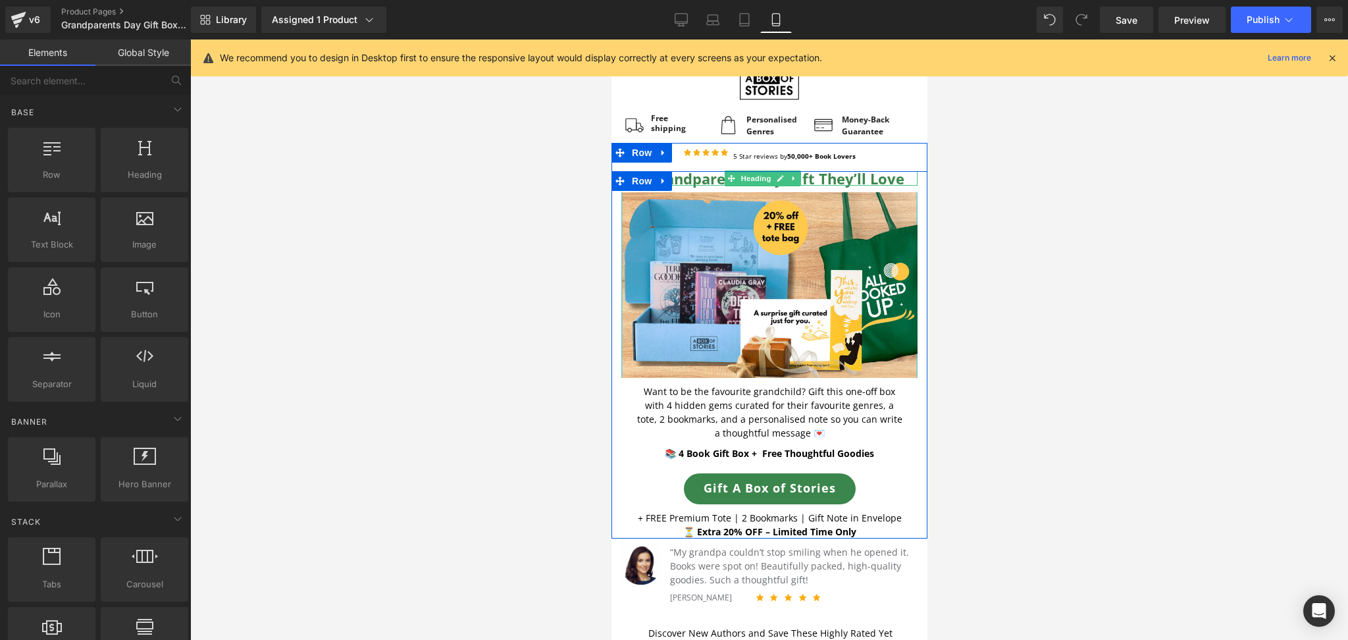
click at [806, 176] on b "A Grandparent’s Day Gift They’ll Love" at bounding box center [769, 179] width 270 height 20
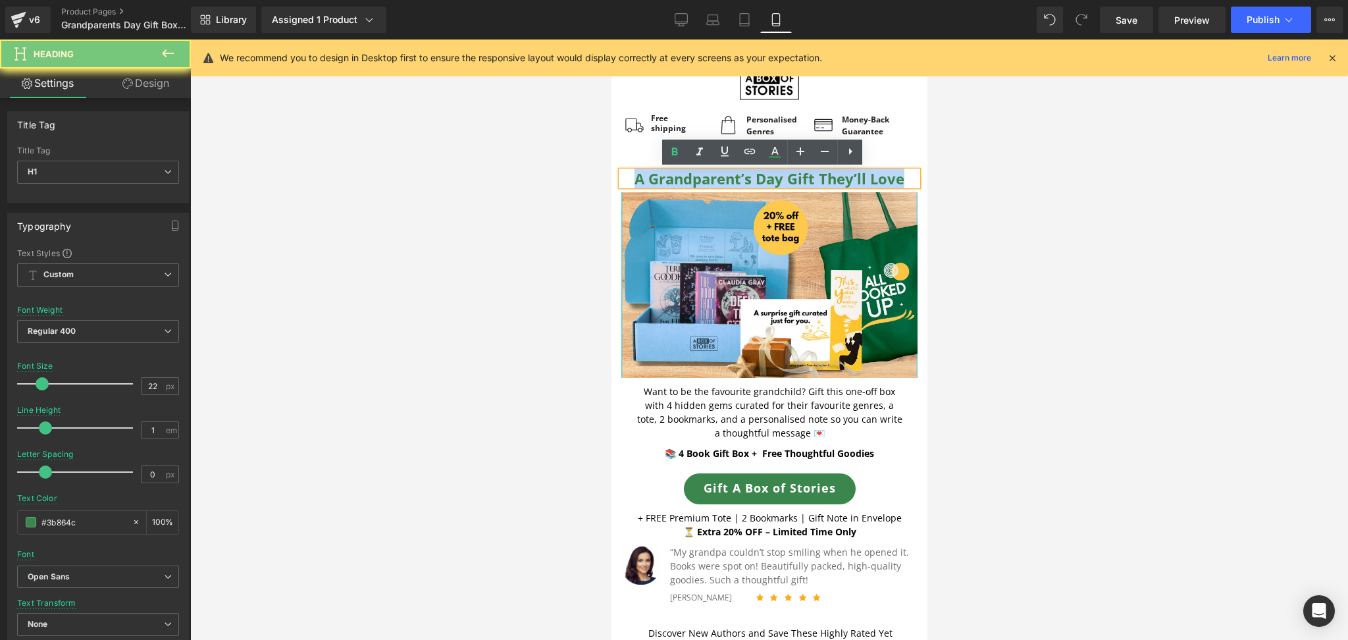
click at [806, 176] on b "A Grandparent’s Day Gift They’ll Love" at bounding box center [769, 179] width 270 height 20
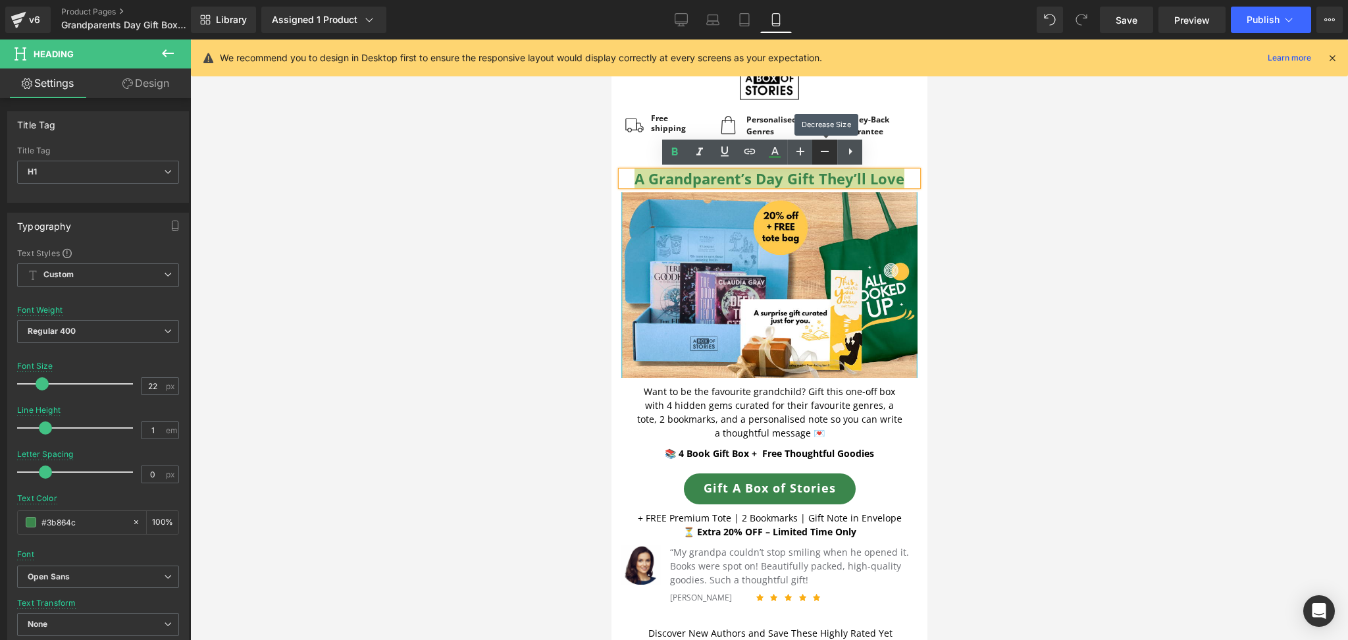
click at [826, 151] on icon at bounding box center [825, 151] width 8 height 1
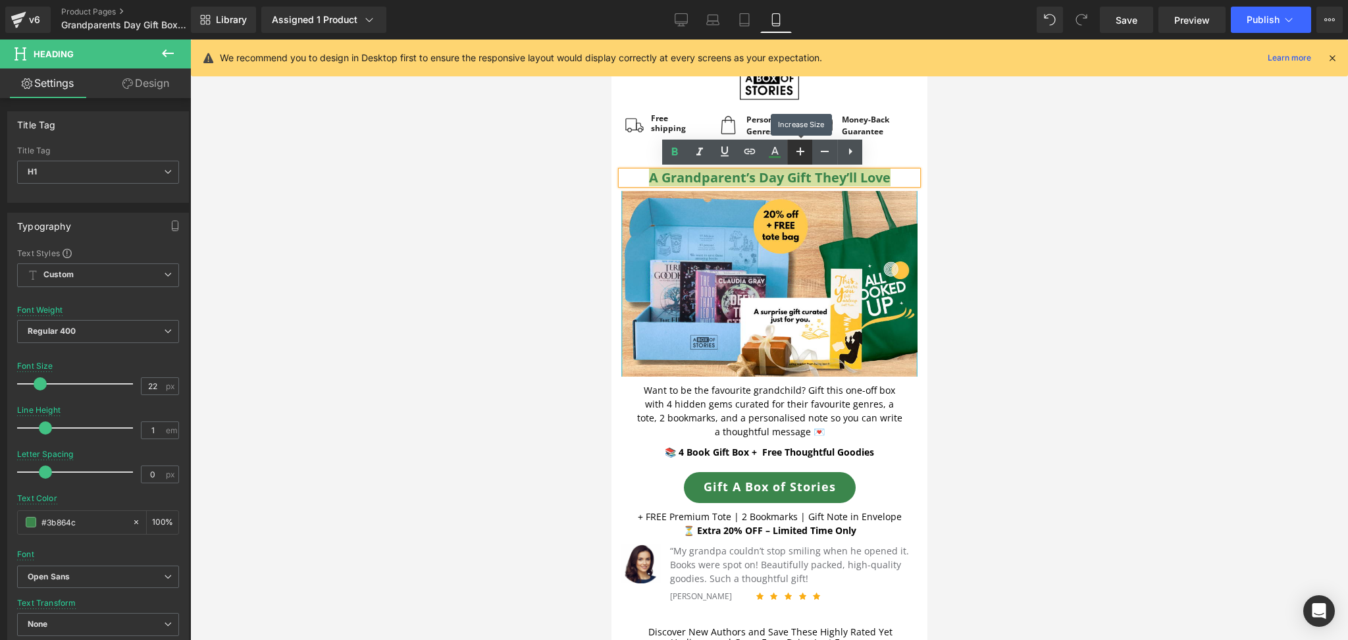
click at [805, 151] on icon at bounding box center [801, 152] width 16 height 16
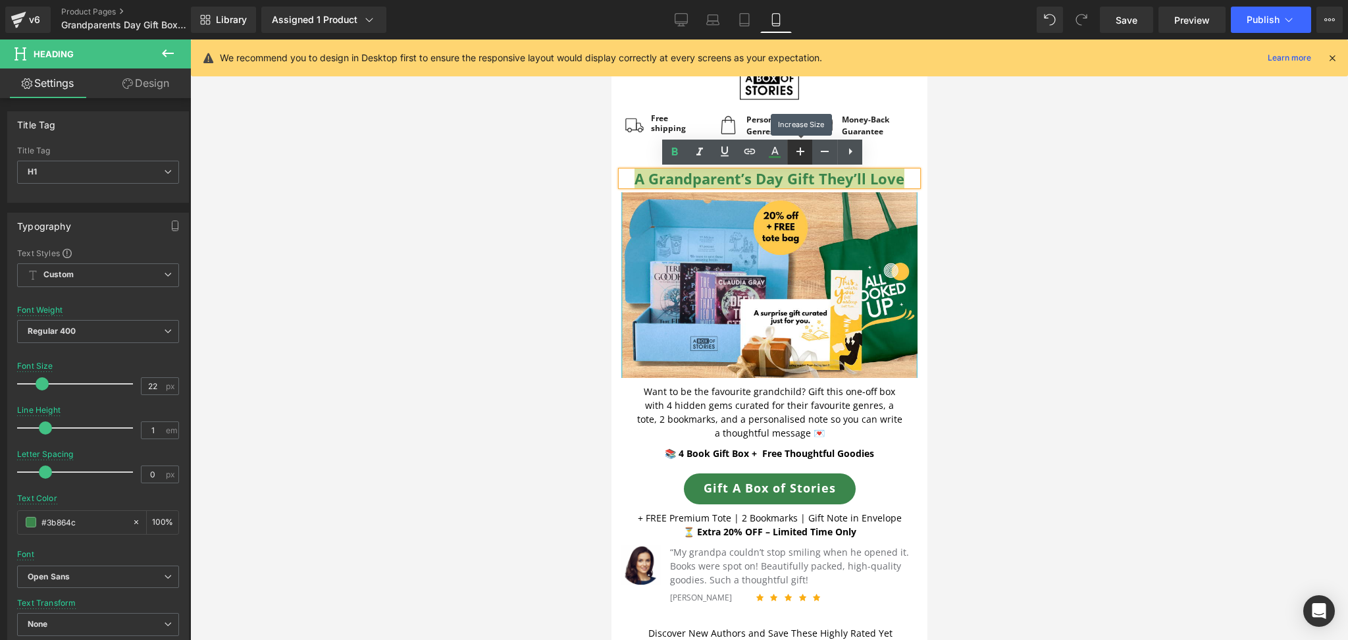
click at [805, 151] on icon at bounding box center [801, 152] width 16 height 16
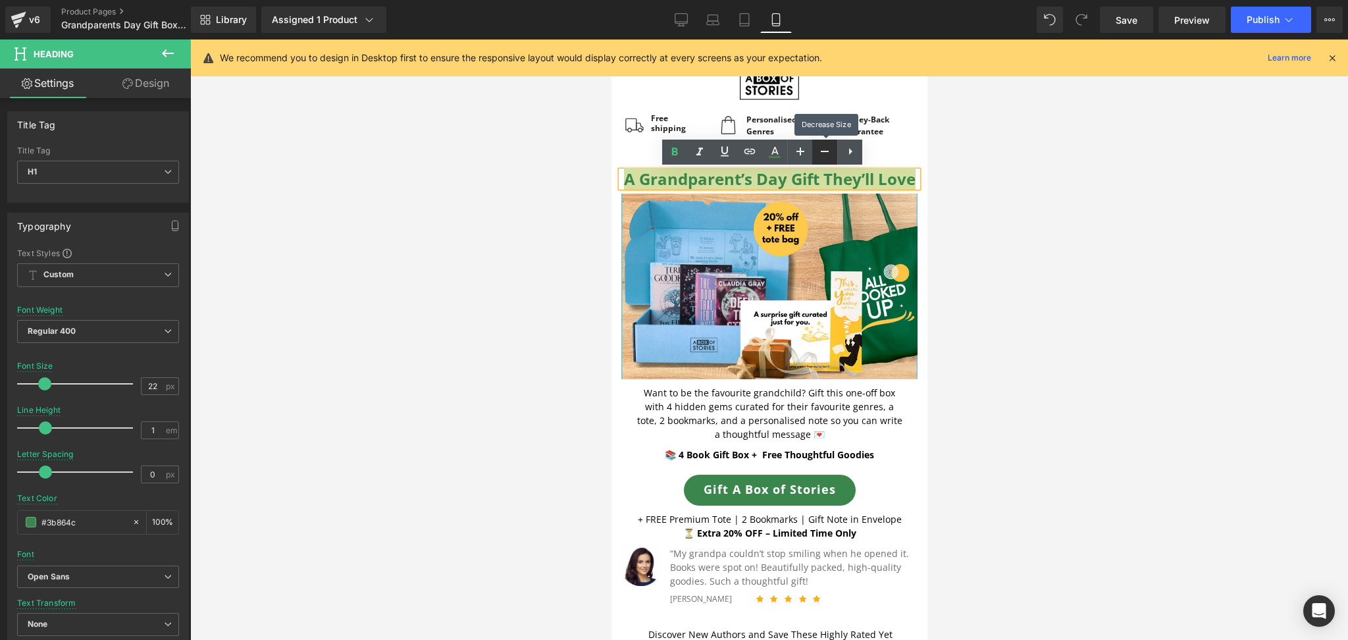
click at [822, 159] on icon at bounding box center [825, 152] width 16 height 16
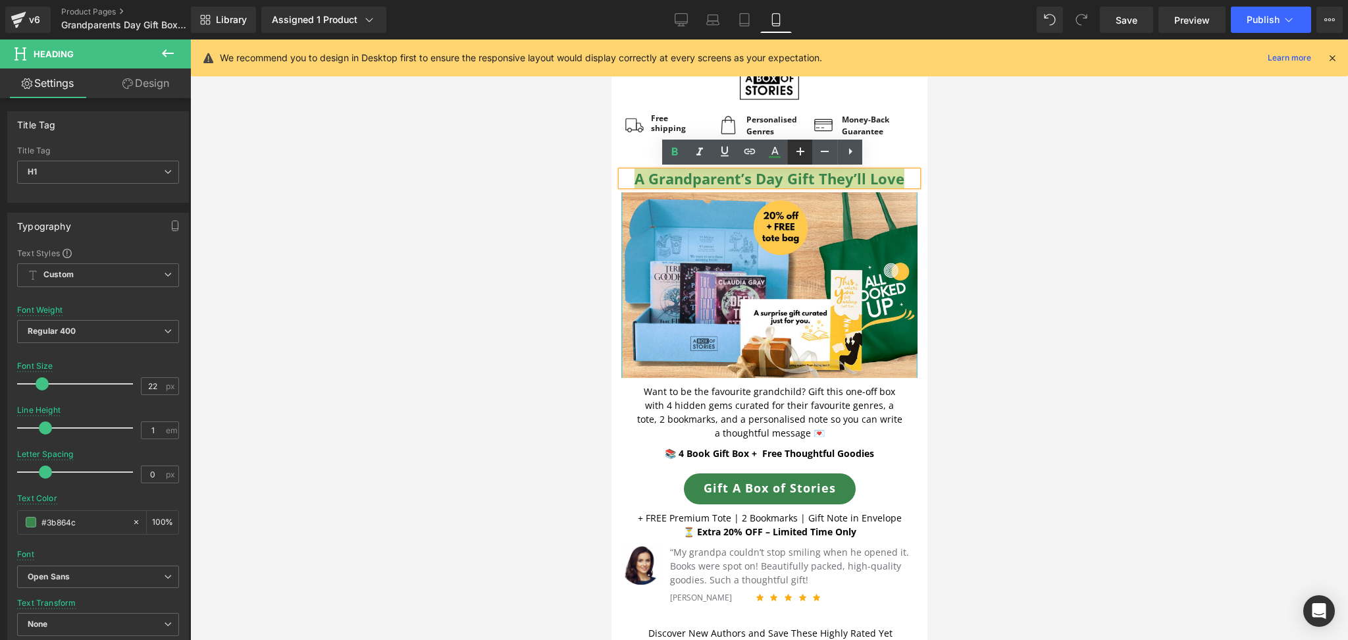
click at [812, 153] on link at bounding box center [799, 152] width 25 height 25
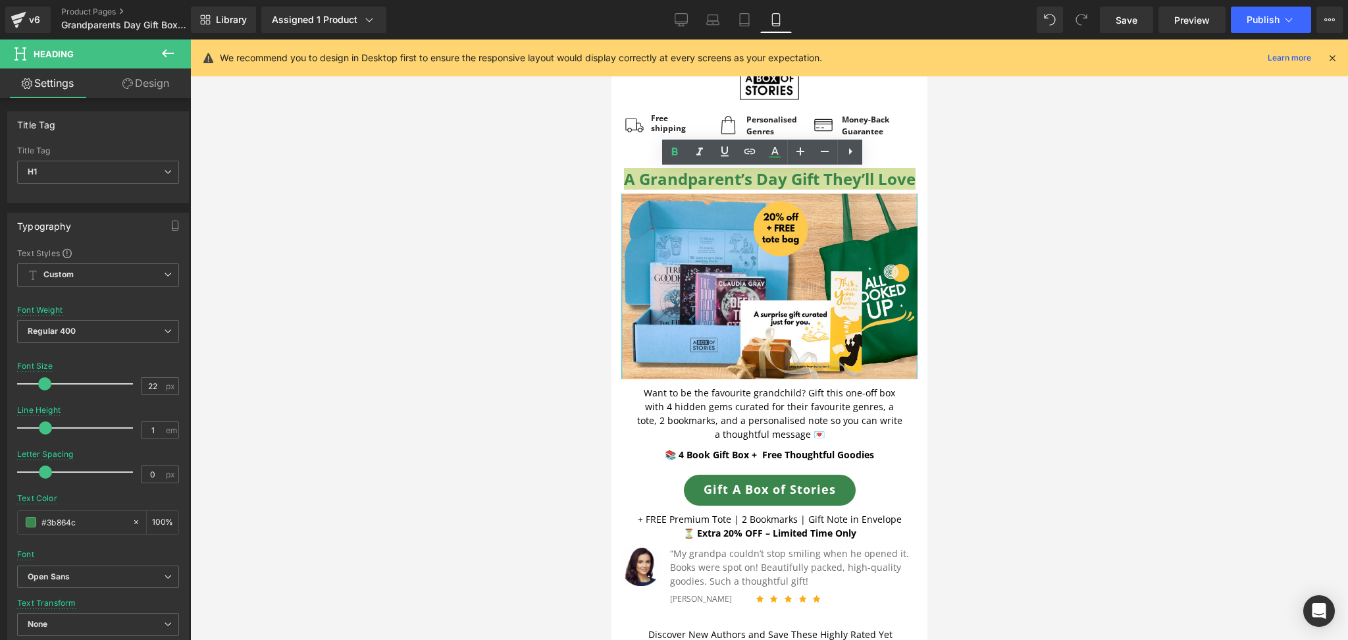
drag, startPoint x: 284, startPoint y: 125, endPoint x: 1034, endPoint y: 203, distance: 753.3
click at [1011, 203] on div at bounding box center [769, 340] width 1158 height 601
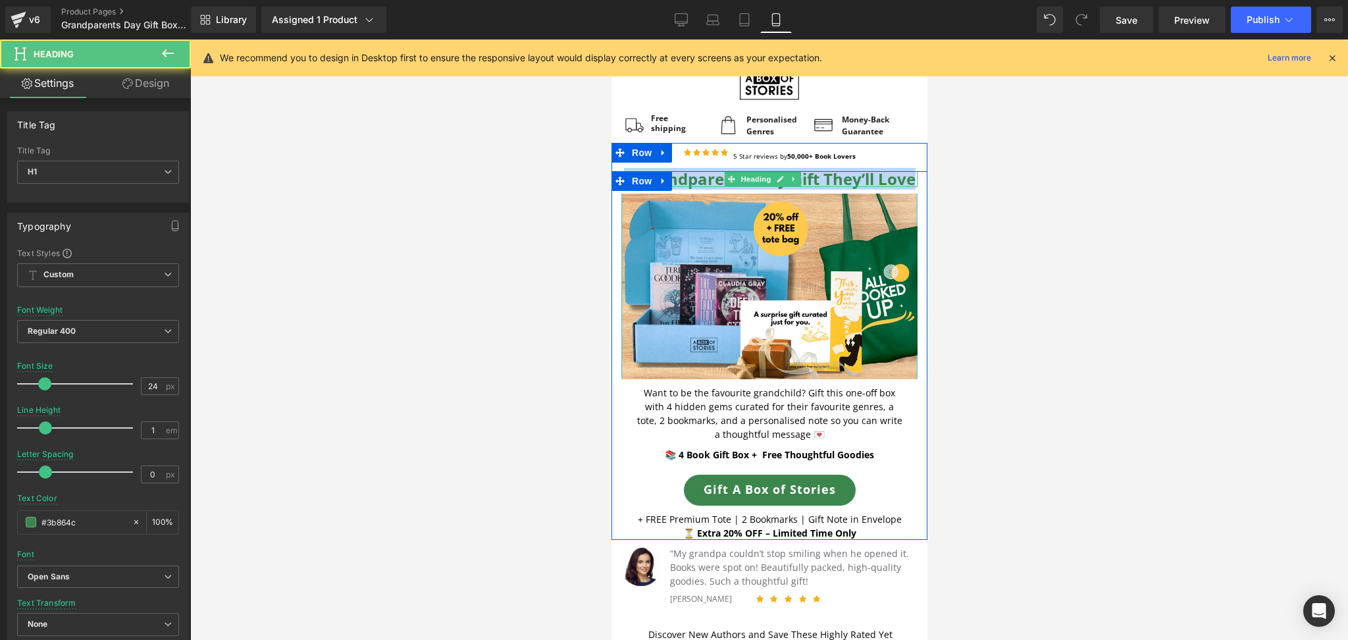
click at [811, 187] on h1 "A Grandparent’s Day Gift They’ll Love" at bounding box center [769, 179] width 296 height 16
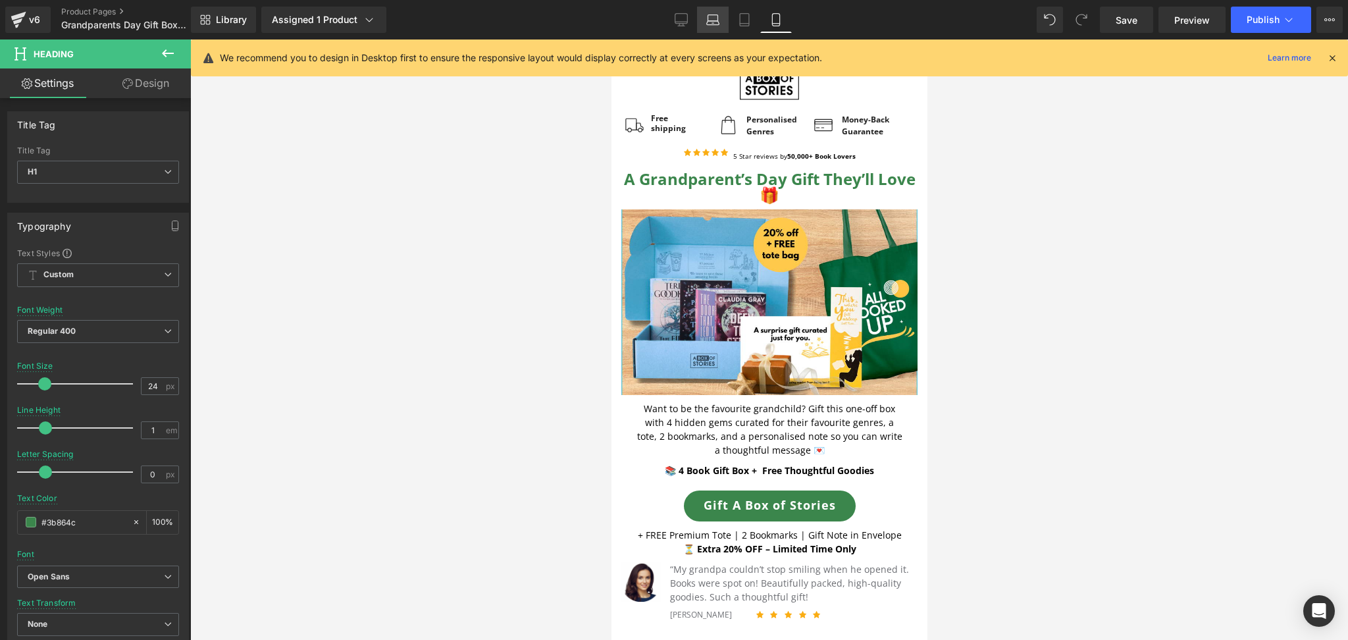
click at [703, 24] on link "Laptop" at bounding box center [713, 20] width 32 height 26
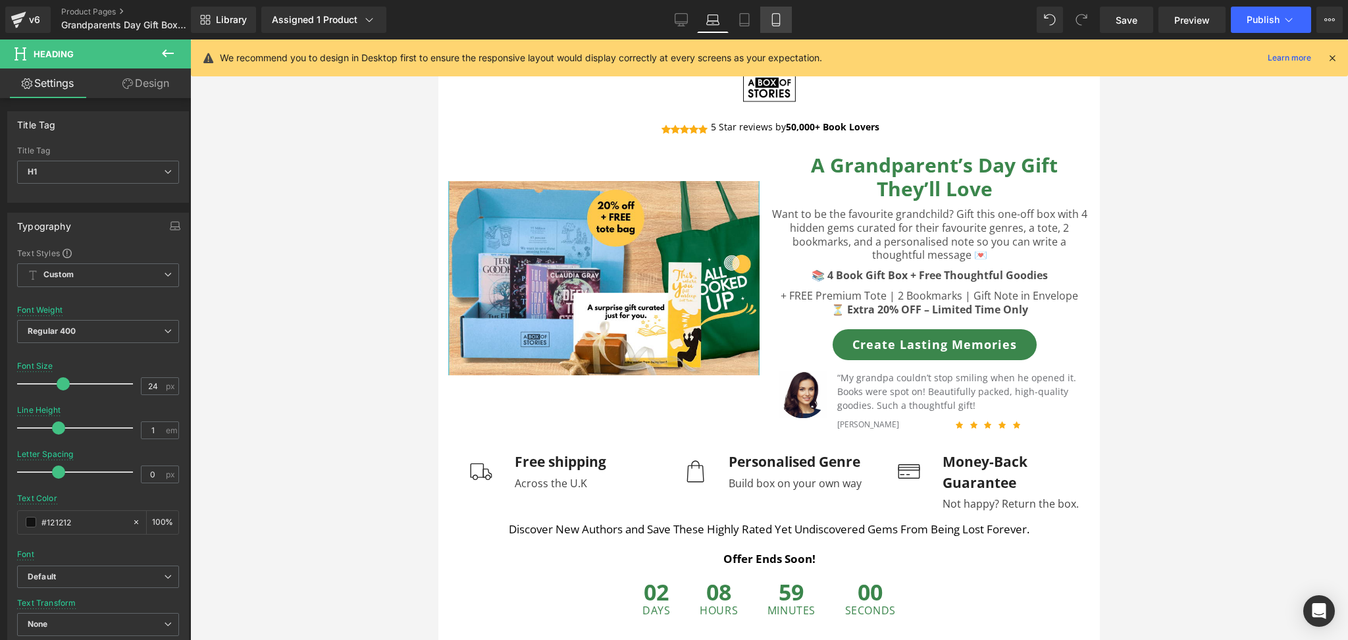
click at [766, 30] on link "Mobile" at bounding box center [777, 20] width 32 height 26
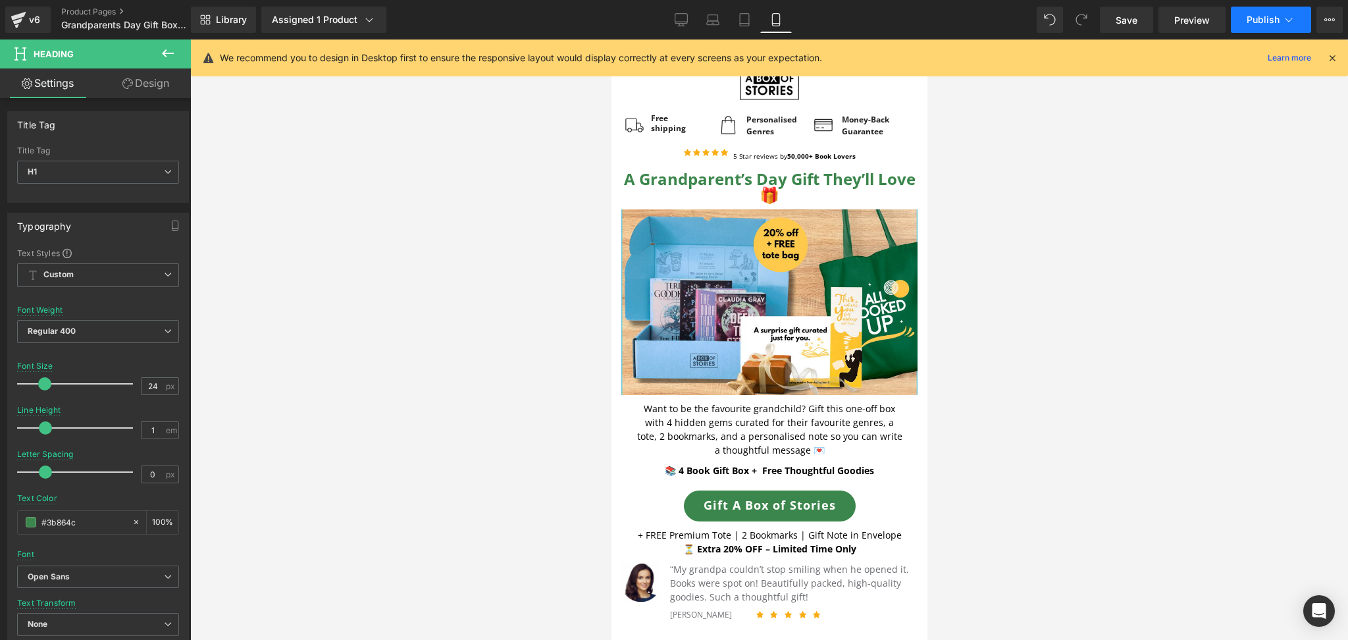
click at [1011, 17] on span "Publish" at bounding box center [1263, 19] width 33 height 11
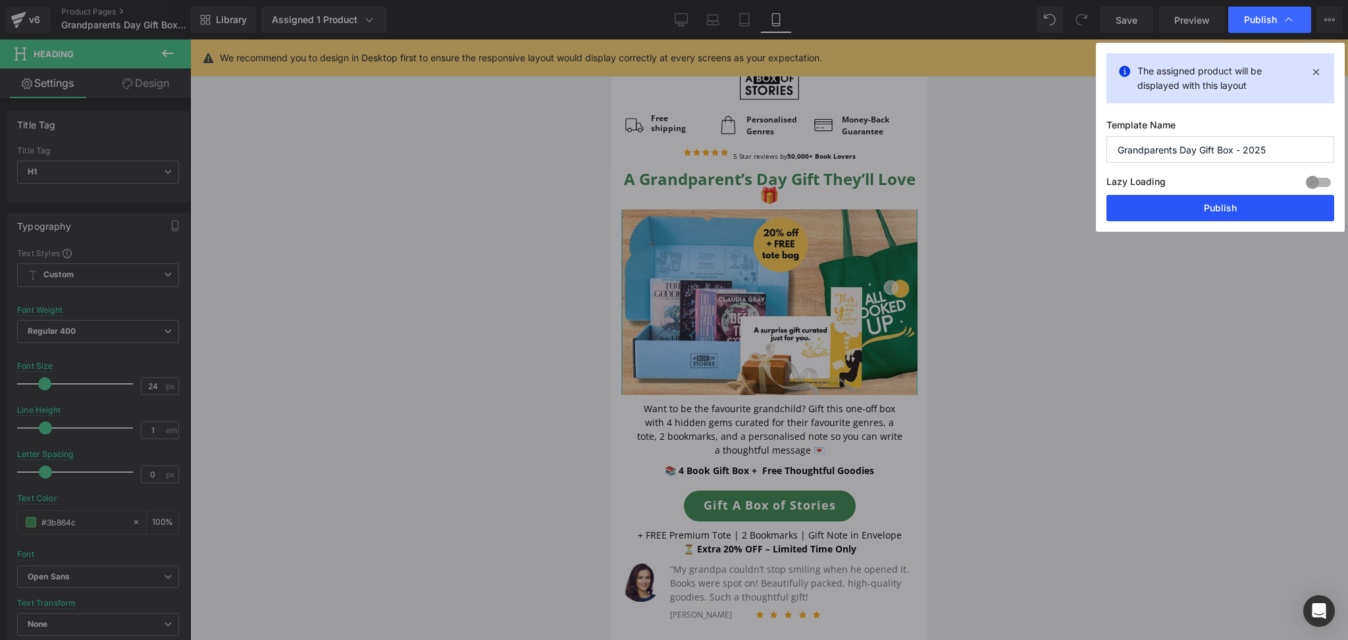
click at [1011, 211] on button "Publish" at bounding box center [1221, 208] width 228 height 26
